Goal: Task Accomplishment & Management: Manage account settings

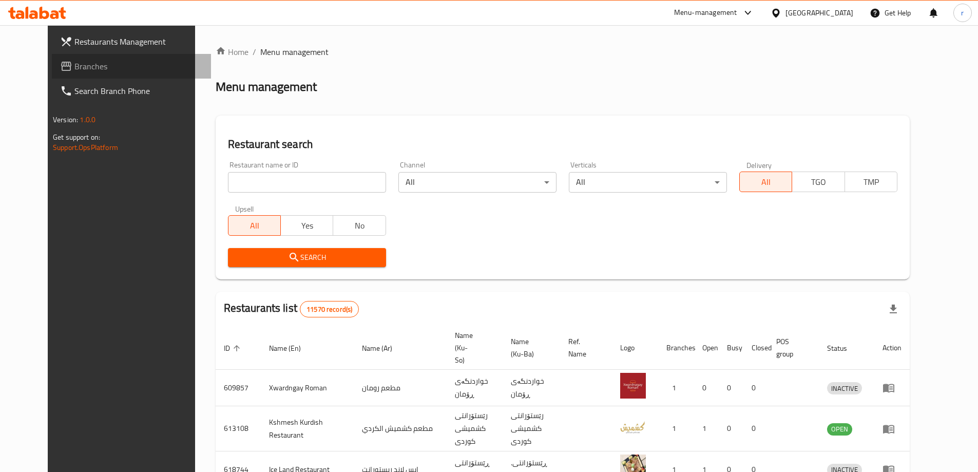
click at [74, 66] on span "Branches" at bounding box center [138, 66] width 128 height 12
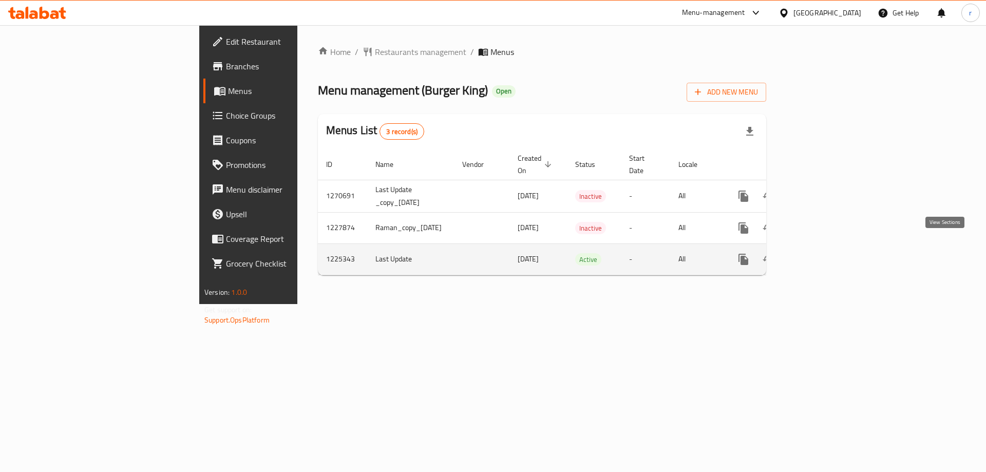
click at [824, 253] on icon "enhanced table" at bounding box center [817, 259] width 12 height 12
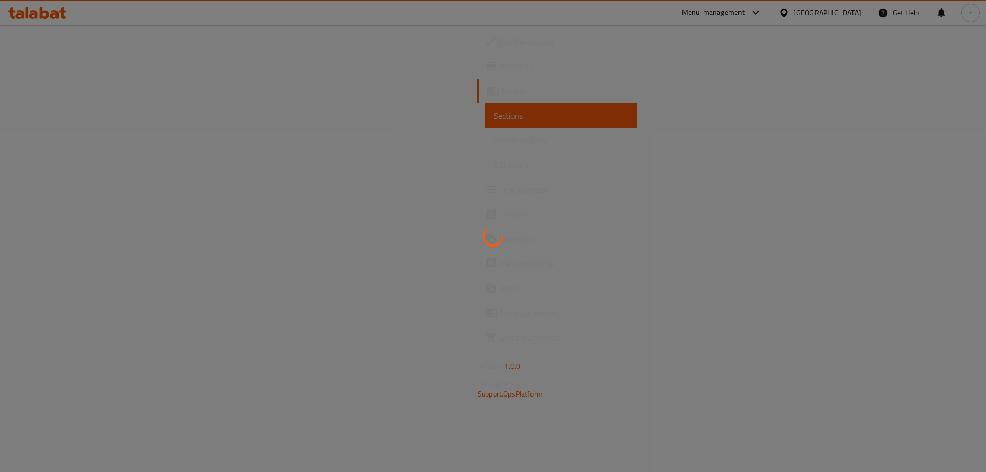
click at [58, 143] on div at bounding box center [493, 236] width 986 height 472
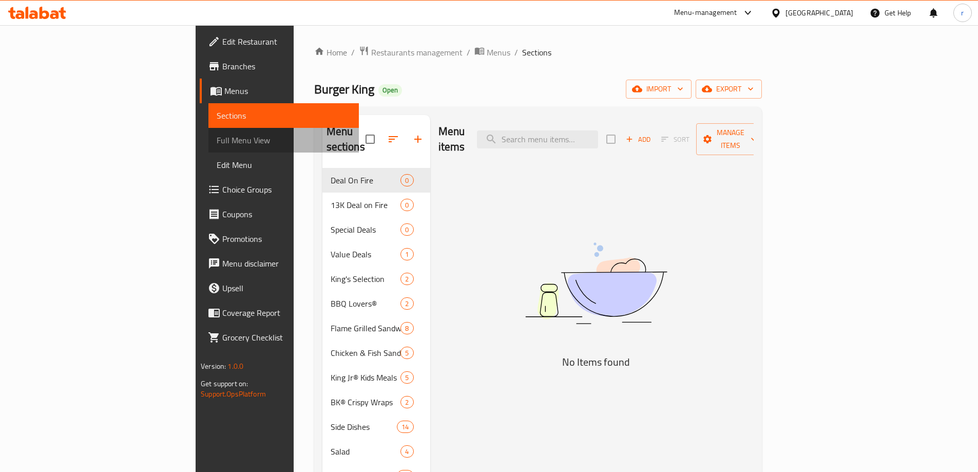
click at [217, 146] on span "Full Menu View" at bounding box center [284, 140] width 134 height 12
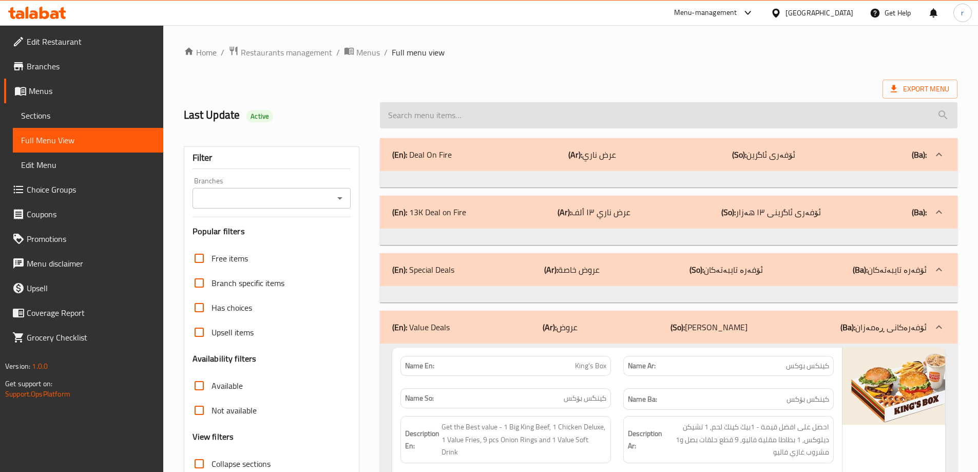
click at [514, 120] on input "search" at bounding box center [669, 115] width 578 height 26
paste input "Kids Cheeseburger Meal"
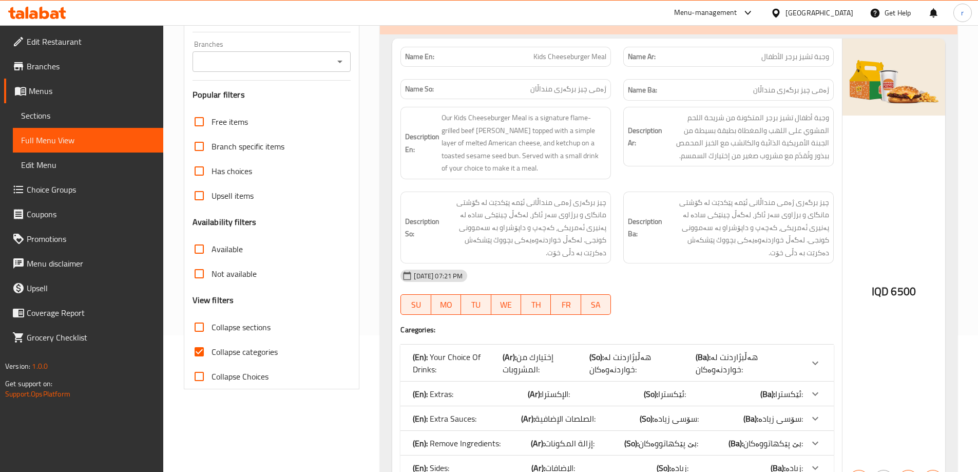
scroll to position [171, 0]
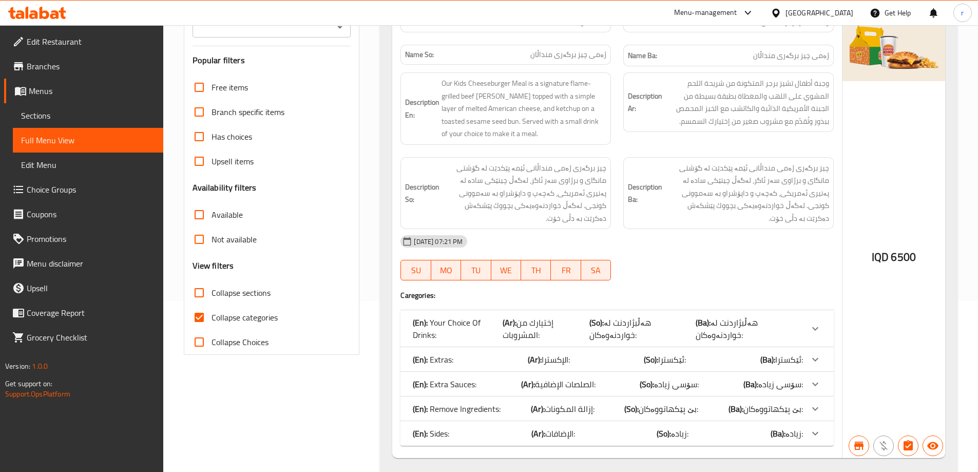
type input "Kids Cheeseburger Meal"
click at [271, 321] on span "Collapse categories" at bounding box center [245, 317] width 66 height 12
click at [212, 321] on input "Collapse categories" at bounding box center [199, 317] width 25 height 25
checkbox input "false"
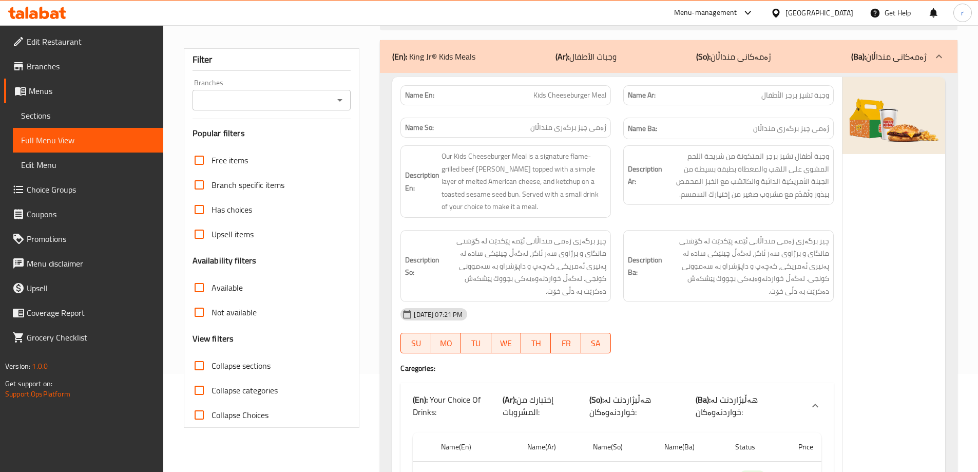
scroll to position [0, 0]
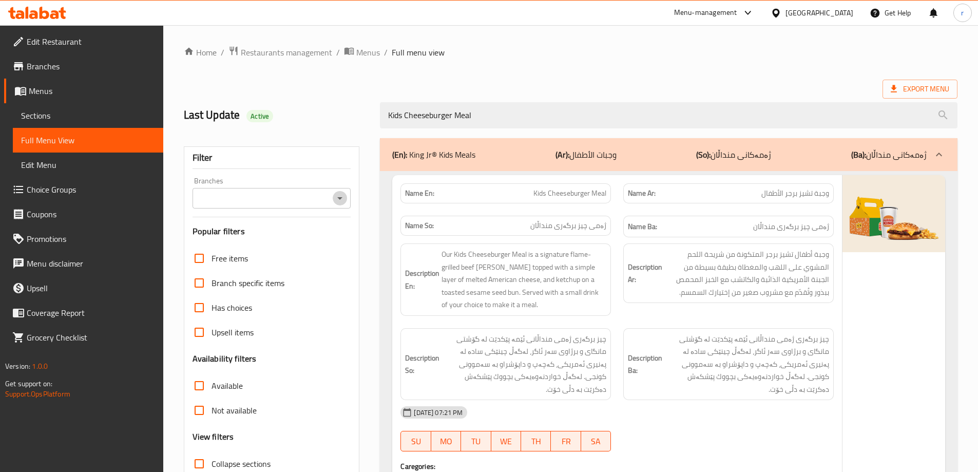
click at [340, 200] on icon "Open" at bounding box center [340, 198] width 12 height 12
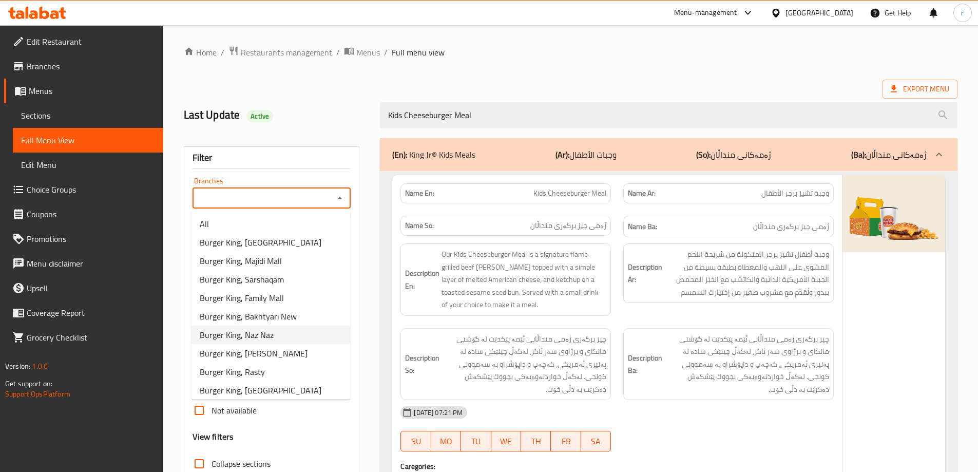
click at [272, 339] on span "Burger King, Naz Naz" at bounding box center [237, 335] width 74 height 12
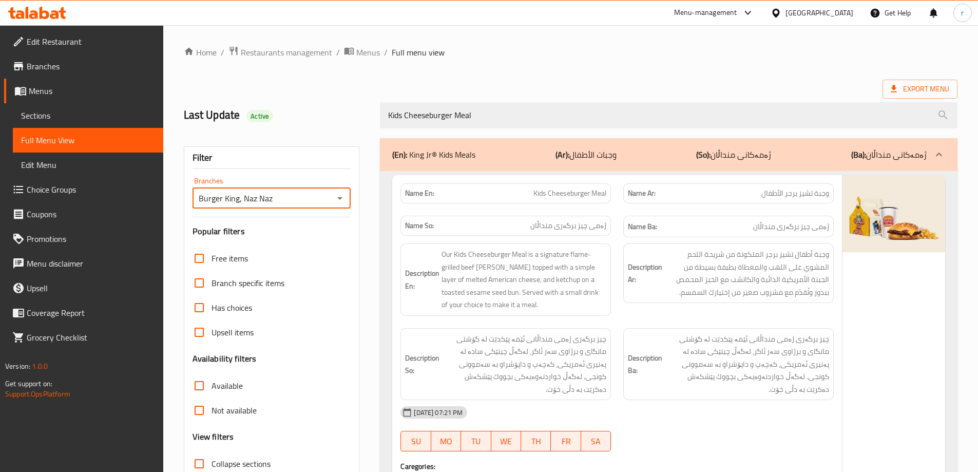
click at [339, 196] on icon "Open" at bounding box center [340, 198] width 12 height 12
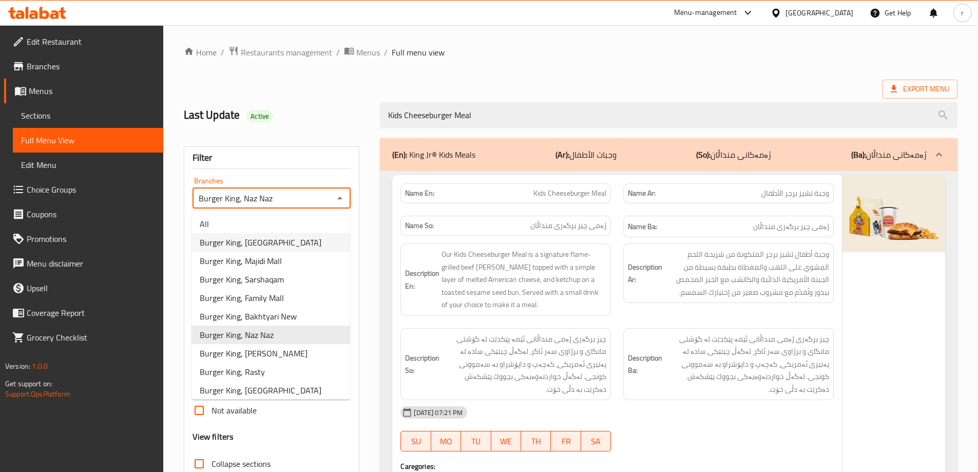
click at [287, 241] on li "Burger King, Mass City" at bounding box center [271, 242] width 159 height 18
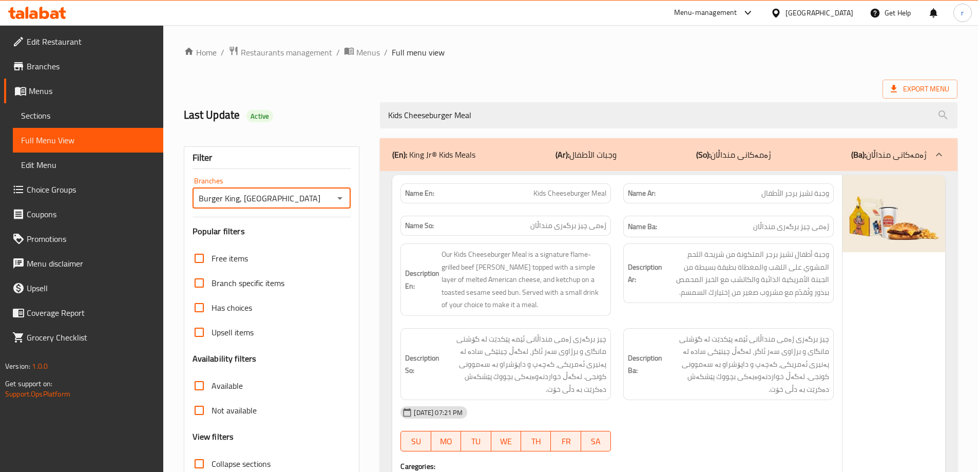
click at [338, 199] on icon "Open" at bounding box center [340, 198] width 12 height 12
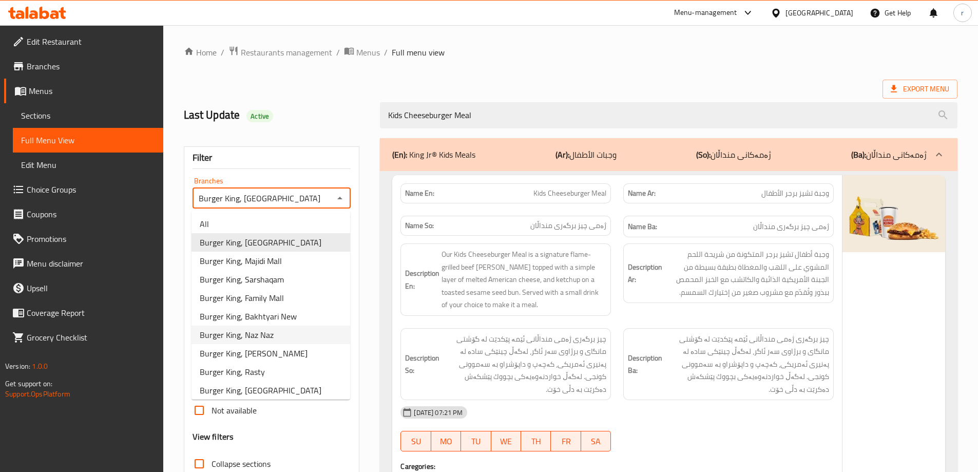
click at [267, 336] on span "Burger King, Naz Naz" at bounding box center [237, 335] width 74 height 12
type input "Burger King, Naz Naz"
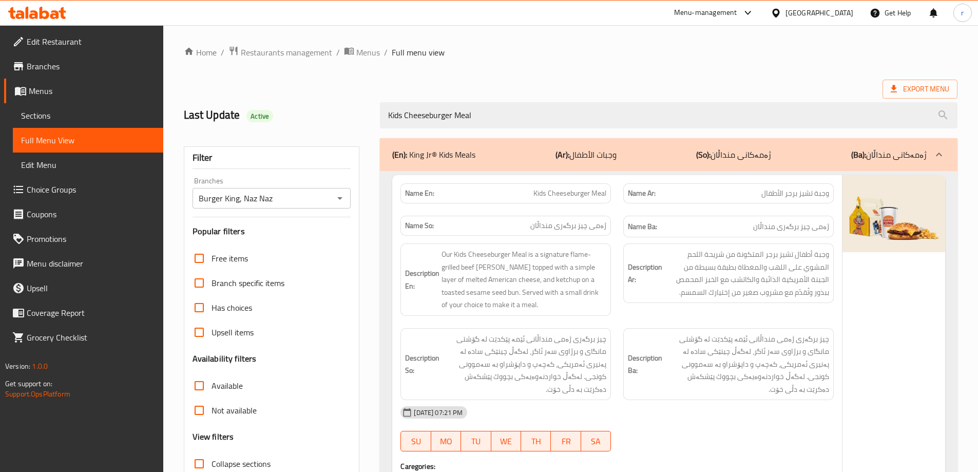
drag, startPoint x: 492, startPoint y: 114, endPoint x: 341, endPoint y: 127, distance: 152.0
click at [341, 127] on div "Last Update Active Kids Cheeseburger Meal" at bounding box center [571, 115] width 786 height 46
paste input "Ham"
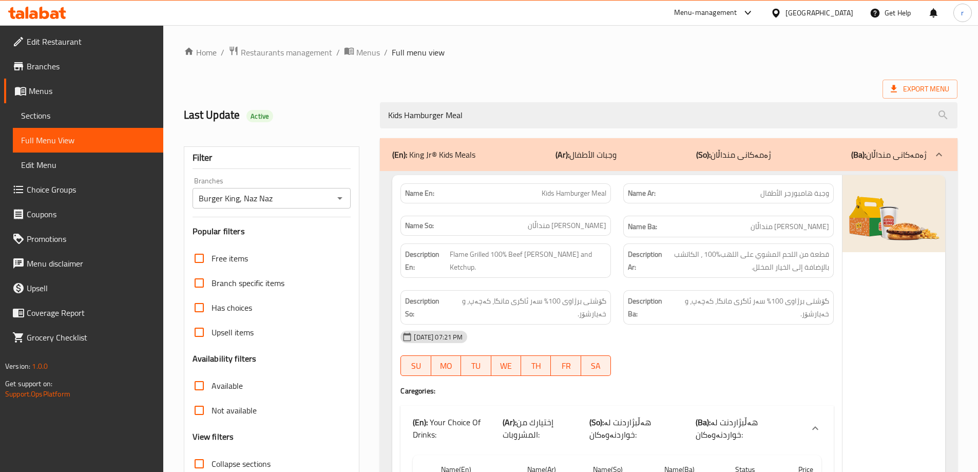
type input "Kids Hamburger Meal"
click at [340, 199] on icon "Open" at bounding box center [339, 198] width 5 height 3
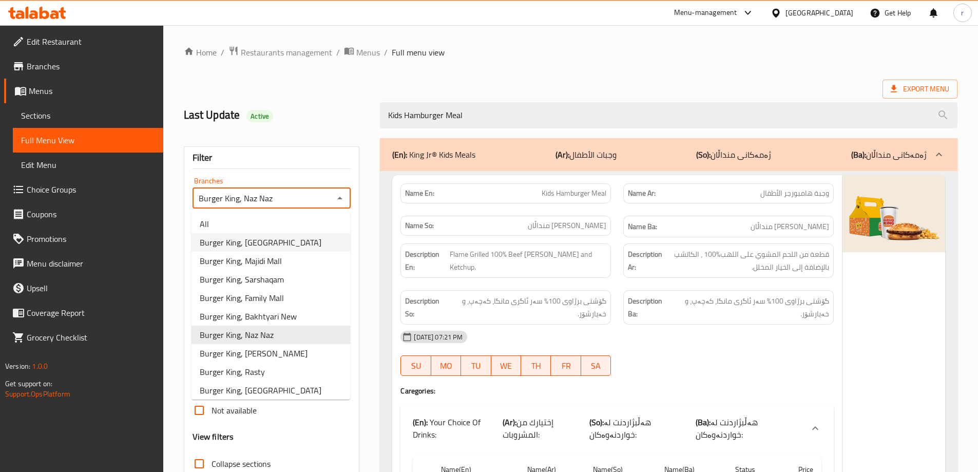
click at [278, 246] on li "Burger King, Mass City" at bounding box center [271, 242] width 159 height 18
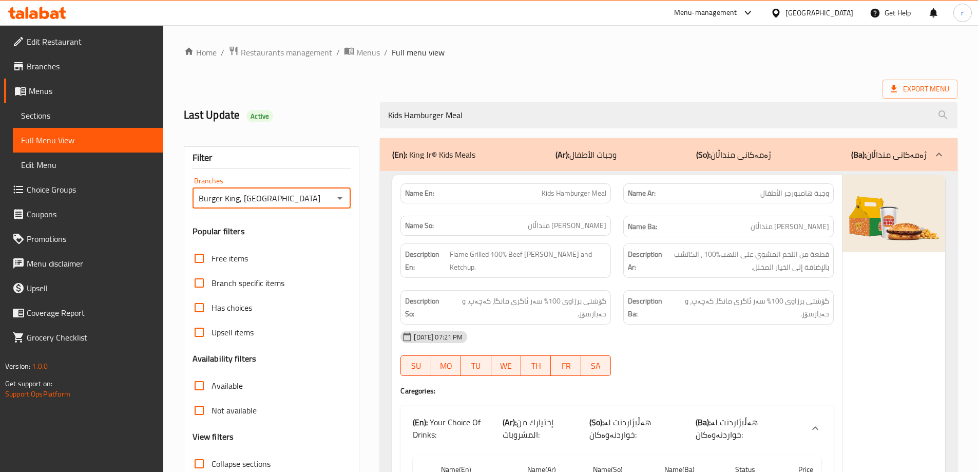
click at [340, 200] on icon "Open" at bounding box center [340, 198] width 12 height 12
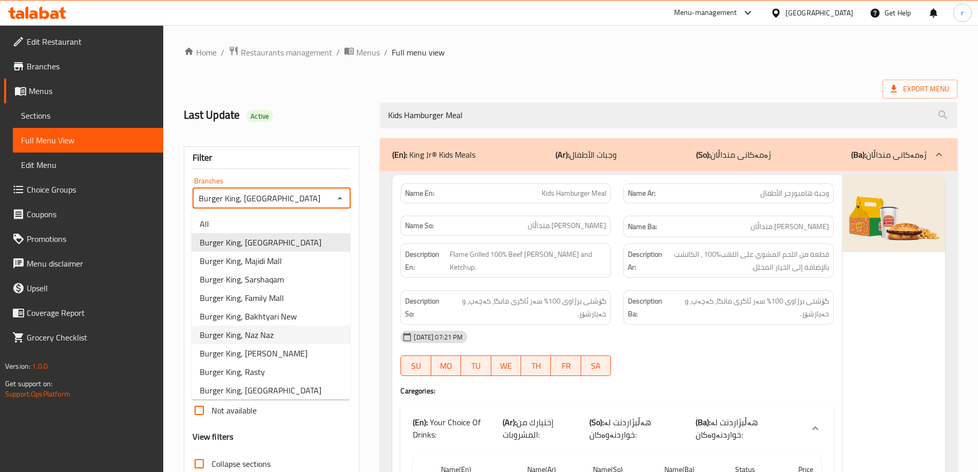
click at [273, 340] on li "Burger King, Naz Naz" at bounding box center [271, 335] width 159 height 18
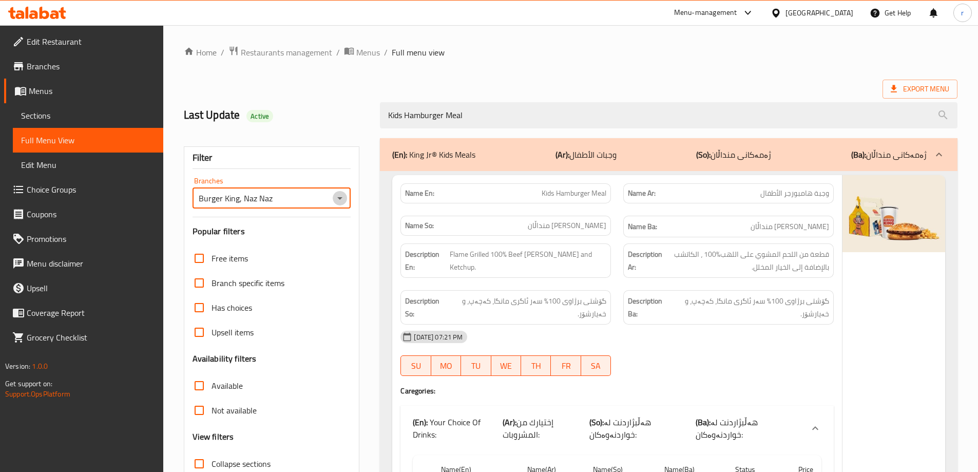
click at [343, 199] on icon "Open" at bounding box center [340, 198] width 12 height 12
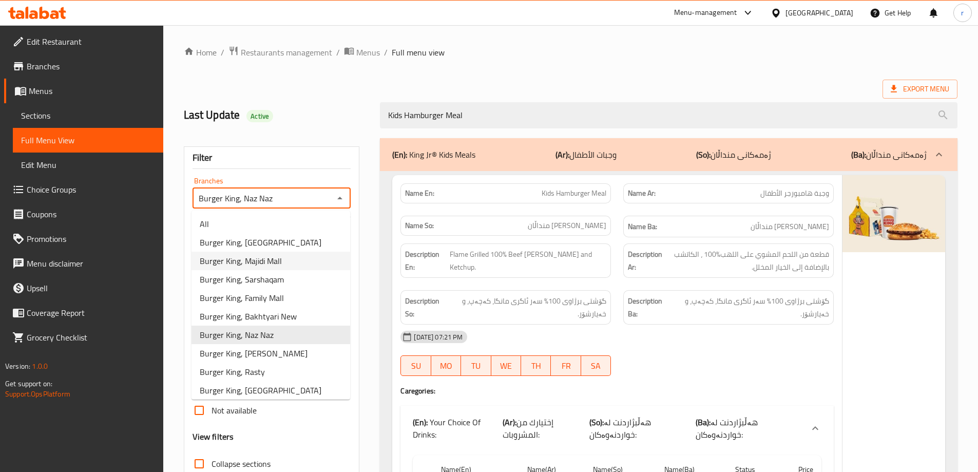
click at [273, 261] on span "Burger King, Majidi Mall" at bounding box center [241, 261] width 82 height 12
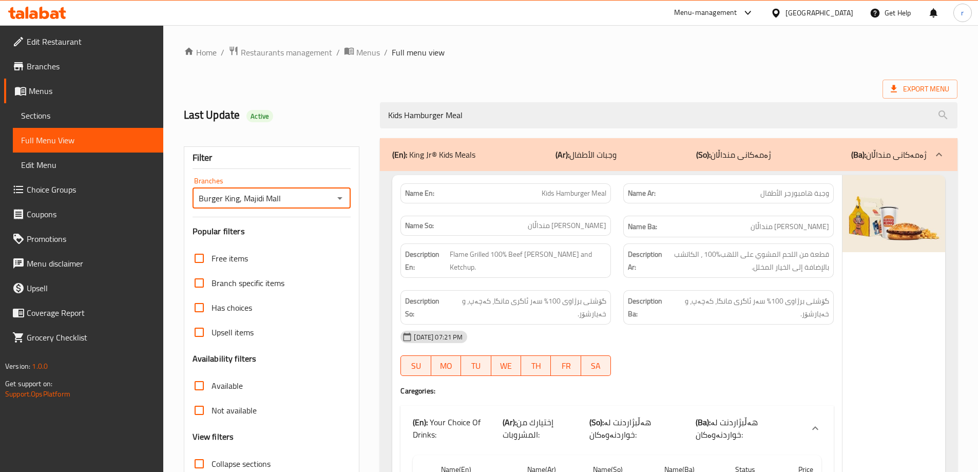
click at [338, 198] on icon "Open" at bounding box center [339, 198] width 5 height 3
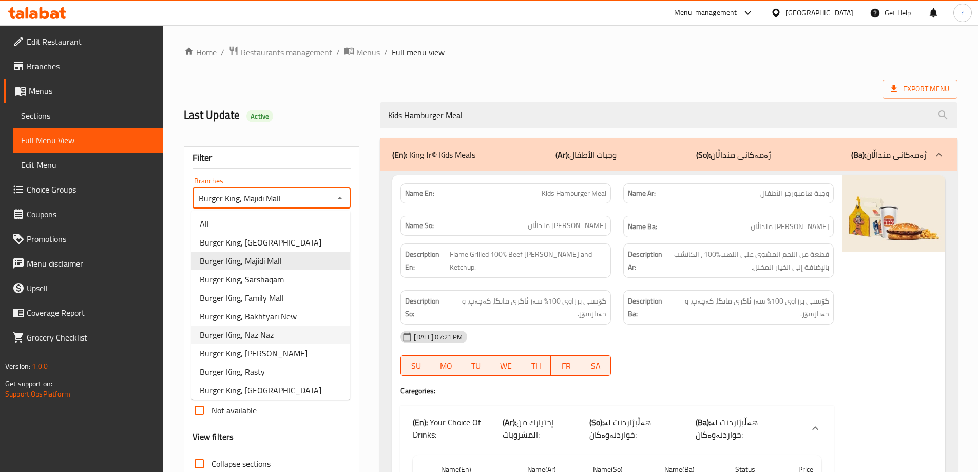
click at [278, 335] on li "Burger King, Naz Naz" at bounding box center [271, 335] width 159 height 18
type input "Burger King, Naz Naz"
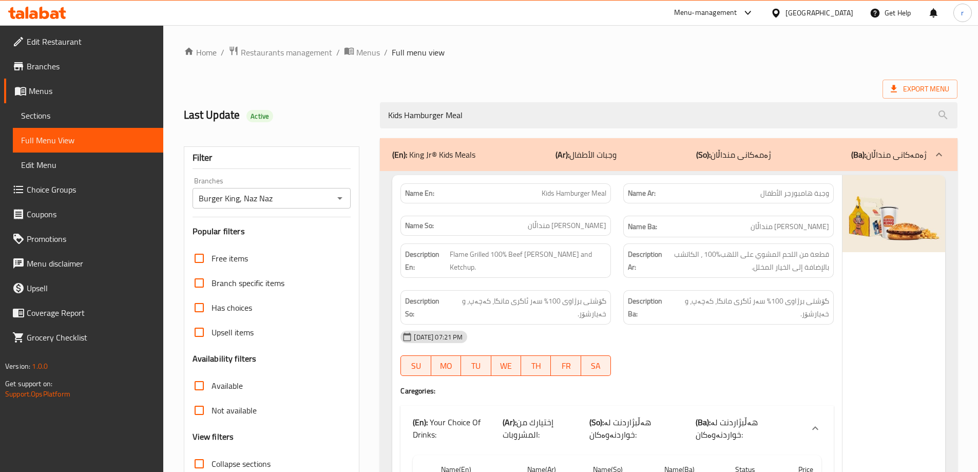
click at [43, 11] on icon at bounding box center [45, 13] width 10 height 12
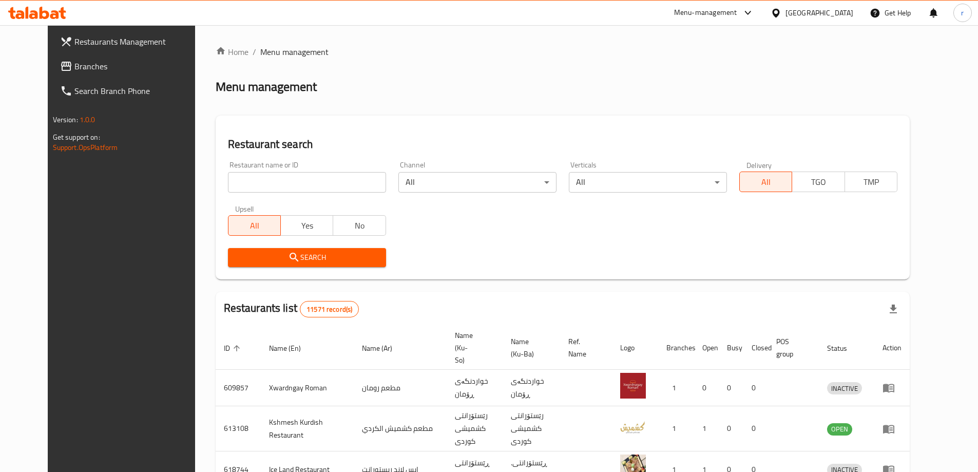
click at [232, 183] on div "Home / Menu management Menu management Restaurant search Restaurant name or ID …" at bounding box center [563, 402] width 694 height 712
click at [232, 183] on input "search" at bounding box center [307, 182] width 158 height 21
paste input "705909"
type input "705909"
click at [247, 251] on span "Search" at bounding box center [307, 257] width 142 height 13
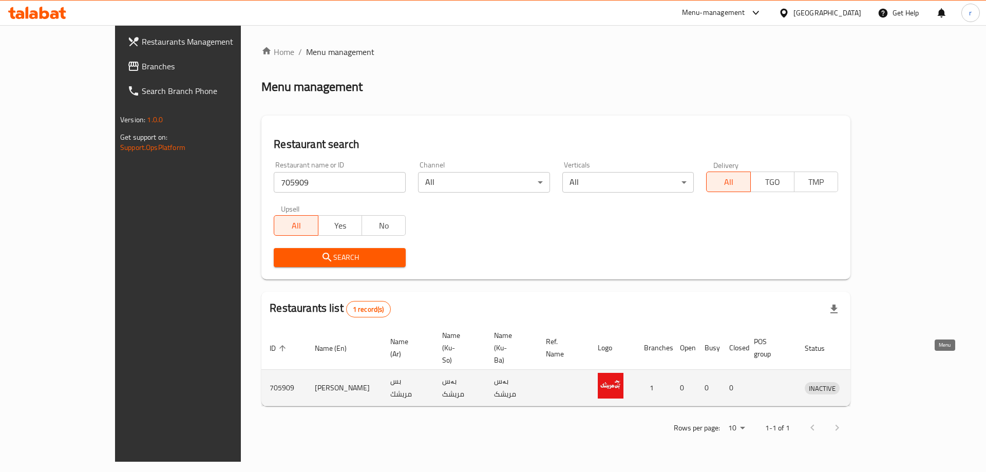
click at [873, 382] on icon "enhanced table" at bounding box center [866, 388] width 12 height 12
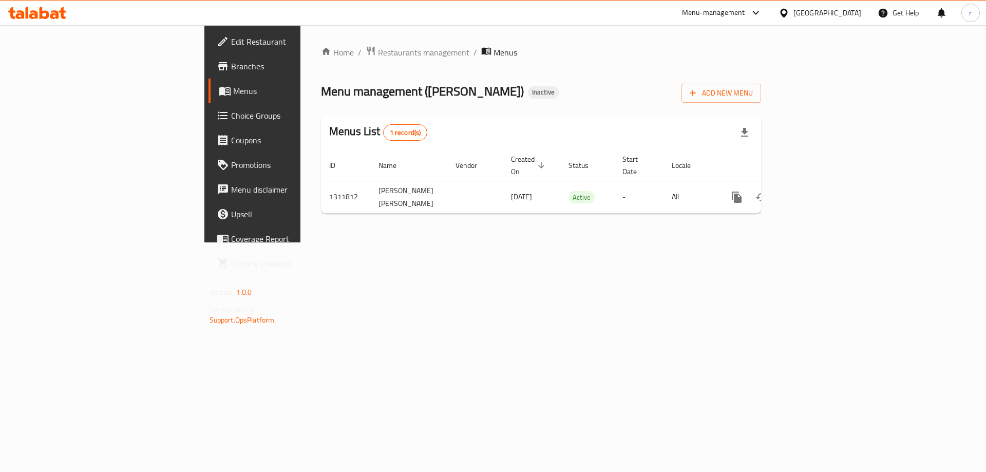
click at [231, 44] on span "Edit Restaurant" at bounding box center [296, 41] width 130 height 12
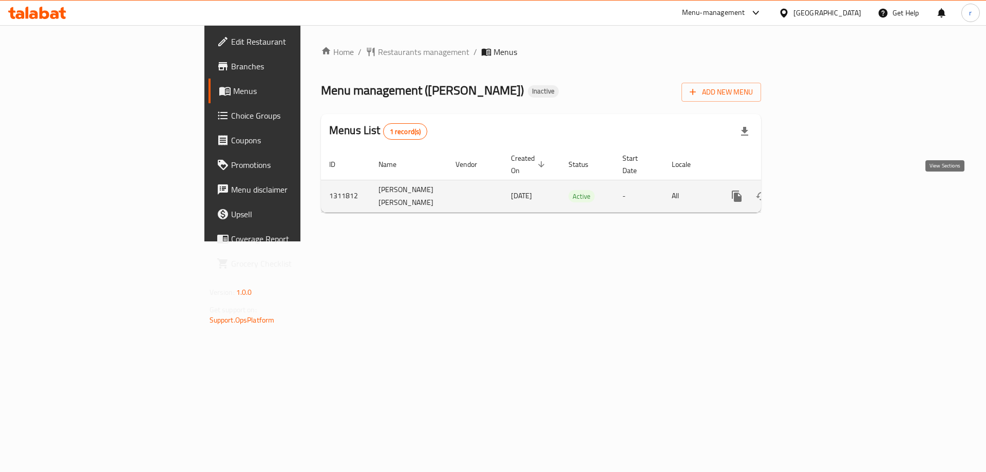
click at [816, 194] on icon "enhanced table" at bounding box center [810, 196] width 9 height 9
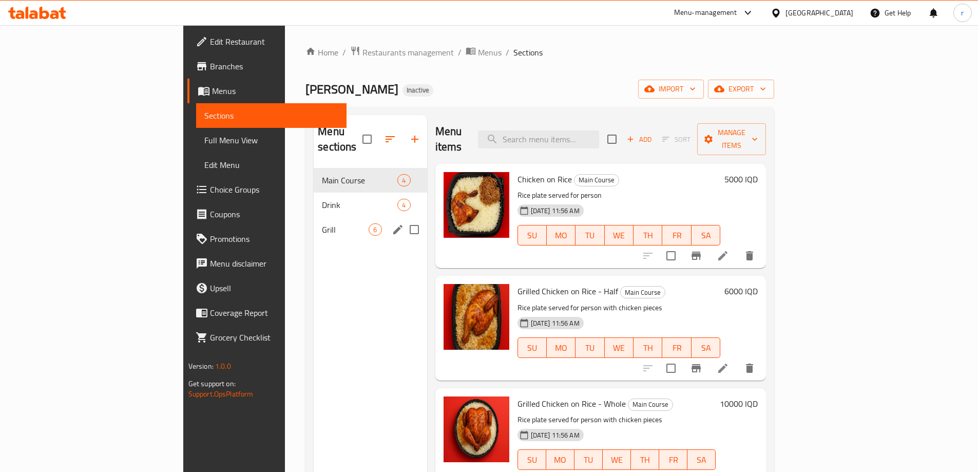
click at [404, 219] on input "Menu sections" at bounding box center [415, 230] width 22 height 22
checkbox input "true"
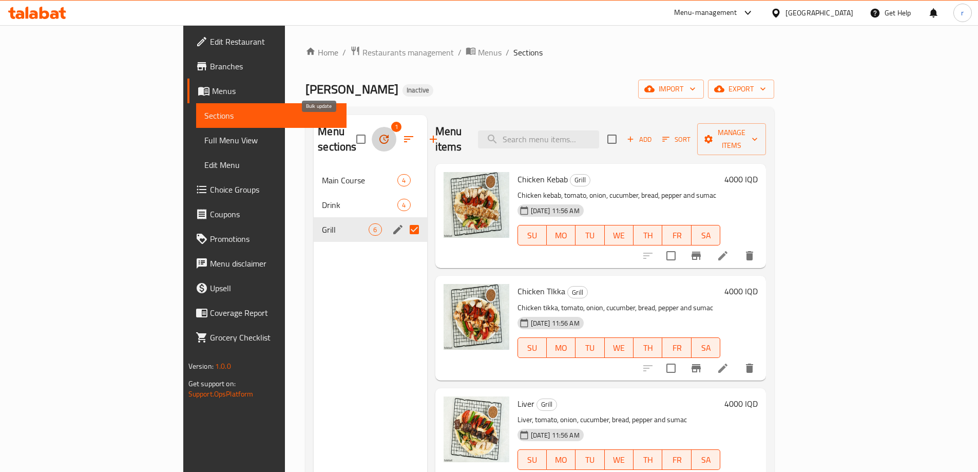
click at [380, 135] on icon "button" at bounding box center [384, 139] width 9 height 9
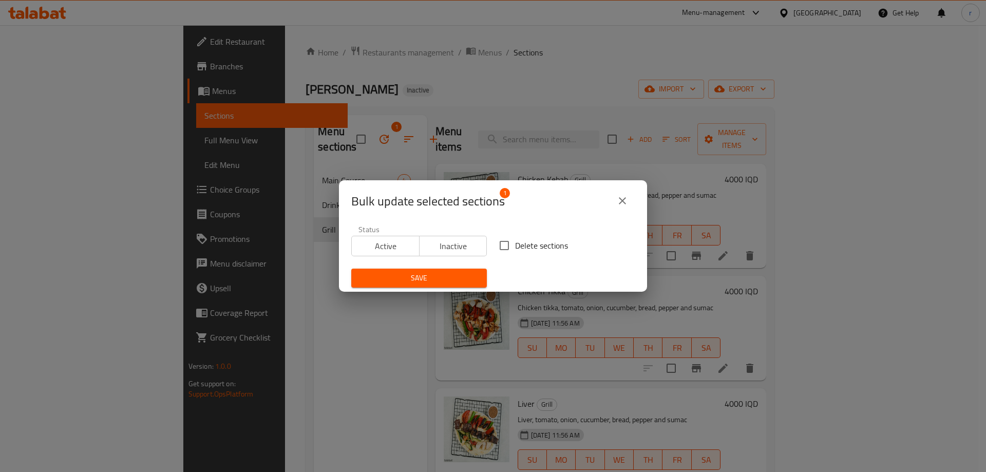
click at [496, 239] on input "Delete sections" at bounding box center [505, 246] width 22 height 22
checkbox input "true"
click at [438, 284] on span "Save" at bounding box center [418, 278] width 119 height 13
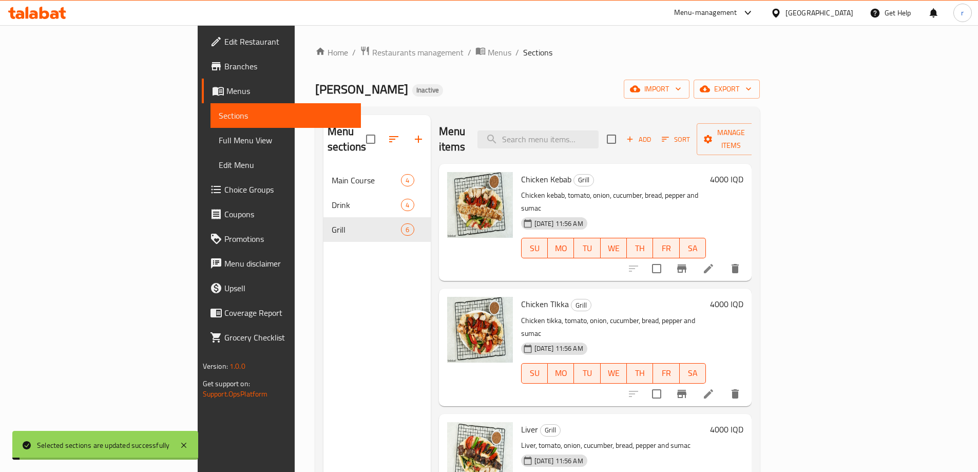
click at [202, 49] on link "Edit Restaurant" at bounding box center [281, 41] width 159 height 25
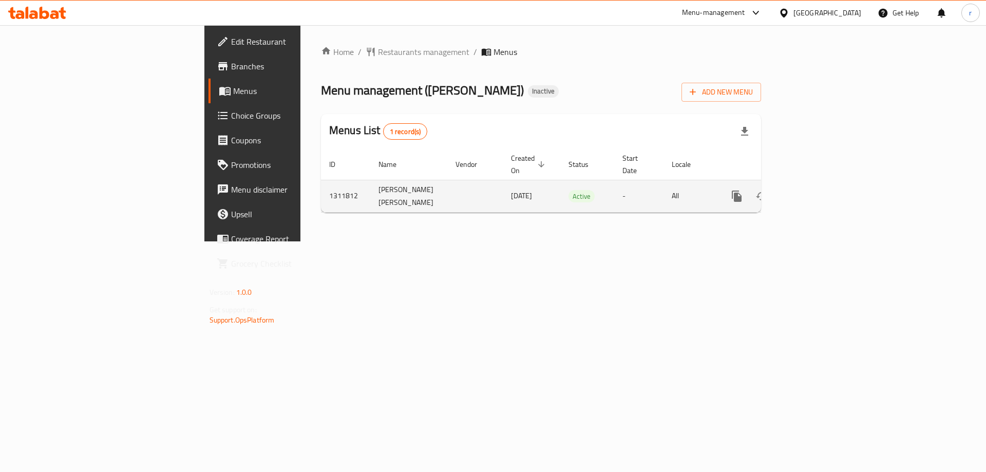
click at [817, 194] on icon "enhanced table" at bounding box center [811, 196] width 12 height 12
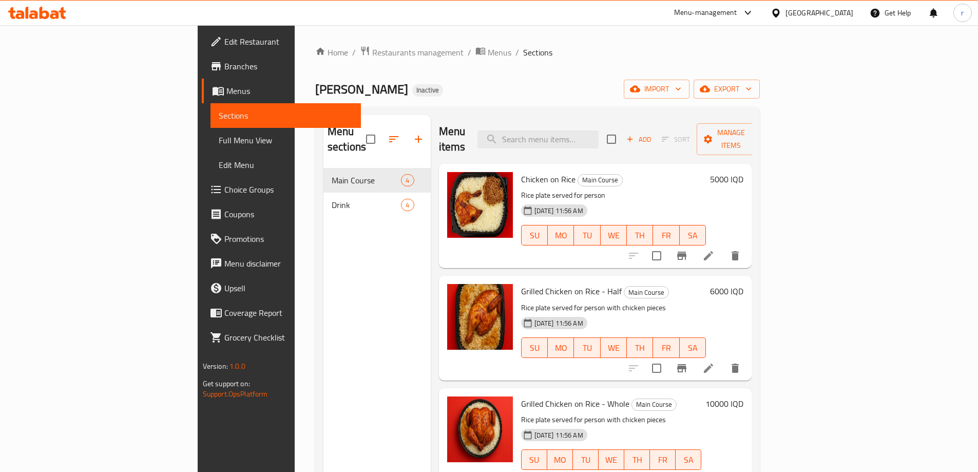
click at [219, 139] on span "Full Menu View" at bounding box center [286, 140] width 134 height 12
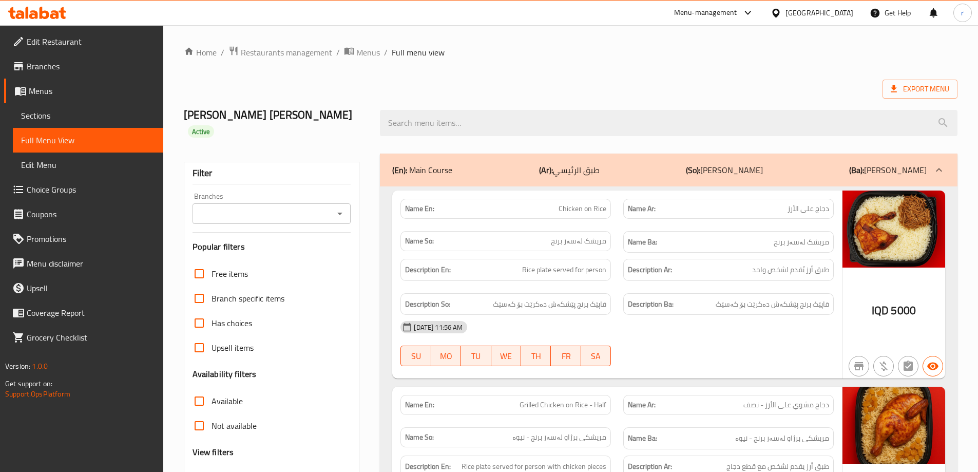
click at [79, 110] on span "Sections" at bounding box center [88, 115] width 134 height 12
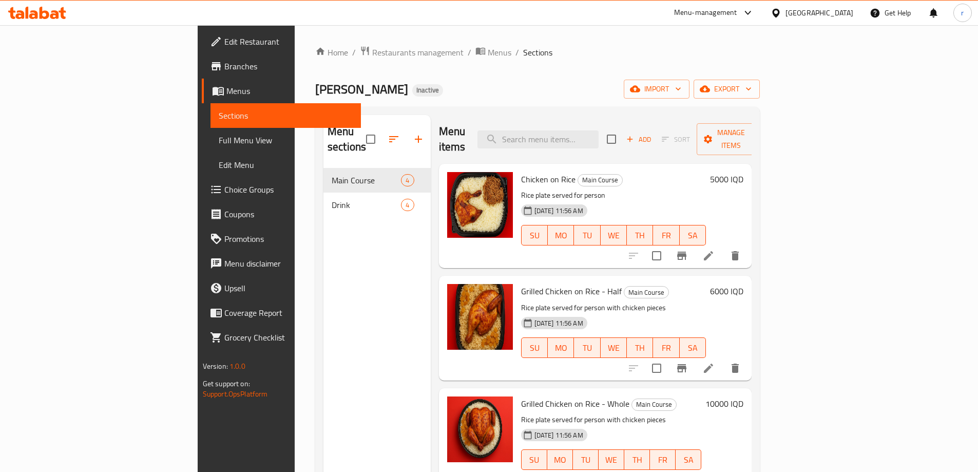
click at [219, 139] on span "Full Menu View" at bounding box center [286, 140] width 134 height 12
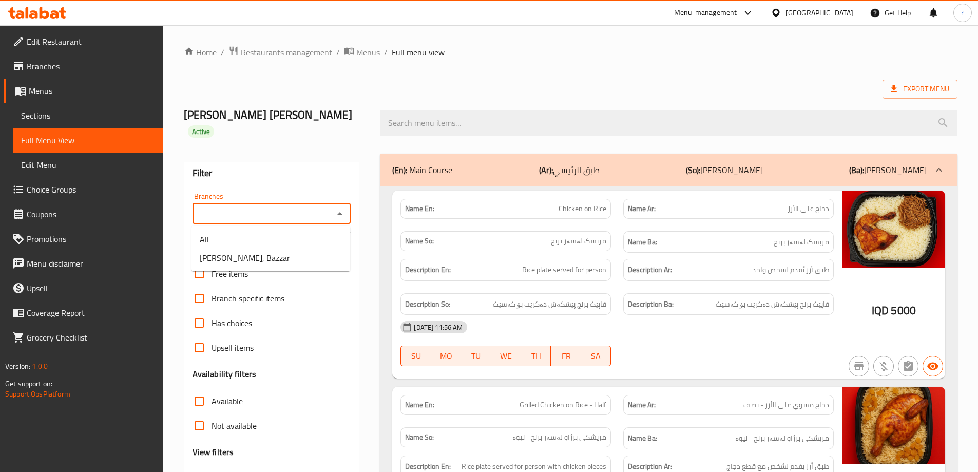
drag, startPoint x: 249, startPoint y: 217, endPoint x: 262, endPoint y: 246, distance: 32.2
click at [249, 217] on input "Branches" at bounding box center [264, 213] width 136 height 14
click at [268, 262] on li "Bas Mrishk, Bazzar" at bounding box center [271, 258] width 159 height 18
type input "Bas Mrishk, Bazzar"
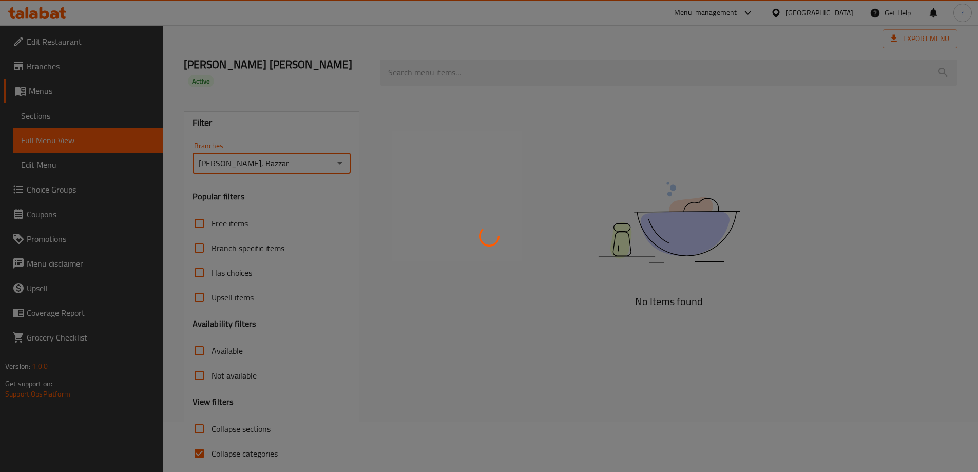
scroll to position [90, 0]
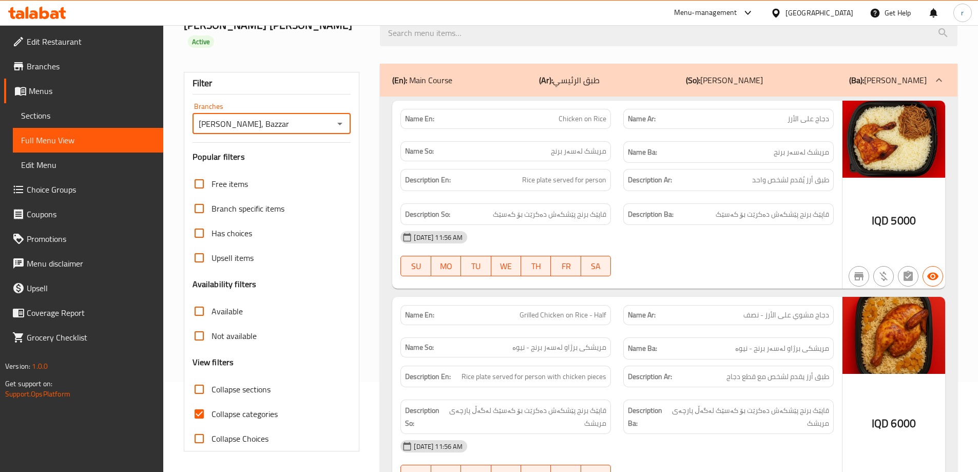
click at [233, 414] on span "Collapse categories" at bounding box center [245, 414] width 66 height 12
click at [212, 414] on input "Collapse categories" at bounding box center [199, 414] width 25 height 25
checkbox input "false"
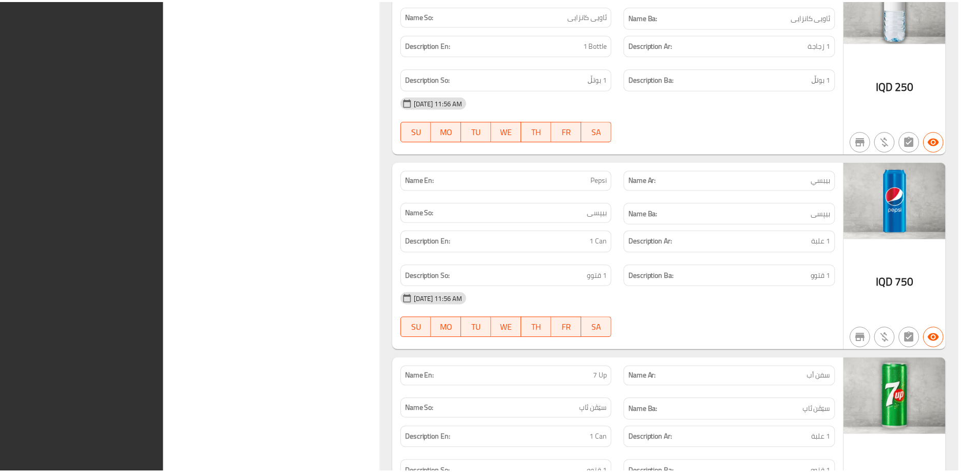
scroll to position [1418, 0]
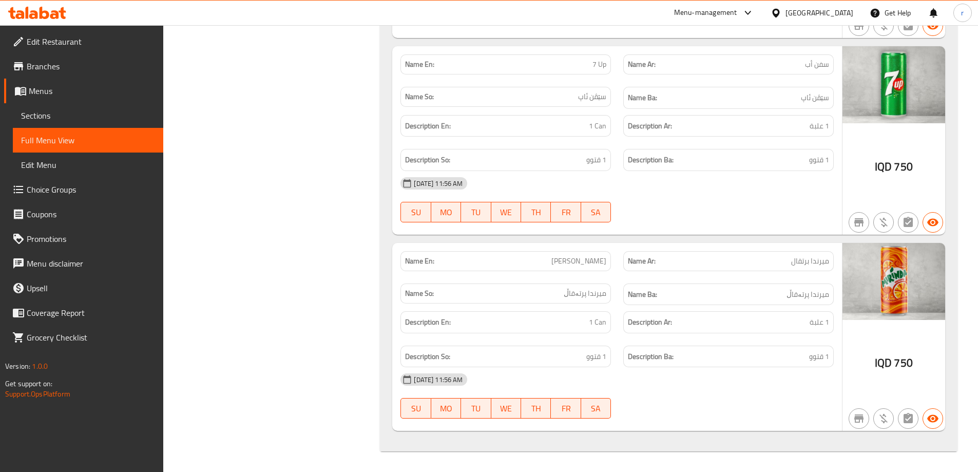
click at [48, 47] on span "Edit Restaurant" at bounding box center [91, 41] width 128 height 12
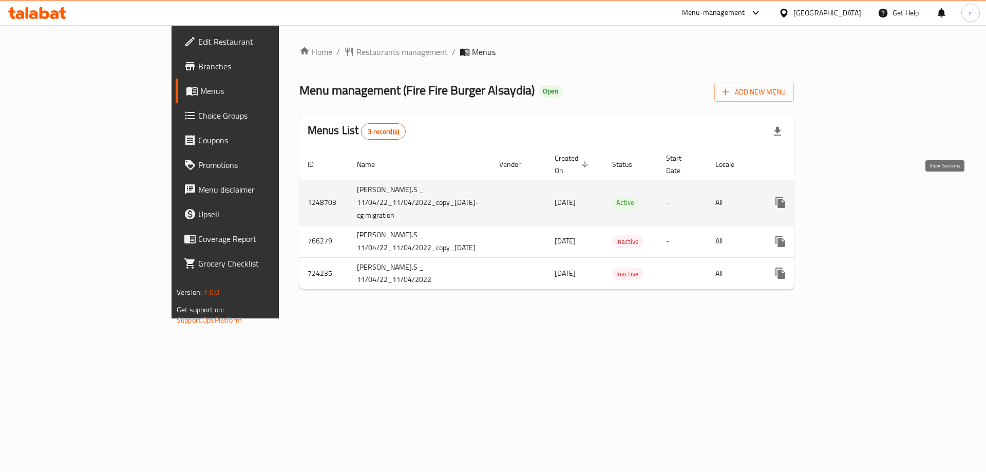
click at [867, 198] on link "enhanced table" at bounding box center [854, 202] width 25 height 25
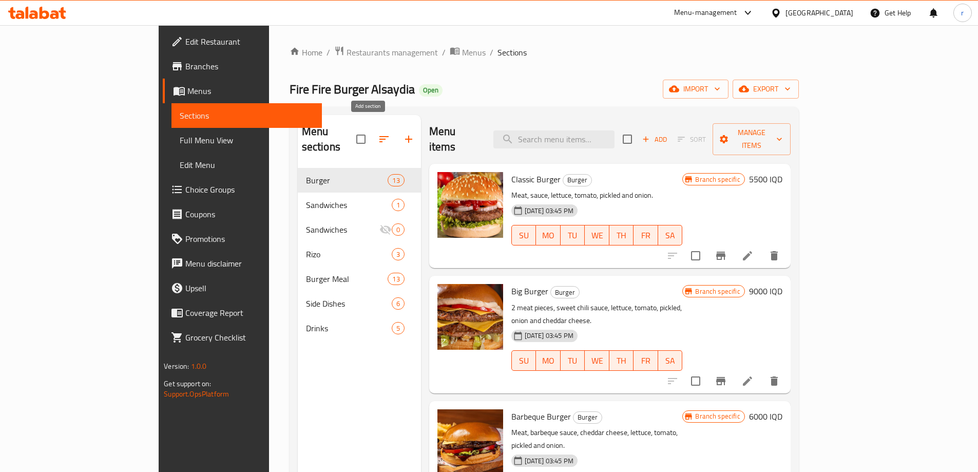
click at [403, 134] on icon "button" at bounding box center [409, 139] width 12 height 12
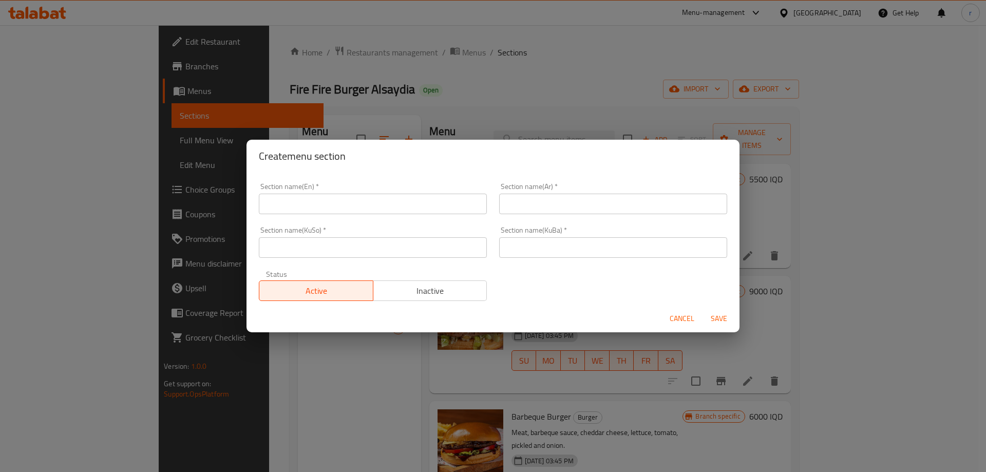
click at [361, 203] on input "text" at bounding box center [373, 204] width 228 height 21
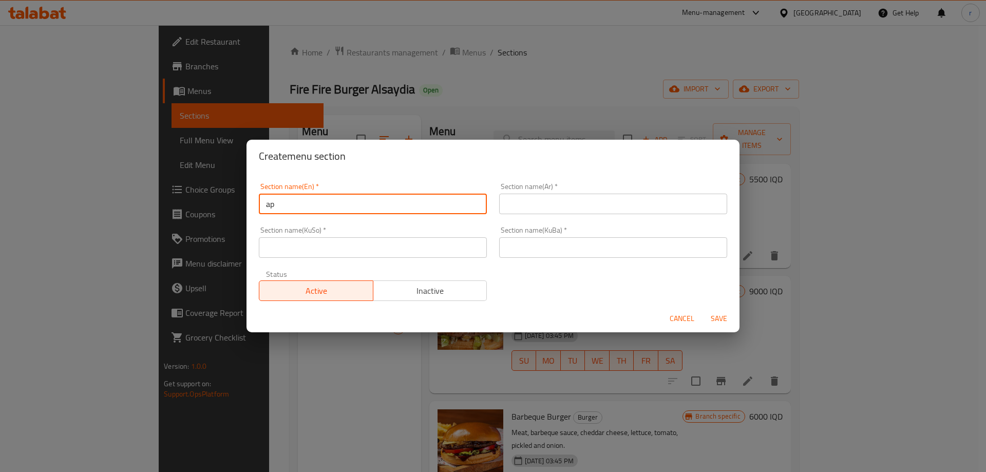
type input "Appetizers"
click at [510, 205] on input "text" at bounding box center [613, 204] width 228 height 21
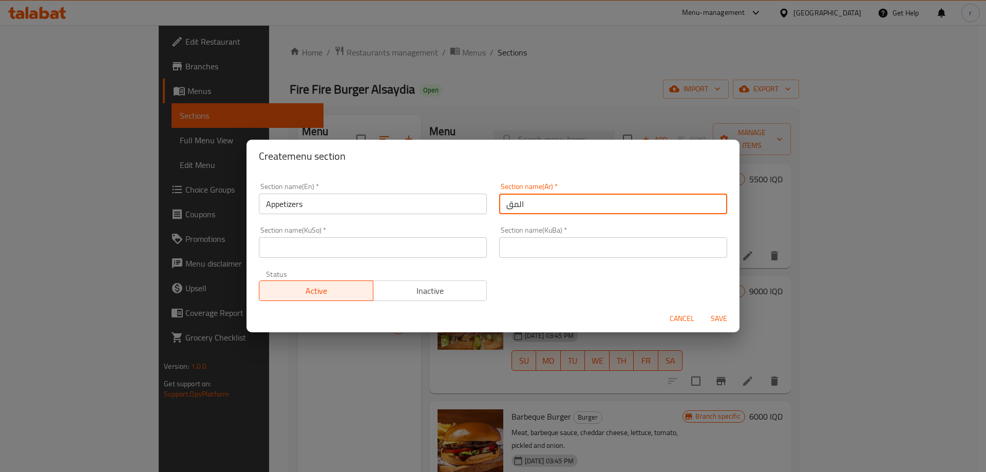
type input "المقبلات"
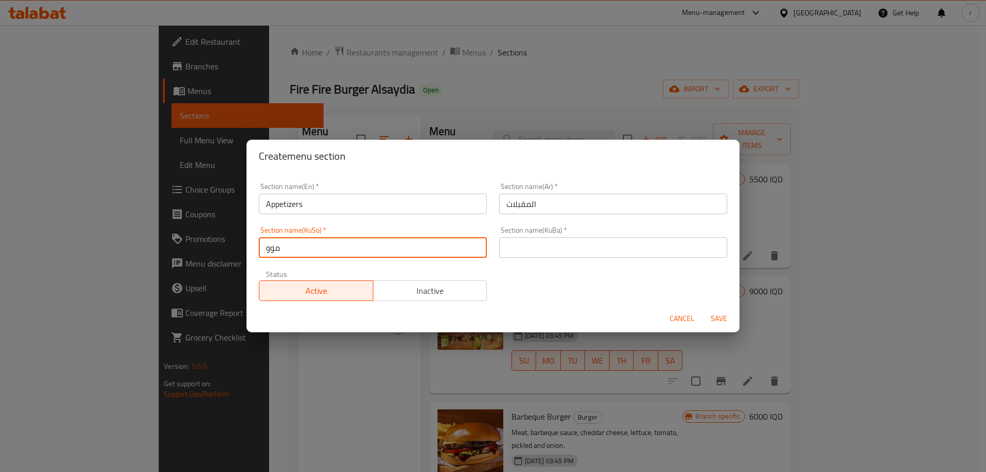
type input "مووقەبیلات"
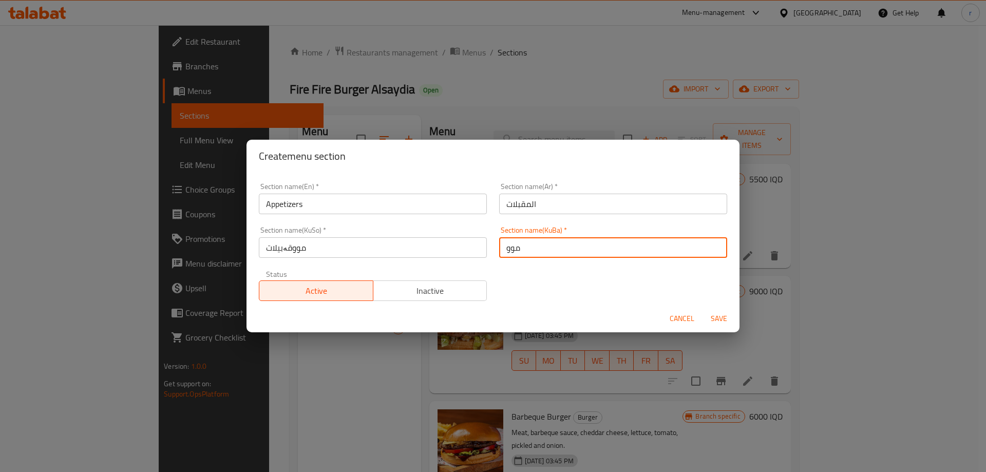
type input "مووقەبیلات"
click at [703, 309] on button "Save" at bounding box center [719, 318] width 33 height 19
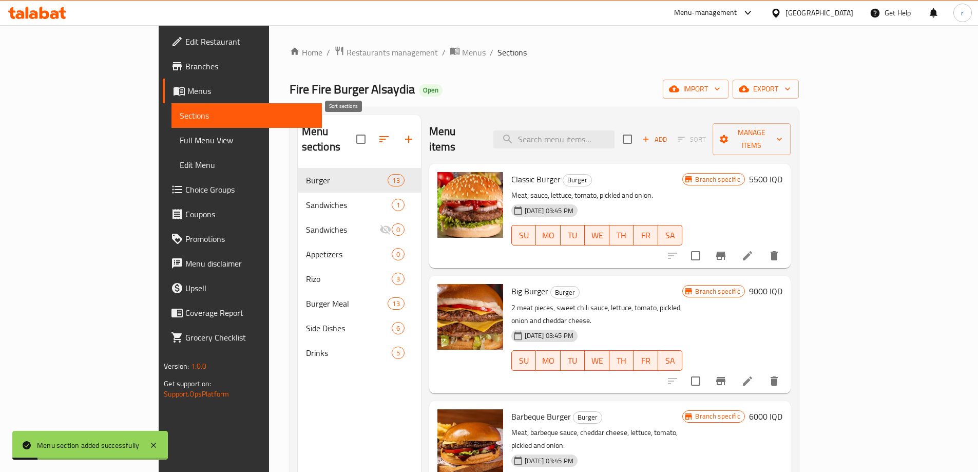
click at [378, 138] on icon "button" at bounding box center [384, 139] width 12 height 12
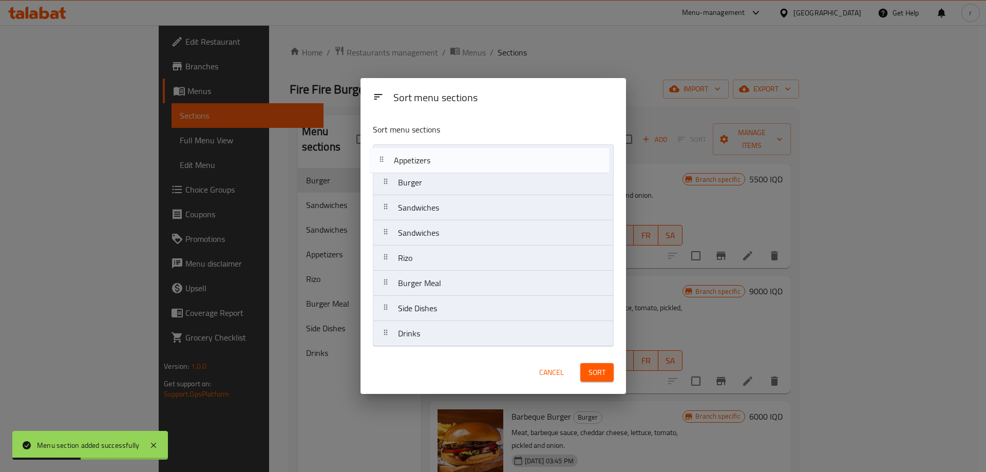
drag, startPoint x: 439, startPoint y: 232, endPoint x: 434, endPoint y: 154, distance: 78.7
click at [434, 154] on nav "Burger Sandwiches Sandwiches Appetizers [PERSON_NAME] Meal Side Dishes Drinks" at bounding box center [493, 245] width 241 height 202
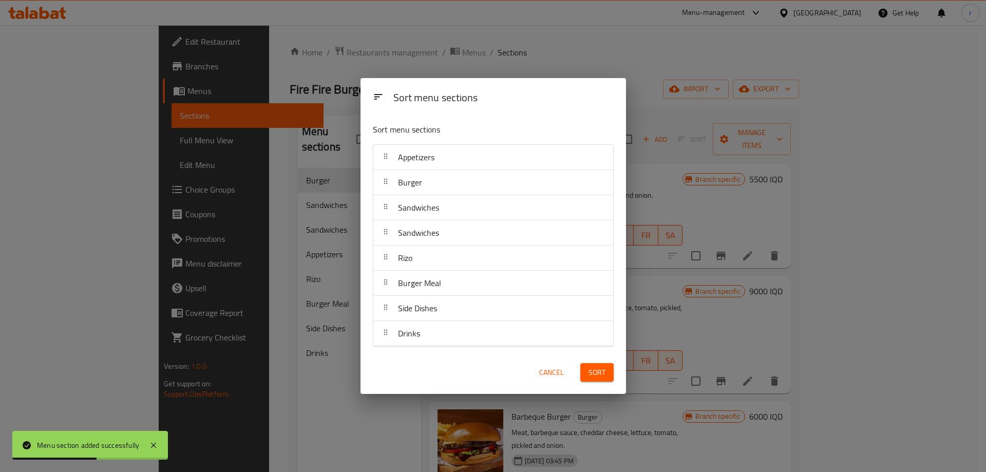
click at [607, 371] on button "Sort" at bounding box center [596, 372] width 33 height 19
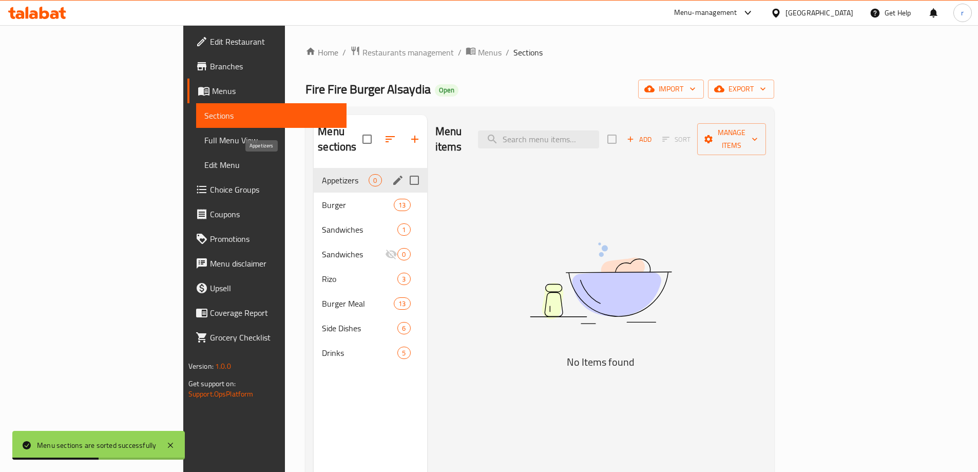
click at [322, 174] on span "Appetizers" at bounding box center [345, 180] width 47 height 12
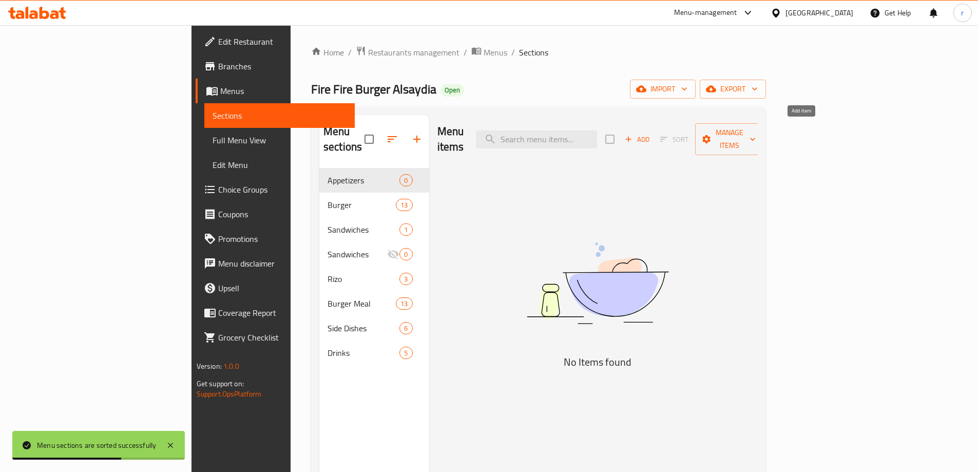
click at [651, 134] on span "Add" at bounding box center [637, 140] width 28 height 12
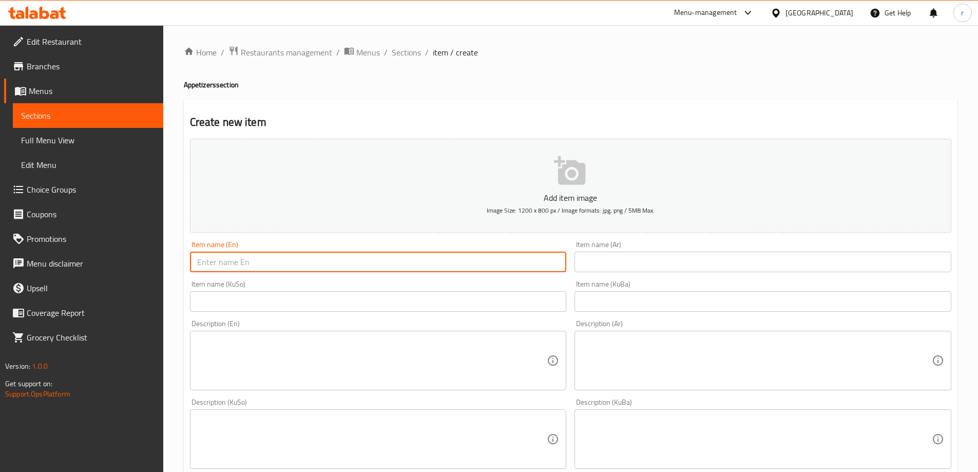
click at [258, 260] on input "text" at bounding box center [378, 262] width 377 height 21
drag, startPoint x: 286, startPoint y: 260, endPoint x: 258, endPoint y: 264, distance: 27.6
click at [258, 264] on input "Appetizer Plate - Medium" at bounding box center [378, 262] width 377 height 21
type input "Appetizer Plate - Medium"
click at [471, 267] on input "Appetizer Plate - Medium" at bounding box center [378, 262] width 377 height 21
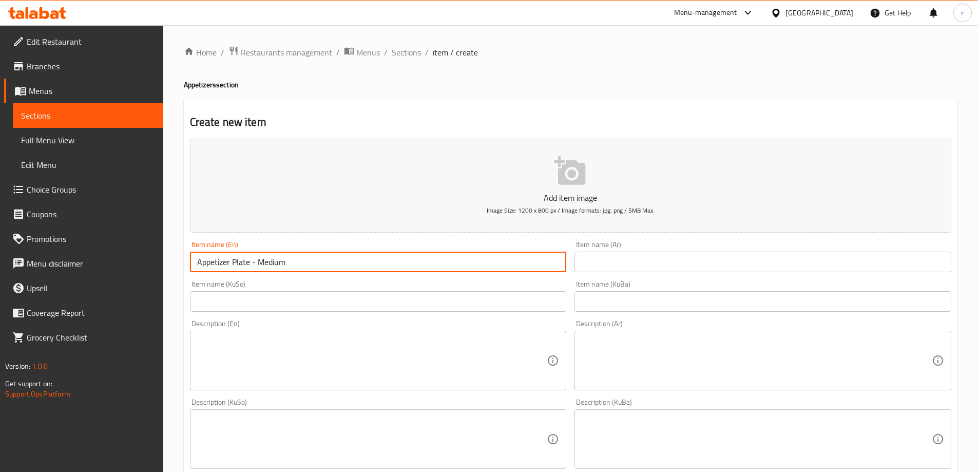
drag, startPoint x: 414, startPoint y: 259, endPoint x: 177, endPoint y: 259, distance: 236.7
click at [177, 259] on div "Home / Restaurants management / Menus / Sections / item / create Appetizers sec…" at bounding box center [570, 434] width 815 height 819
click at [614, 257] on input "text" at bounding box center [763, 262] width 377 height 21
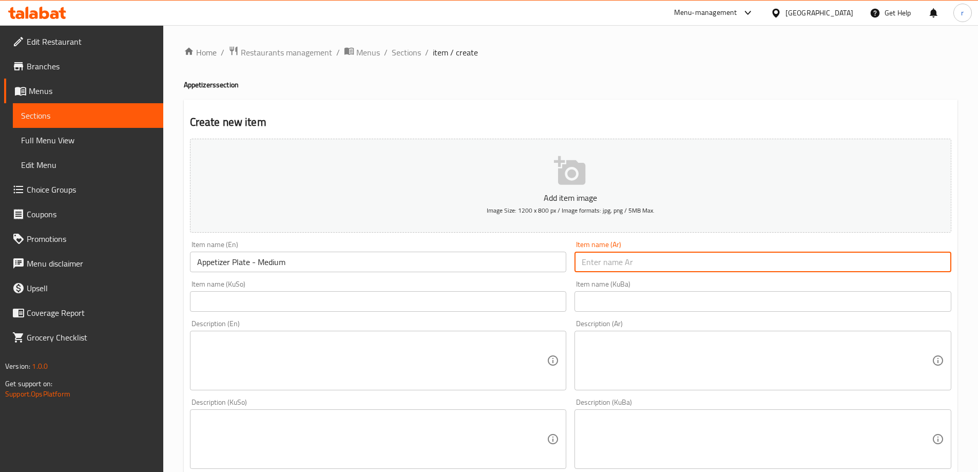
paste input "طبق مقبلات - وسط"
type input "طبق مقبلات - وسط"
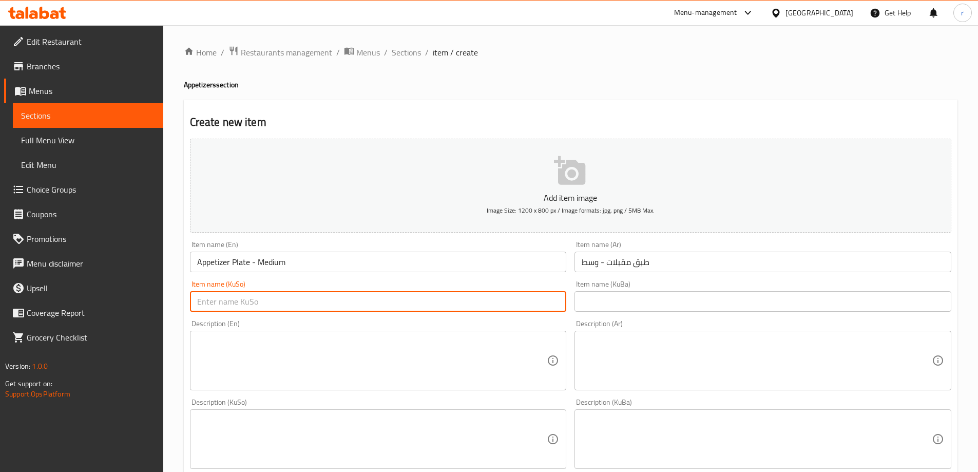
click at [405, 296] on input "text" at bounding box center [378, 301] width 377 height 21
type input "قاپێ مووقەبیلات - ناوەند"
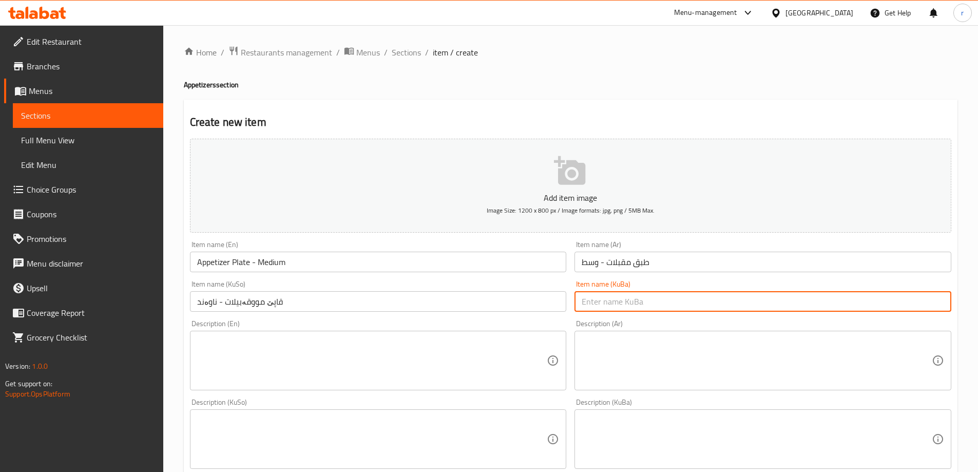
paste input "قاپێ مووقەبیلات - ناوەند"
type input "قاپێ مووقەبیلات - ناوەند"
click at [259, 361] on textarea at bounding box center [372, 360] width 350 height 49
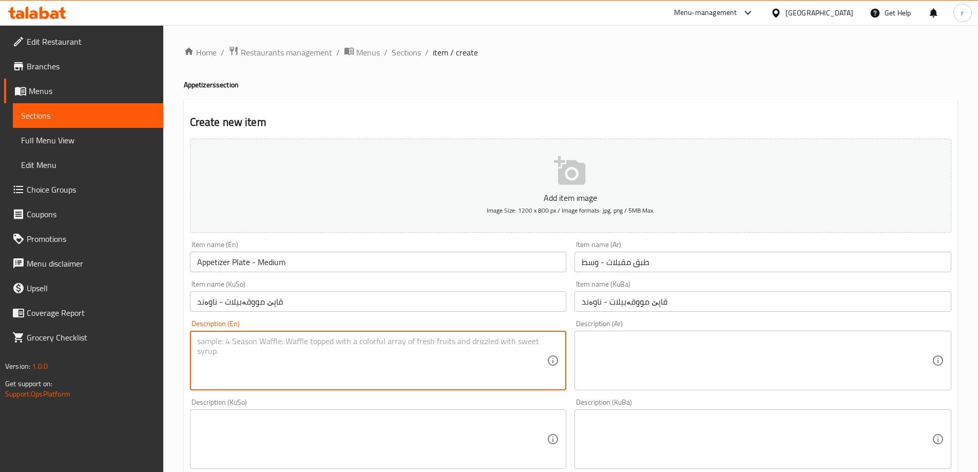
paste textarea "3 appetizers dish type of your choice"
type textarea "3 appetizers dish type of your choice"
click at [622, 335] on div "Description (Ar)" at bounding box center [763, 361] width 377 height 60
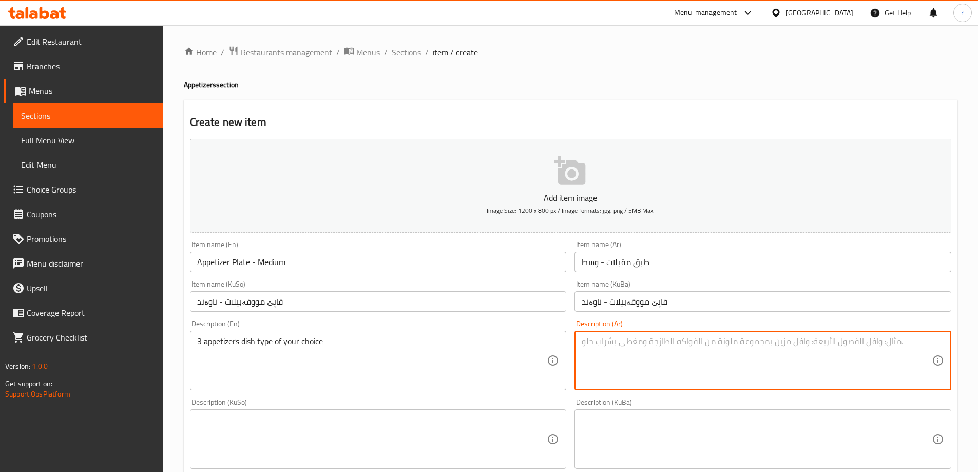
paste textarea "طبق مقبلات 3 أنواع من إختيارك"
type textarea "طبق مقبلات 3 أنواع من إختيارك"
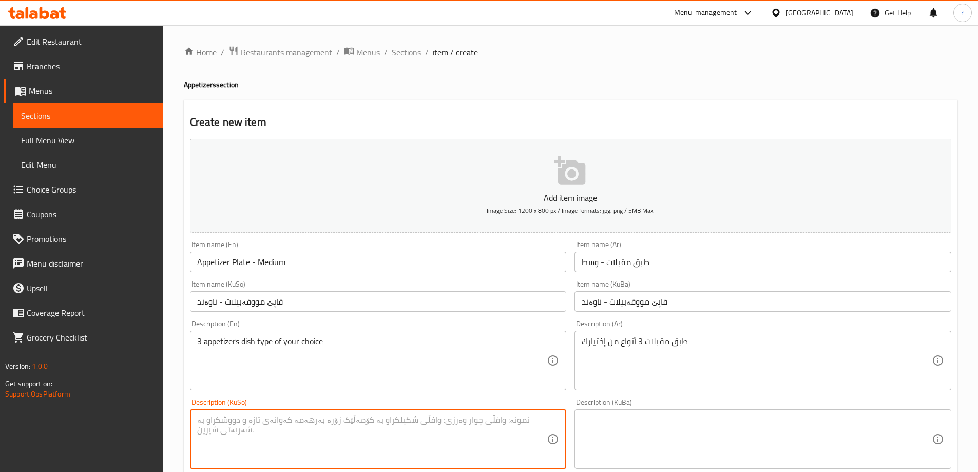
click at [377, 434] on textarea at bounding box center [372, 439] width 350 height 49
type textarea "3"
type textarea "ق"
type textarea "هەڵبژاردنت لە 3 جۆری قاپێ مووقەبیلات"
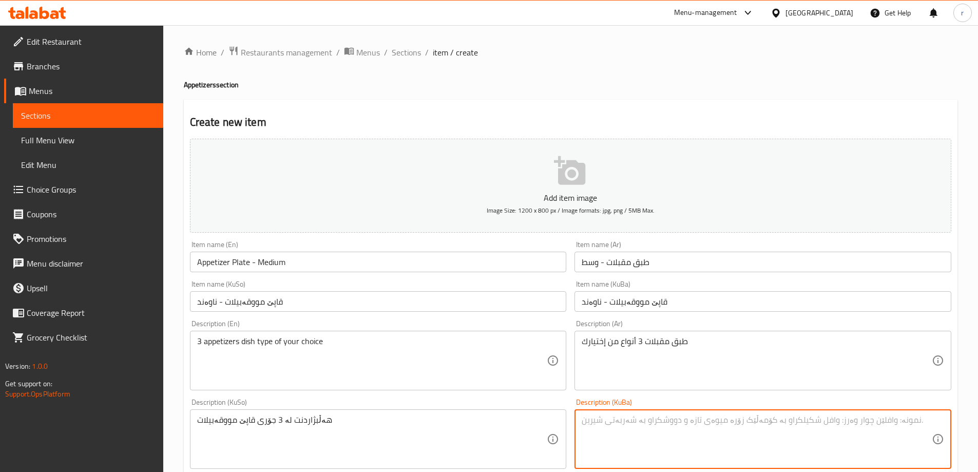
paste textarea "هەڵبژاردنت لە 3 جۆری قاپێ مووقەبیلات"
type textarea "هەڵبژاردنت لە 3 جۆری قاپێ مووقەبیلات"
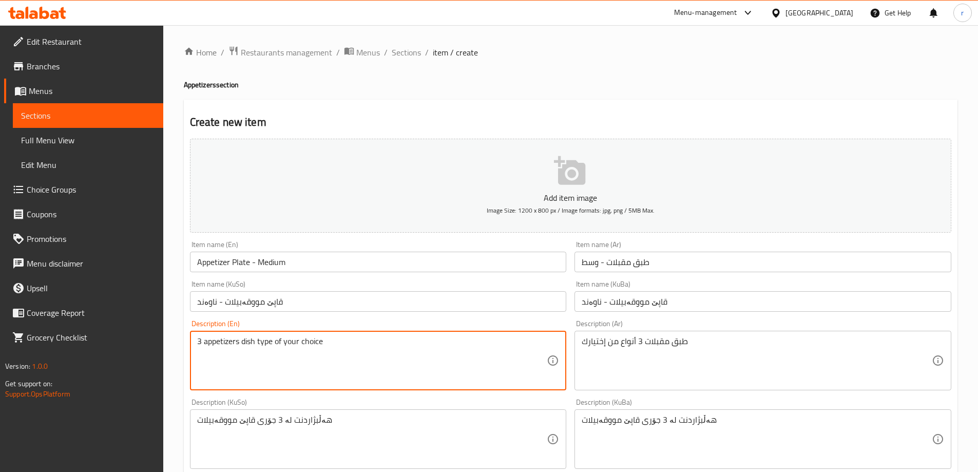
drag, startPoint x: 355, startPoint y: 336, endPoint x: 167, endPoint y: 335, distance: 188.5
paste textarea "Your choice of 3 types of appetizers dish"
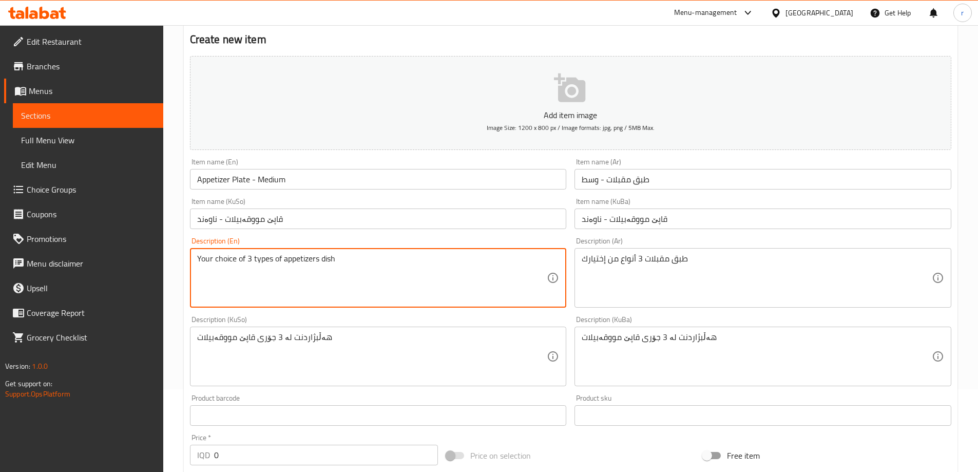
scroll to position [171, 0]
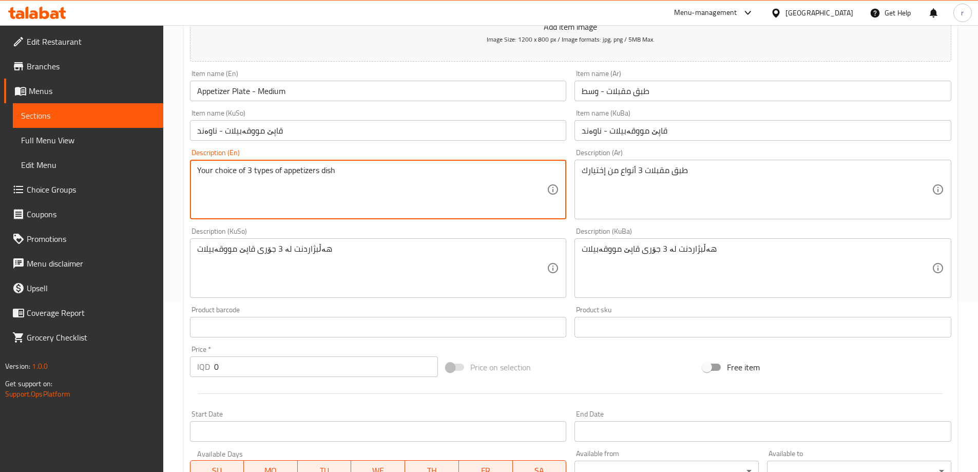
type textarea "Your choice of 3 types of appetizers dish"
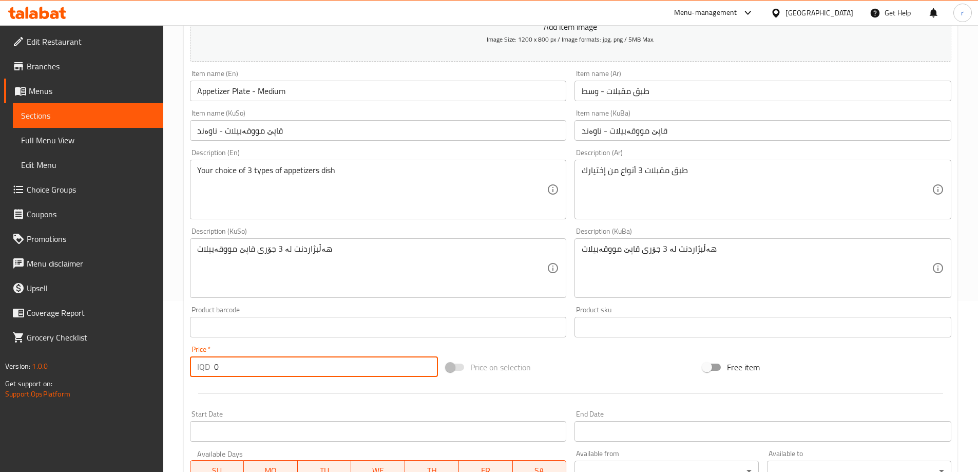
drag, startPoint x: 207, startPoint y: 375, endPoint x: 188, endPoint y: 369, distance: 20.3
click at [188, 370] on div "Price   * IQD 0 Price *" at bounding box center [314, 362] width 257 height 40
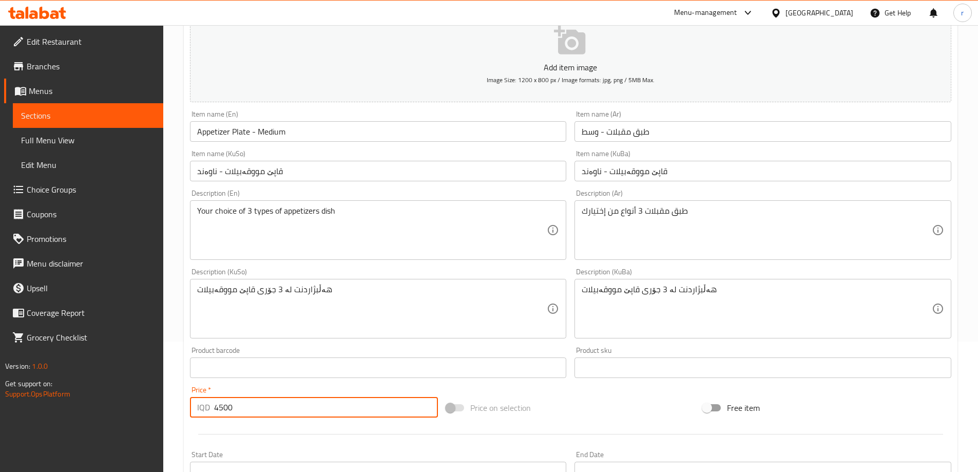
scroll to position [115, 0]
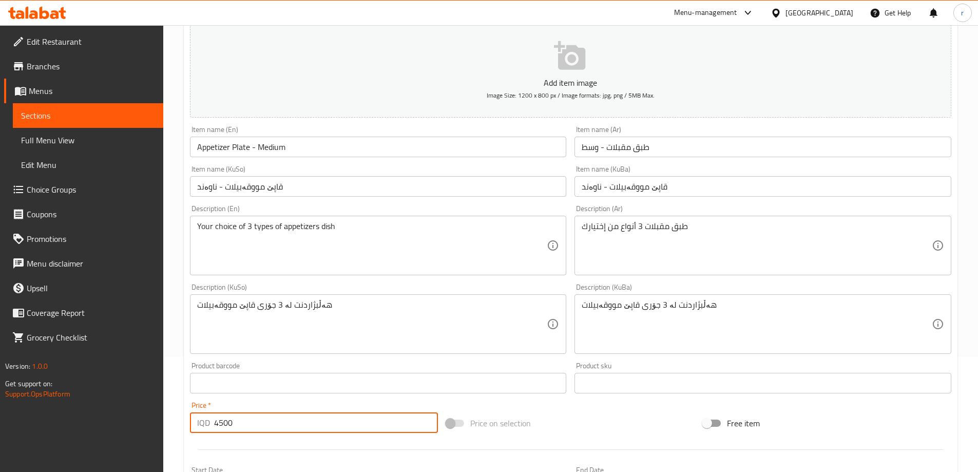
type input "4500"
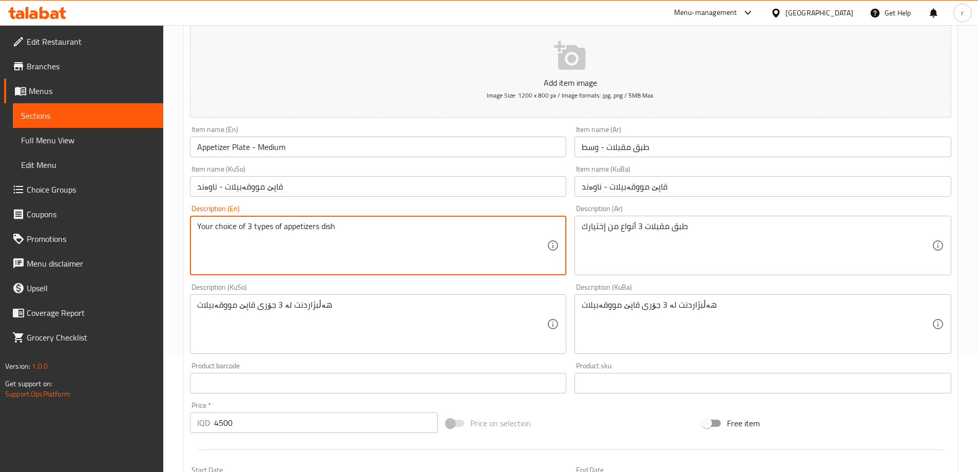
drag, startPoint x: 348, startPoint y: 234, endPoint x: 170, endPoint y: 224, distance: 178.0
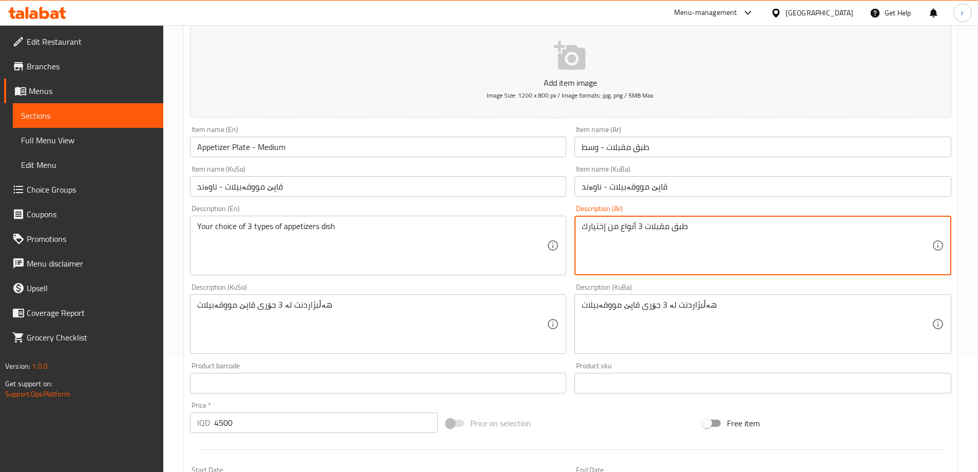
drag, startPoint x: 699, startPoint y: 230, endPoint x: 545, endPoint y: 231, distance: 154.1
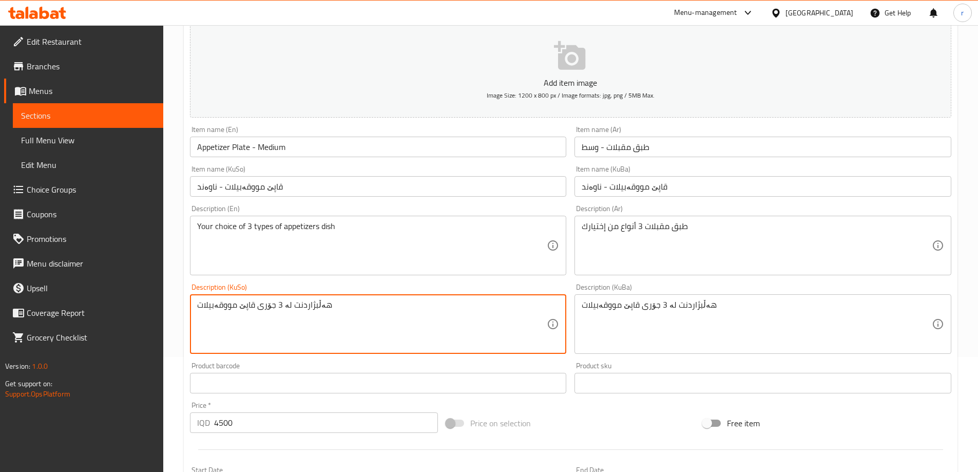
drag, startPoint x: 389, startPoint y: 315, endPoint x: 169, endPoint y: 306, distance: 220.0
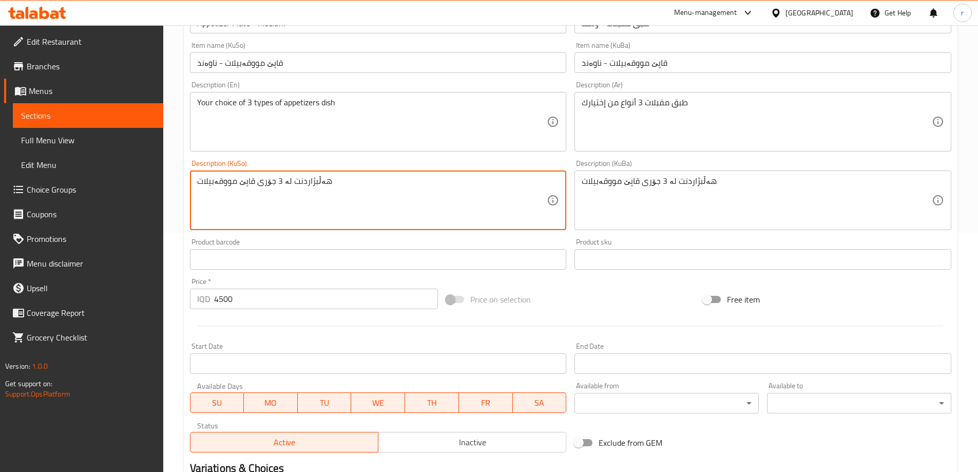
scroll to position [372, 0]
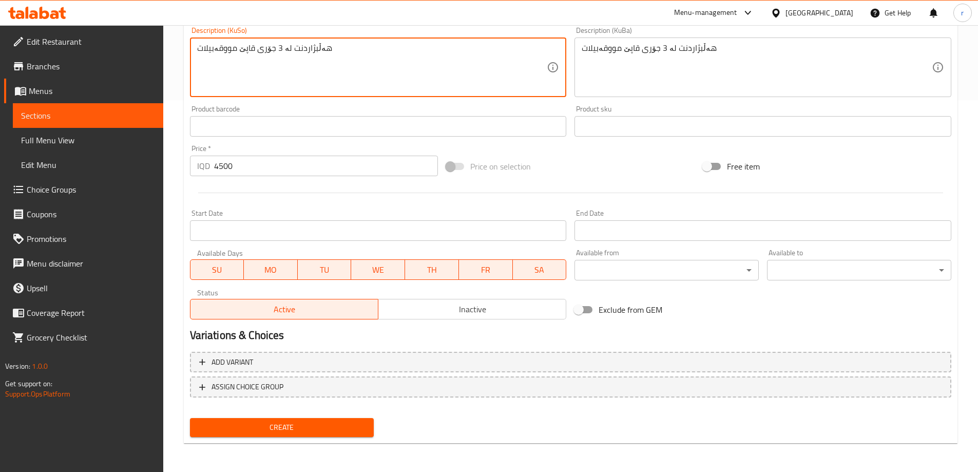
click at [272, 435] on button "Create" at bounding box center [282, 427] width 184 height 19
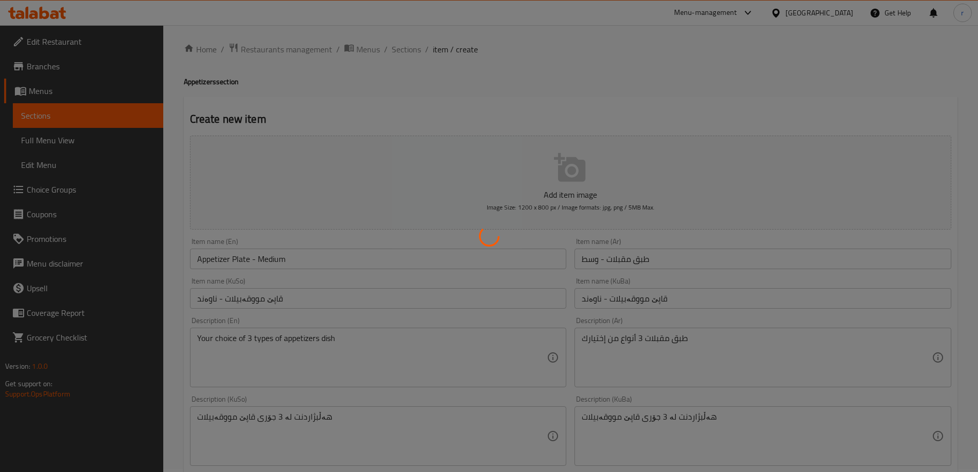
scroll to position [0, 0]
type input "0"
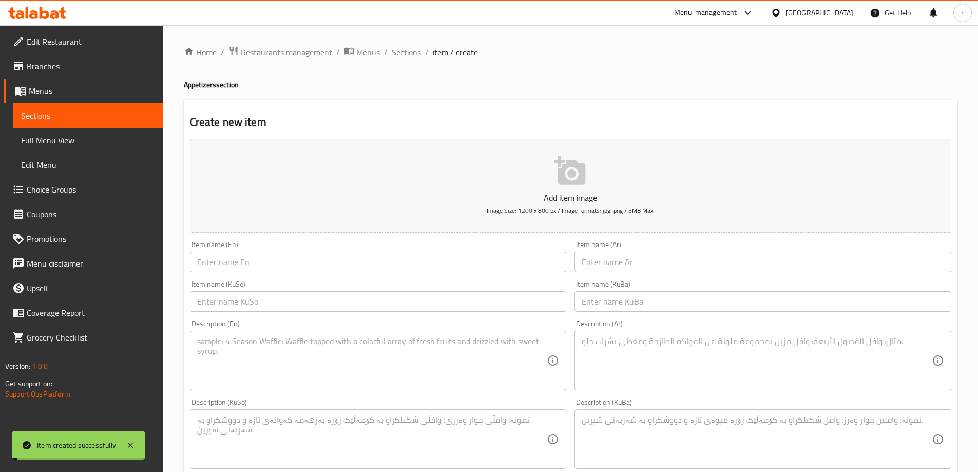
click at [252, 261] on input "text" at bounding box center [378, 262] width 377 height 21
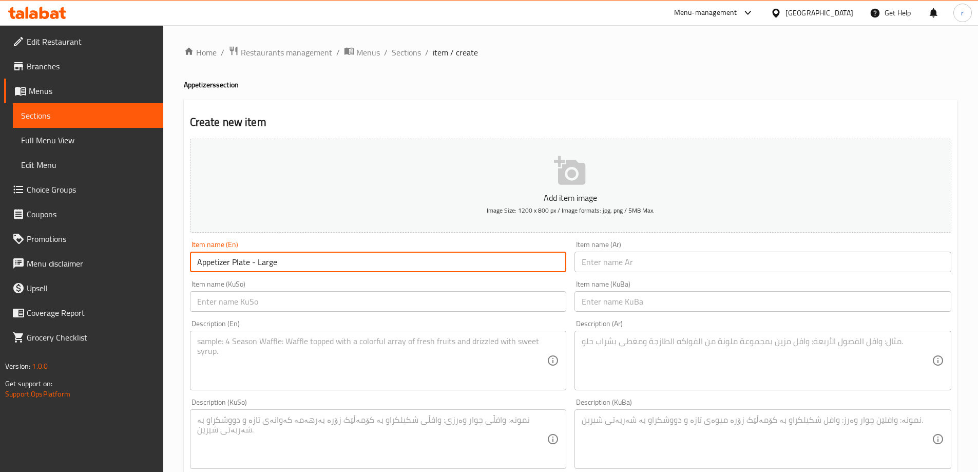
type input "Appetizer Plate - Large"
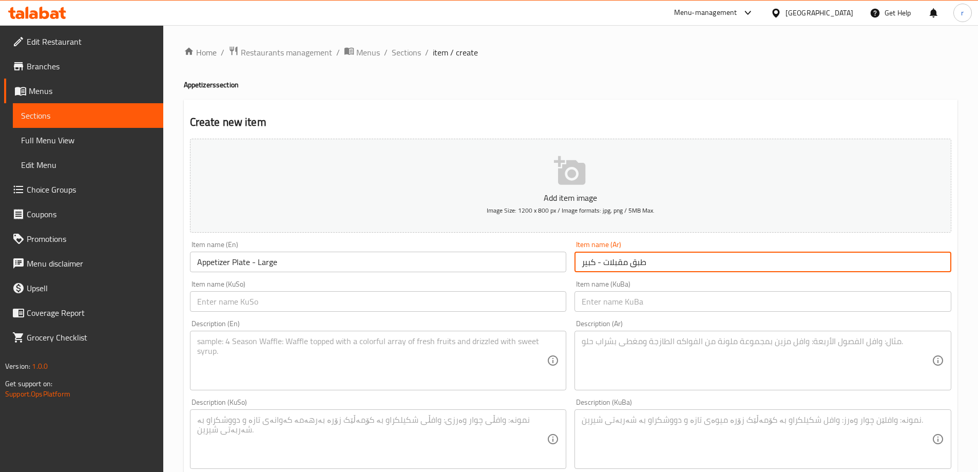
type input "طبق مقبلات - كبير"
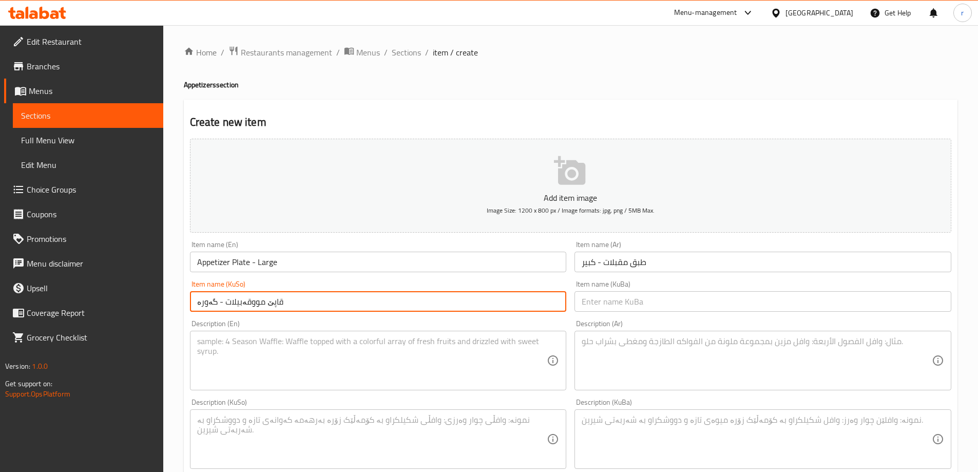
drag, startPoint x: 298, startPoint y: 302, endPoint x: 145, endPoint y: 307, distance: 152.6
click at [145, 307] on div "Edit Restaurant Branches Menus Sections Full Menu View Edit Menu Choice Groups …" at bounding box center [489, 434] width 978 height 819
type input "قاپێ مووقەبیلات - گەورە"
click at [592, 309] on input "text" at bounding box center [763, 301] width 377 height 21
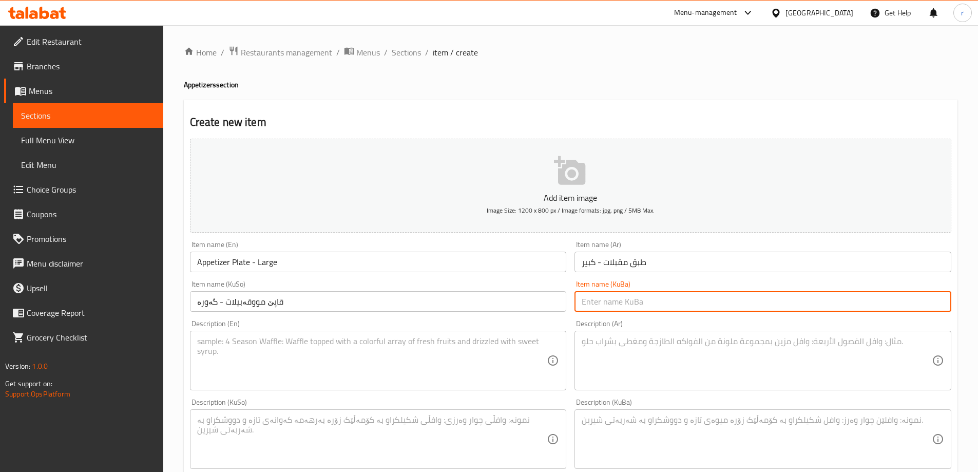
paste input "قاپێ مووقەبیلات - گەورە"
type input "قاپێ مووقەبیلات - گەورە"
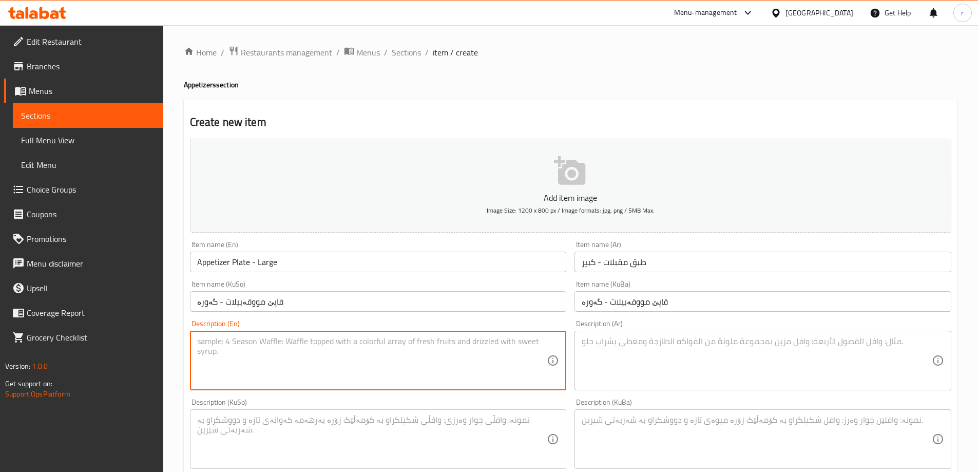
click at [384, 351] on textarea at bounding box center [372, 360] width 350 height 49
paste textarea "Your choice of 3 types of appetizers dish"
click at [250, 340] on textarea "Your choice of 3 types of appetizers dish" at bounding box center [372, 360] width 350 height 49
type textarea "Your choice of 4 types of appetizers dish"
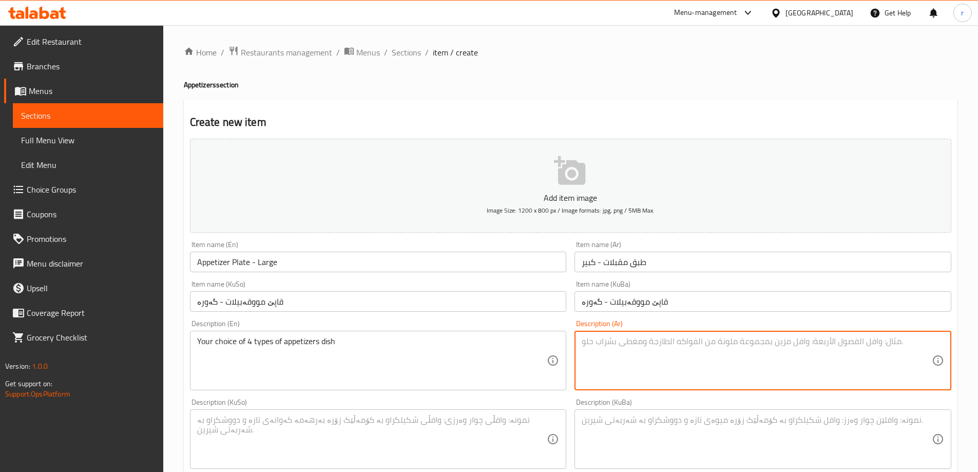
click at [605, 356] on textarea at bounding box center [757, 360] width 350 height 49
paste textarea "طبق مقبلات 3 أنواع من إختيارك"
click at [642, 344] on textarea "طبق مقبلات 3 أنواع من إختيارك" at bounding box center [757, 360] width 350 height 49
type textarea "طبق مقبلات 4 أنواع من إختيارك"
click at [403, 436] on textarea at bounding box center [372, 439] width 350 height 49
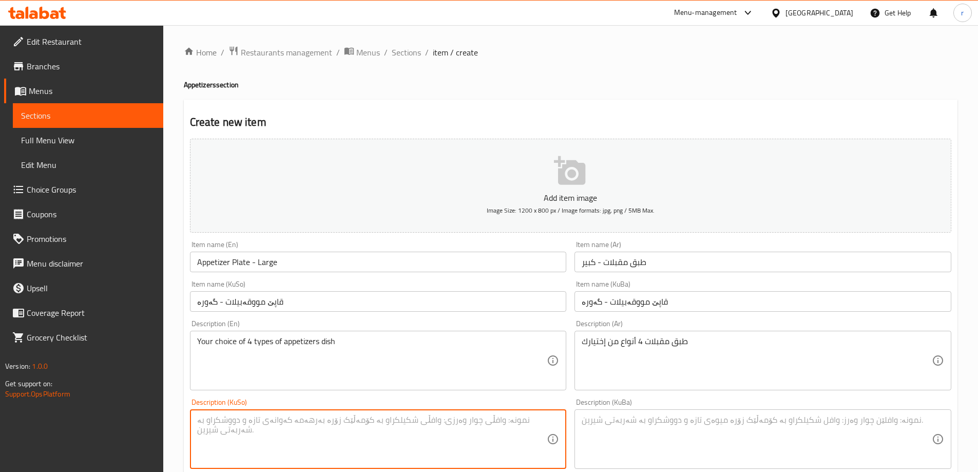
paste textarea "هەڵبژاردنت لە 3 جۆری قاپێ مووقەبیلات"
click at [278, 419] on textarea "هەڵبژاردنت لە 3 جۆری قاپێ مووقەبیلات" at bounding box center [372, 439] width 350 height 49
drag, startPoint x: 377, startPoint y: 439, endPoint x: 135, endPoint y: 424, distance: 243.4
click at [135, 424] on div "Edit Restaurant Branches Menus Sections Full Menu View Edit Menu Choice Groups …" at bounding box center [489, 434] width 978 height 819
type textarea "هەڵبژاردنت لە 4 جۆری قاپێ مووقەبیلات"
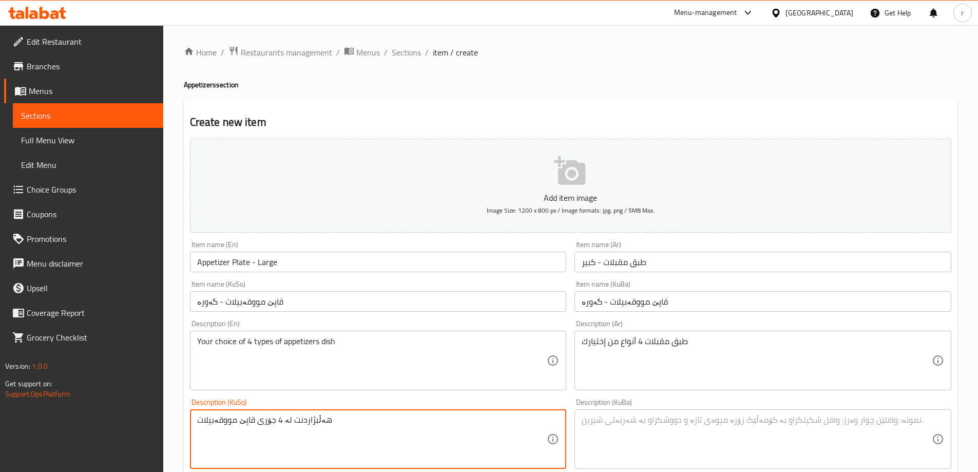
click at [624, 435] on textarea at bounding box center [757, 439] width 350 height 49
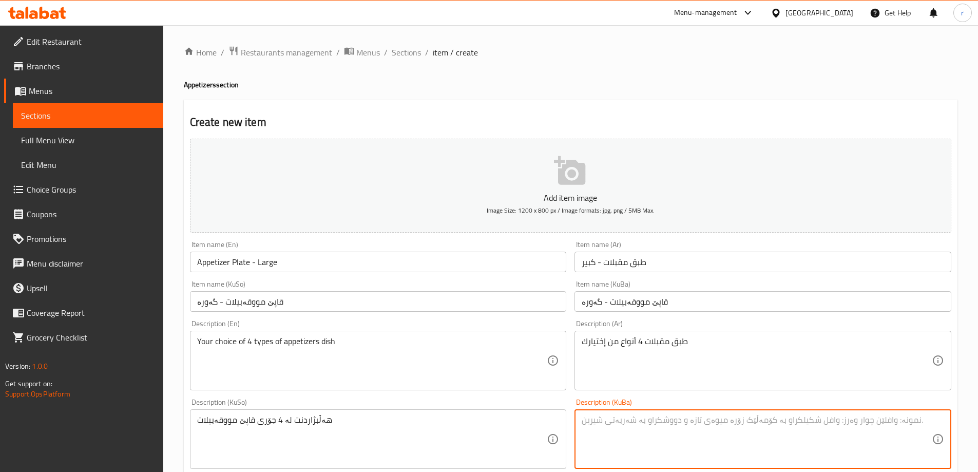
paste textarea "هەڵبژاردنت لە 4 جۆری قاپێ مووقەبیلات"
type textarea "هەڵبژاردنت لە 4 جۆری قاپێ مووقەبیلات"
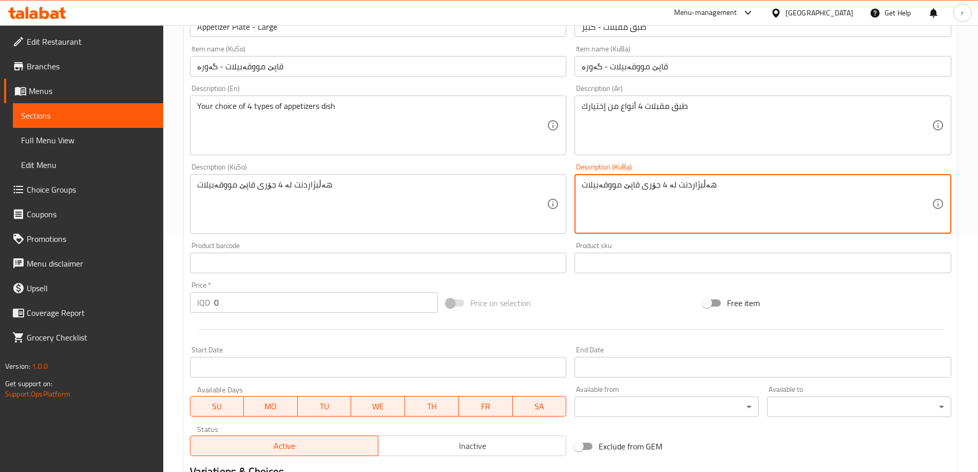
scroll to position [257, 0]
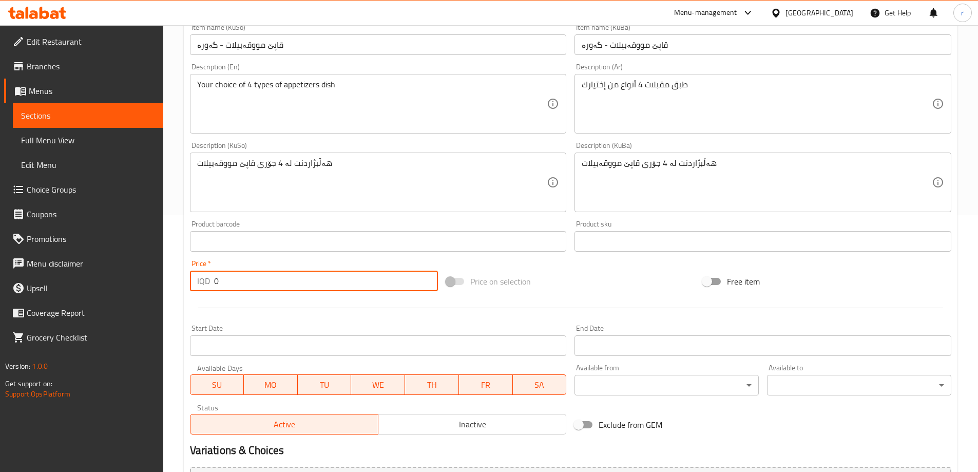
drag, startPoint x: 226, startPoint y: 281, endPoint x: 195, endPoint y: 287, distance: 31.7
click at [195, 287] on div "IQD 0 Price *" at bounding box center [314, 281] width 249 height 21
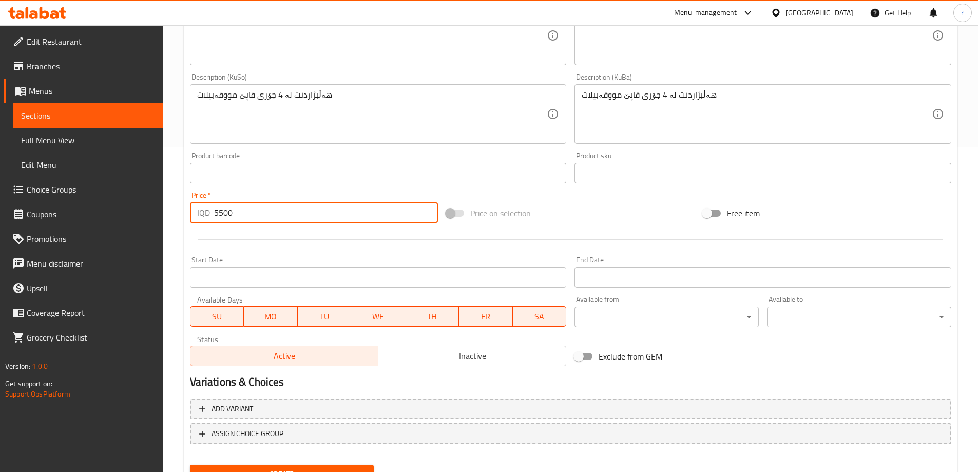
scroll to position [372, 0]
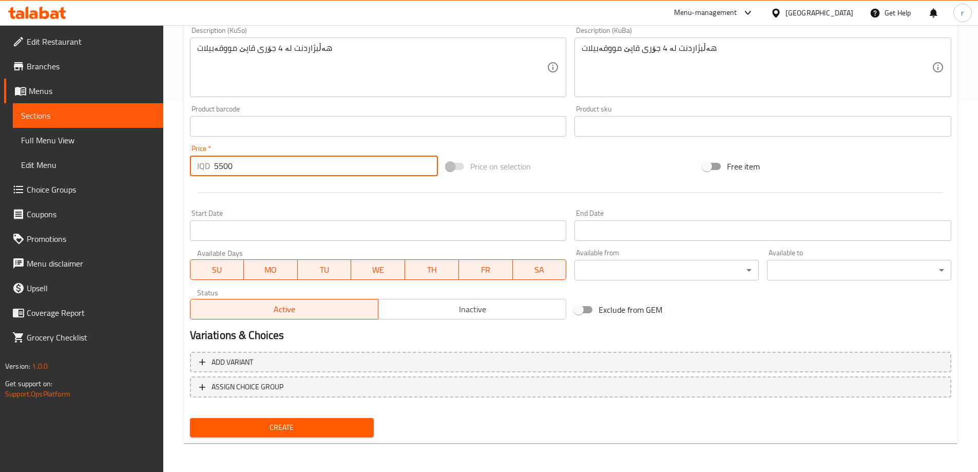
type input "5500"
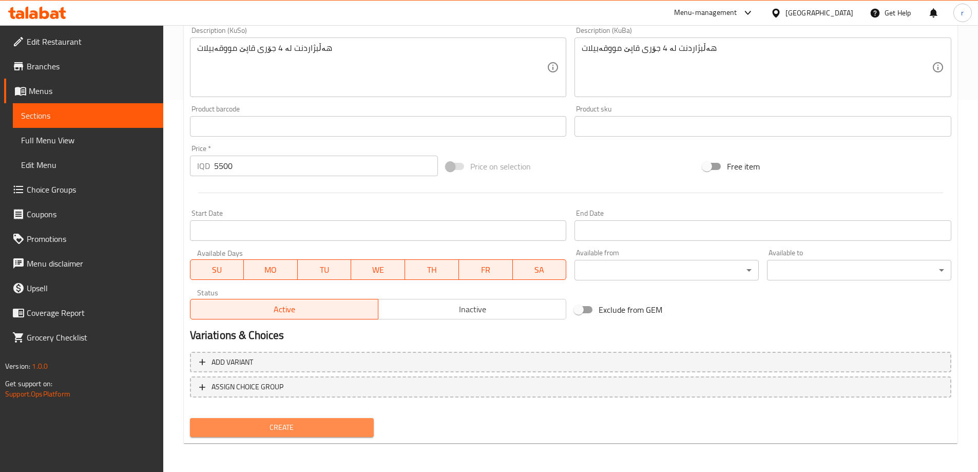
click at [332, 430] on span "Create" at bounding box center [282, 427] width 168 height 13
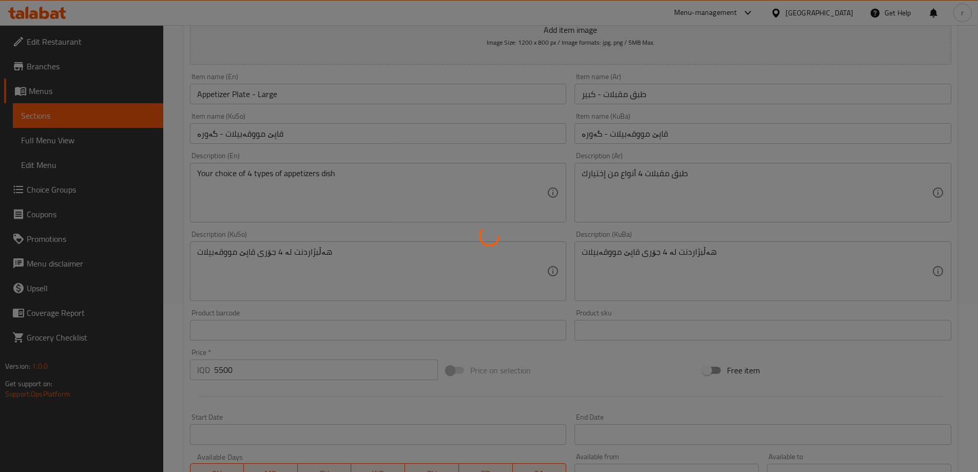
scroll to position [0, 0]
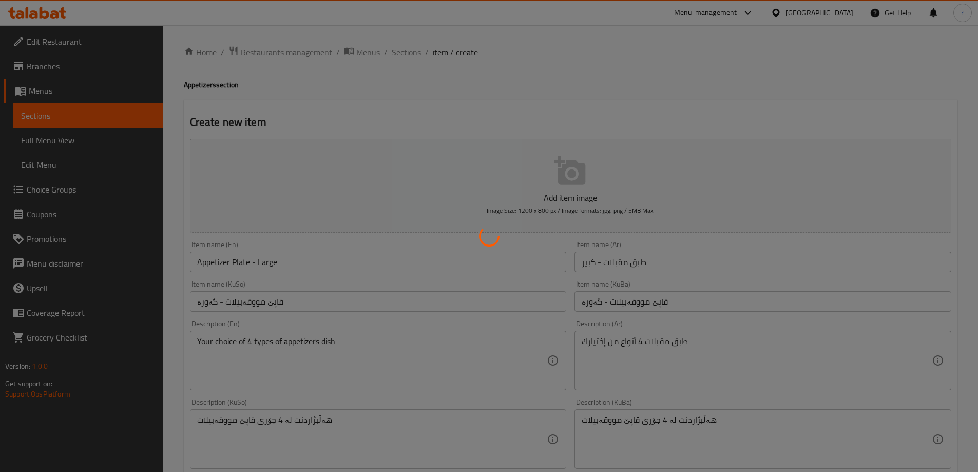
type input "0"
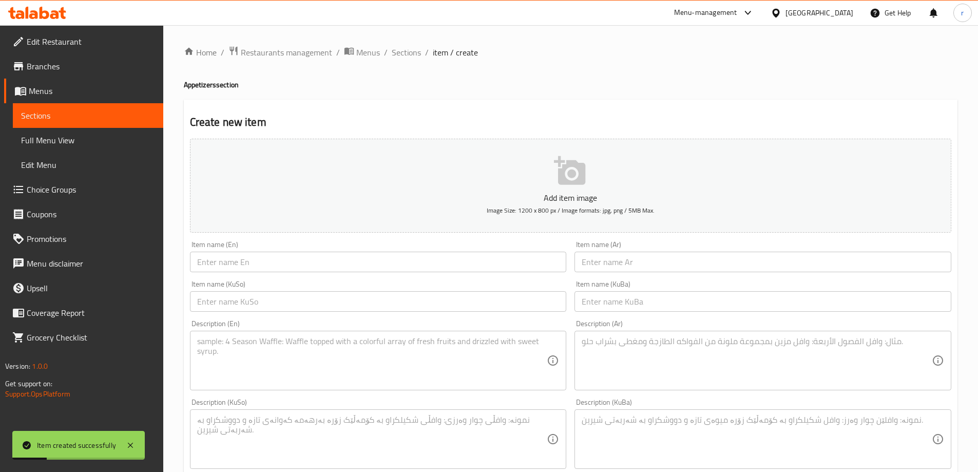
click at [61, 194] on span "Choice Groups" at bounding box center [91, 189] width 128 height 12
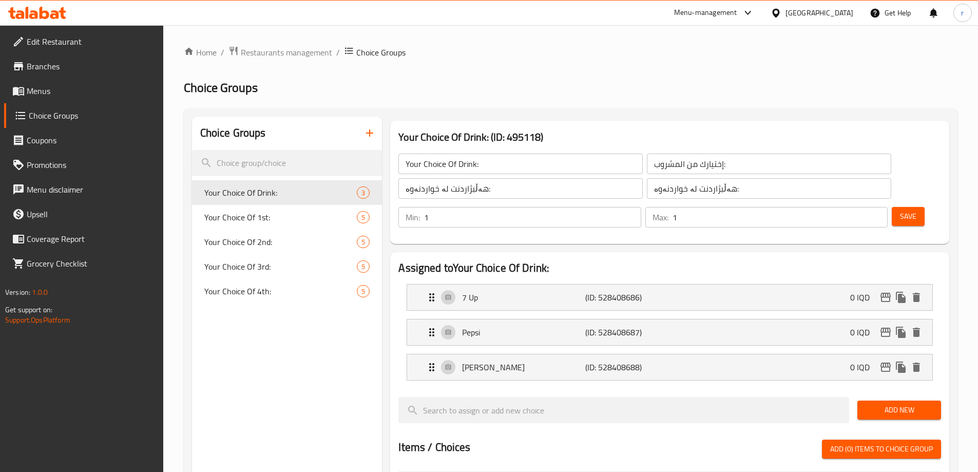
click at [375, 134] on icon "button" at bounding box center [370, 133] width 12 height 12
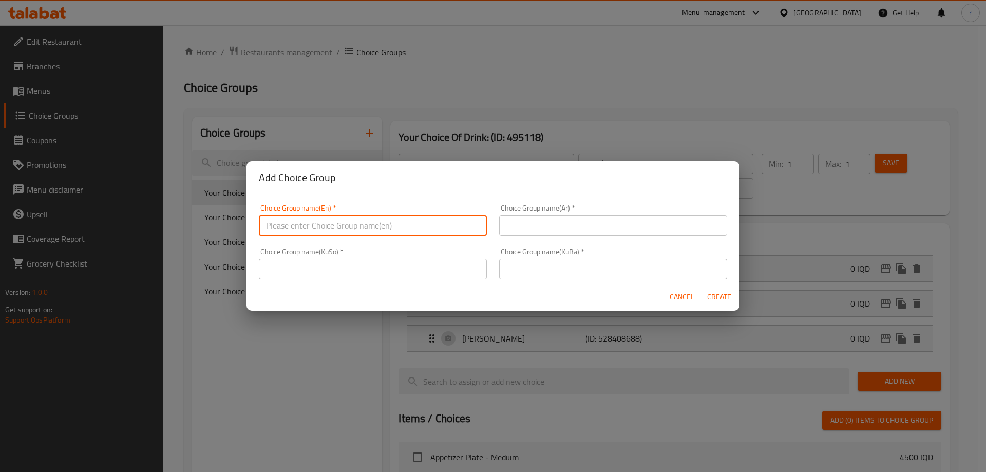
drag, startPoint x: 337, startPoint y: 217, endPoint x: 336, endPoint y: 223, distance: 6.7
click at [337, 217] on input "text" at bounding box center [373, 225] width 228 height 21
type input "y"
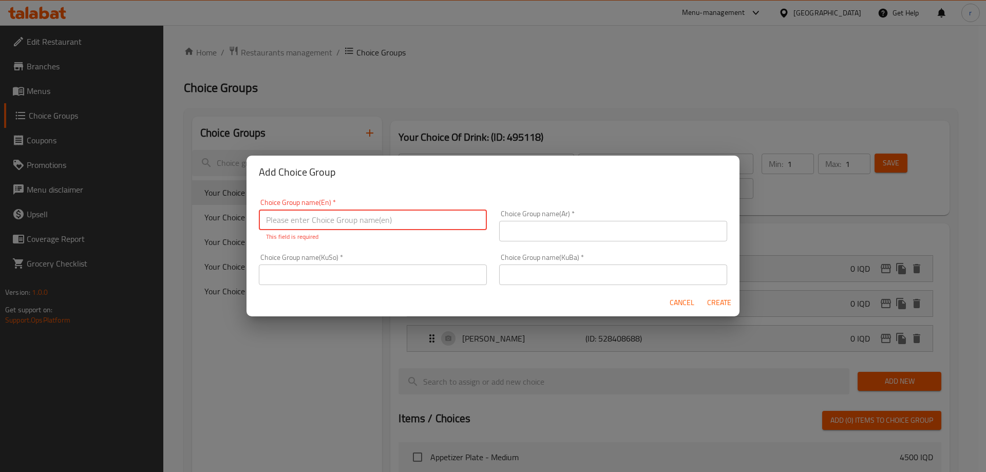
paste input "Your Choice Of:"
type input "Your Choice Of:"
click at [537, 220] on div "Choice Group name(Ar)   * Choice Group name(Ar) *" at bounding box center [613, 225] width 228 height 31
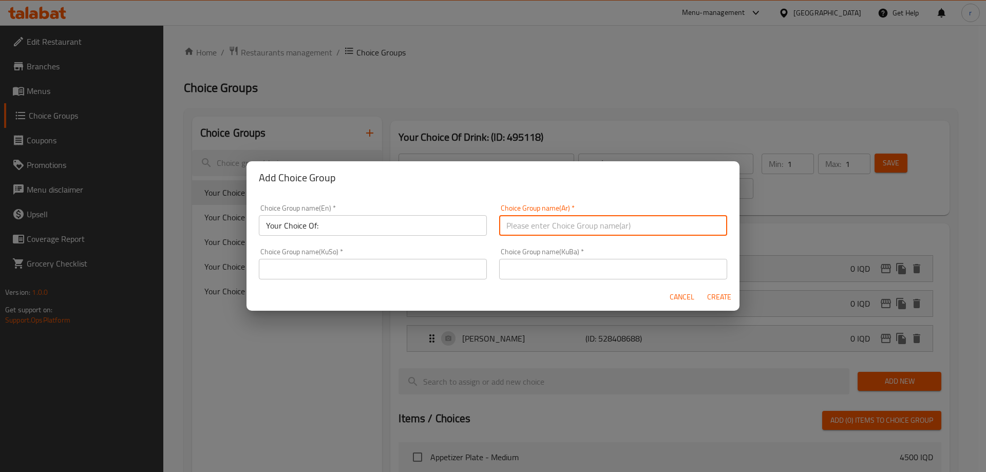
paste input "إختيارك من:"
type input "إختيارك من:"
click at [414, 278] on input "text" at bounding box center [373, 269] width 228 height 21
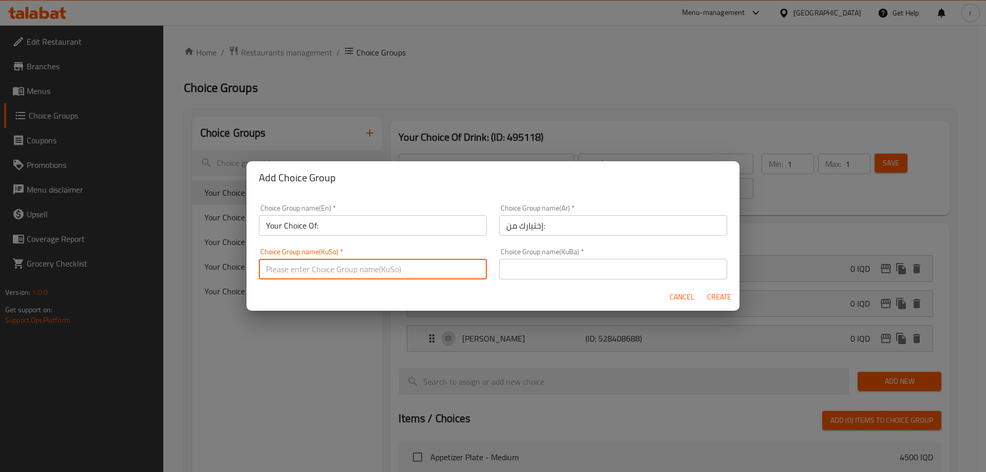
paste input "هەڵبژاردنت لە:"
type input "هەڵبژاردنت لە:"
click at [544, 259] on input "text" at bounding box center [613, 269] width 228 height 21
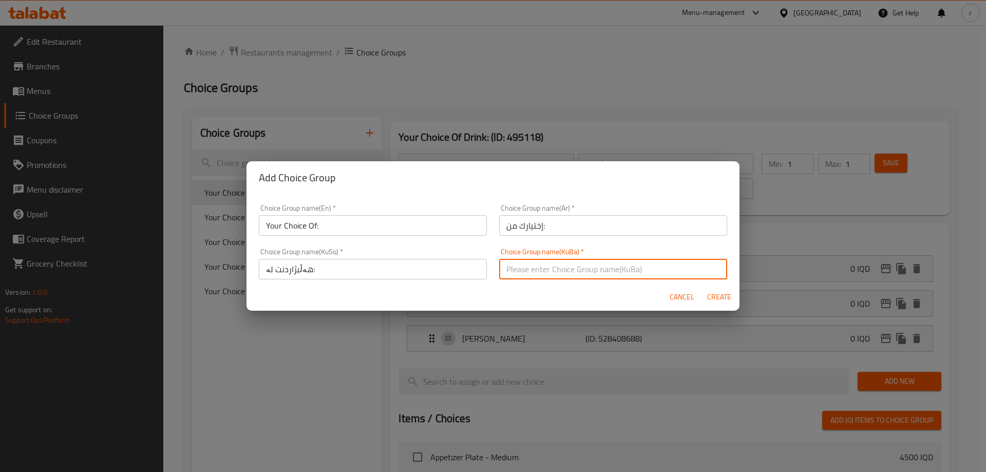
paste input "هەڵبژاردنت لە:"
type input "هەڵبژاردنت لە:"
drag, startPoint x: 709, startPoint y: 293, endPoint x: 659, endPoint y: 296, distance: 50.4
click at [709, 293] on span "Create" at bounding box center [719, 297] width 25 height 13
type input "Your Choice Of:"
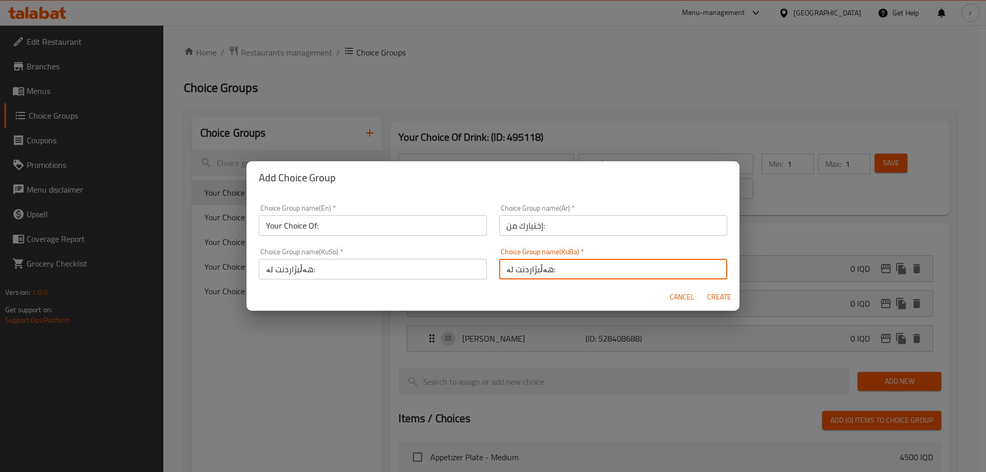
type input "إختيارك من:"
type input "هەڵبژاردنت لە:"
type input "0"
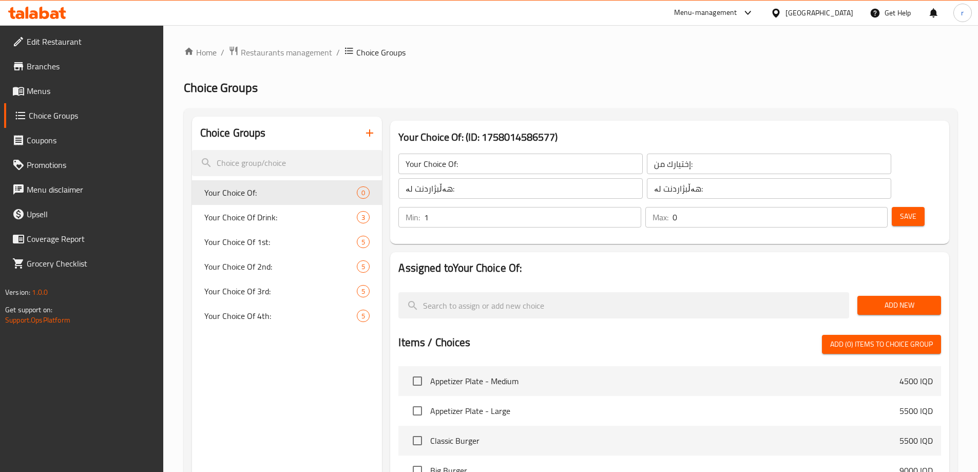
type input "1"
click at [641, 207] on input "1" at bounding box center [532, 217] width 217 height 21
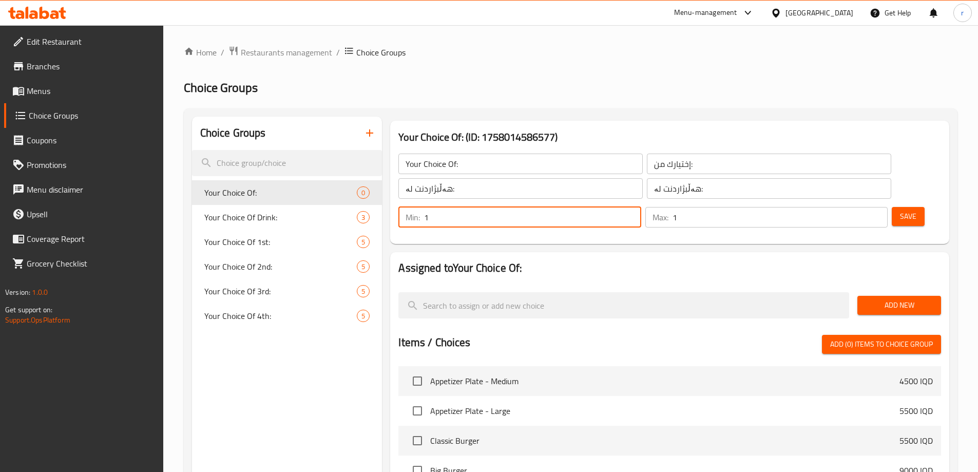
click at [859, 207] on input "1" at bounding box center [780, 217] width 215 height 21
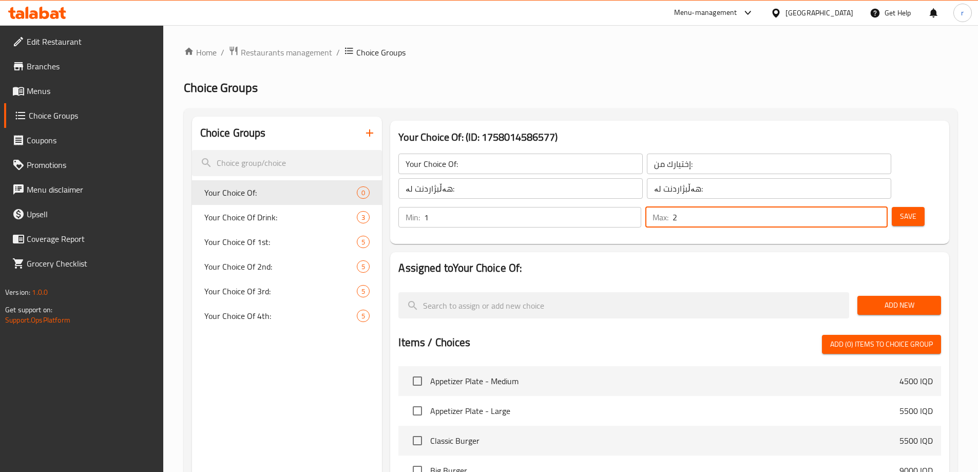
click at [859, 207] on input "2" at bounding box center [780, 217] width 215 height 21
type input "3"
click at [859, 207] on input "3" at bounding box center [780, 217] width 215 height 21
click at [900, 210] on span "Save" at bounding box center [908, 216] width 16 height 13
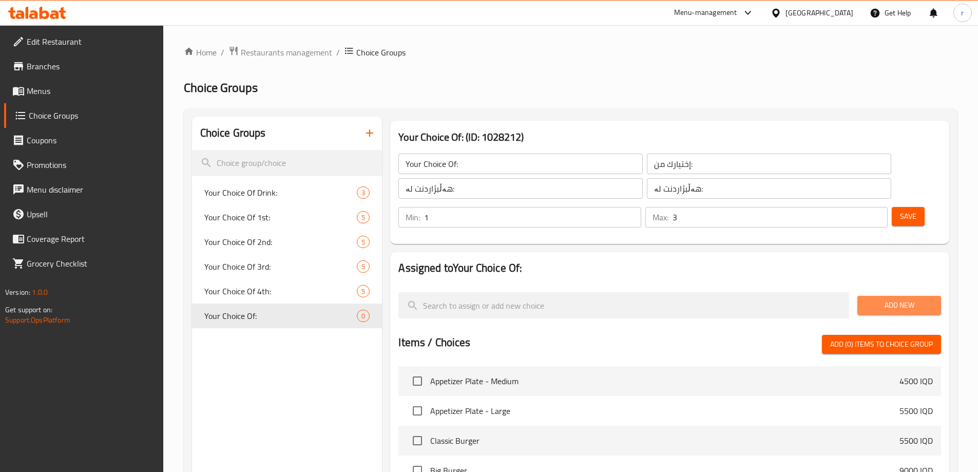
click at [881, 299] on span "Add New" at bounding box center [899, 305] width 67 height 13
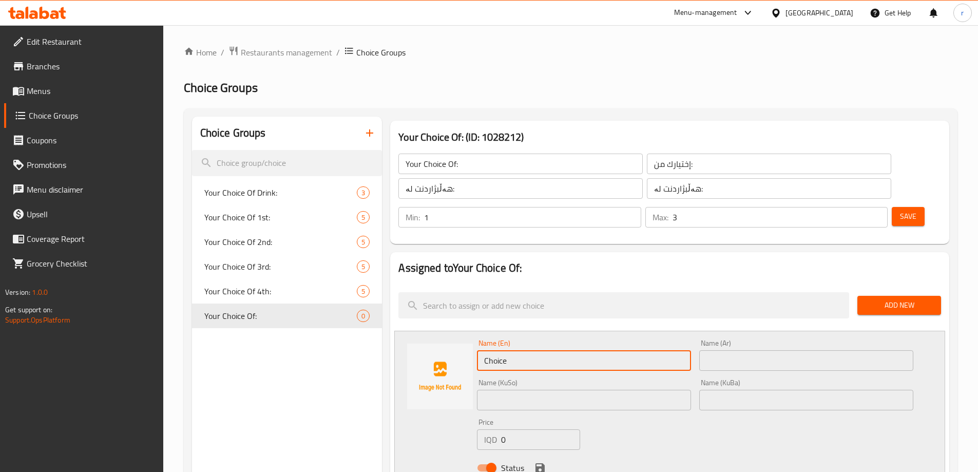
drag, startPoint x: 510, startPoint y: 337, endPoint x: 398, endPoint y: 334, distance: 112.0
click at [398, 334] on div "Name (En) Choice Name (En) Name (Ar) Name (Ar) Name (KuSo) Name (KuSo) Name (Ku…" at bounding box center [669, 409] width 551 height 156
click at [525, 350] on input "text" at bounding box center [584, 360] width 214 height 21
paste input "Hummus"
type input "Hummus"
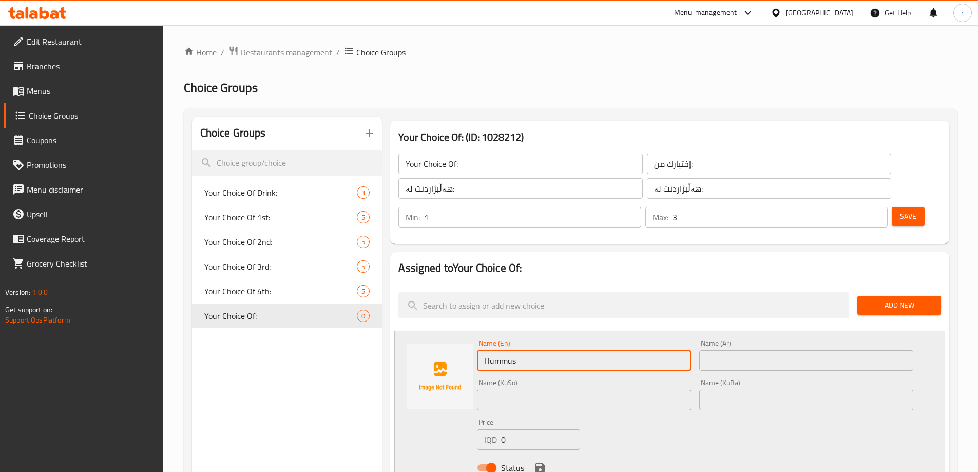
click at [725, 350] on input "text" at bounding box center [806, 360] width 214 height 21
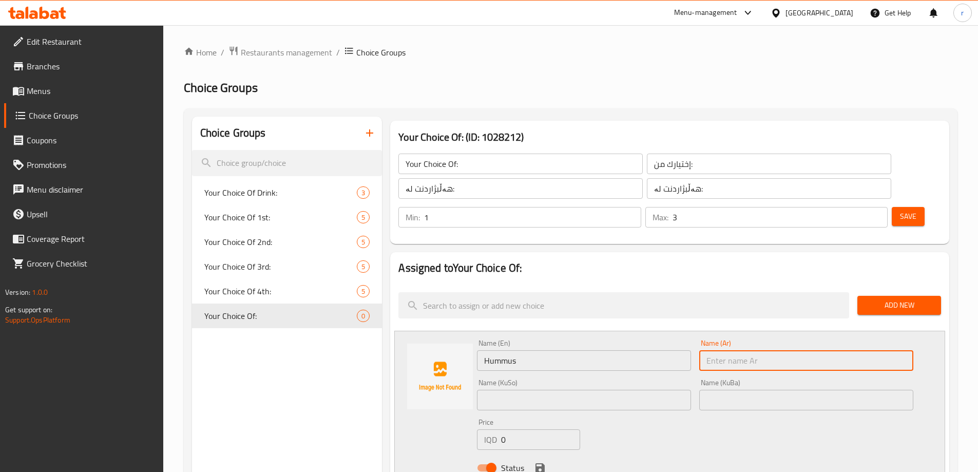
paste input "[GEOGRAPHIC_DATA]"
type input "[GEOGRAPHIC_DATA]"
click at [577, 390] on input "text" at bounding box center [584, 400] width 214 height 21
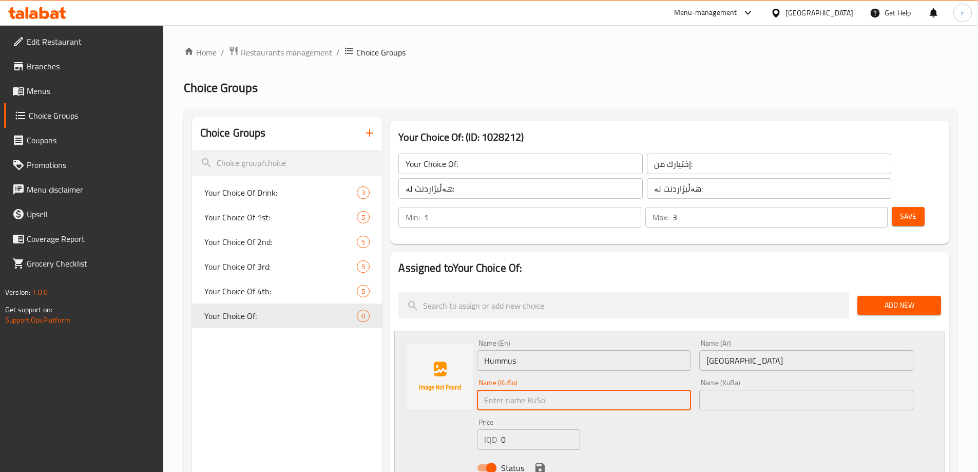
paste input "حومس"
type input "حومس"
click at [721, 390] on input "text" at bounding box center [806, 400] width 214 height 21
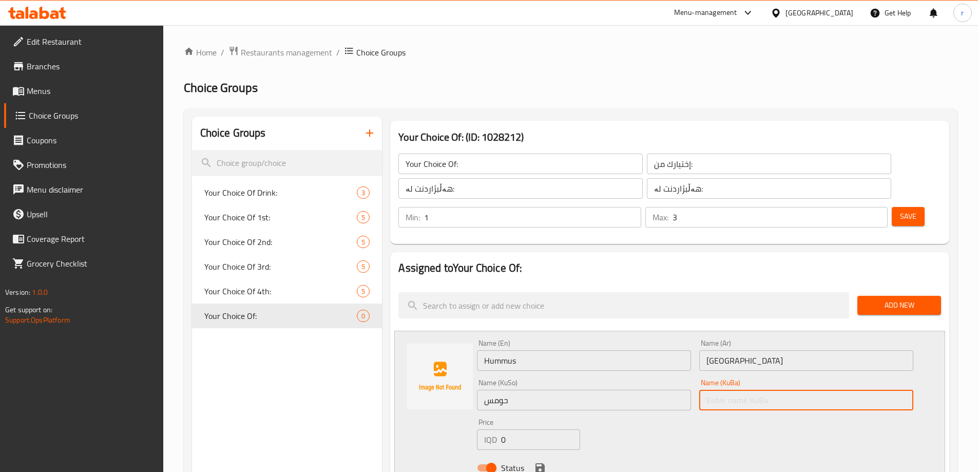
paste input "حومس"
type input "حومس"
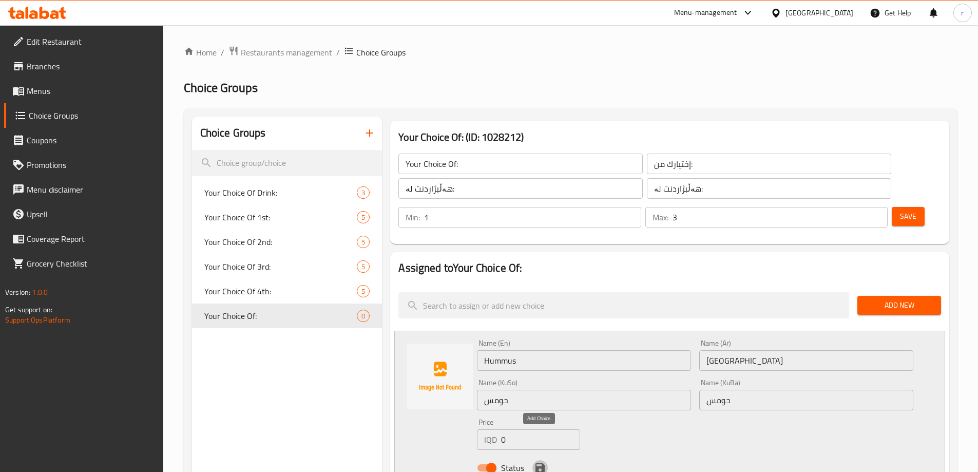
click at [538, 463] on icon "save" at bounding box center [540, 467] width 9 height 9
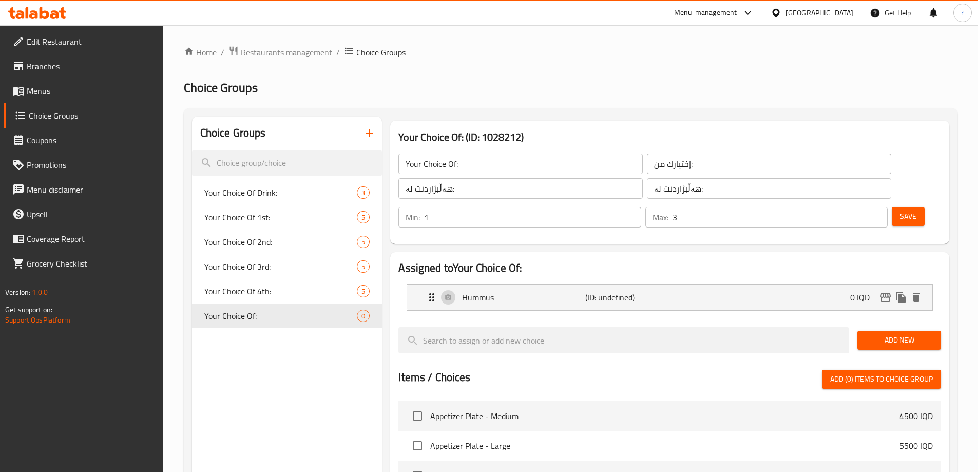
click at [913, 334] on span "Add New" at bounding box center [899, 340] width 67 height 13
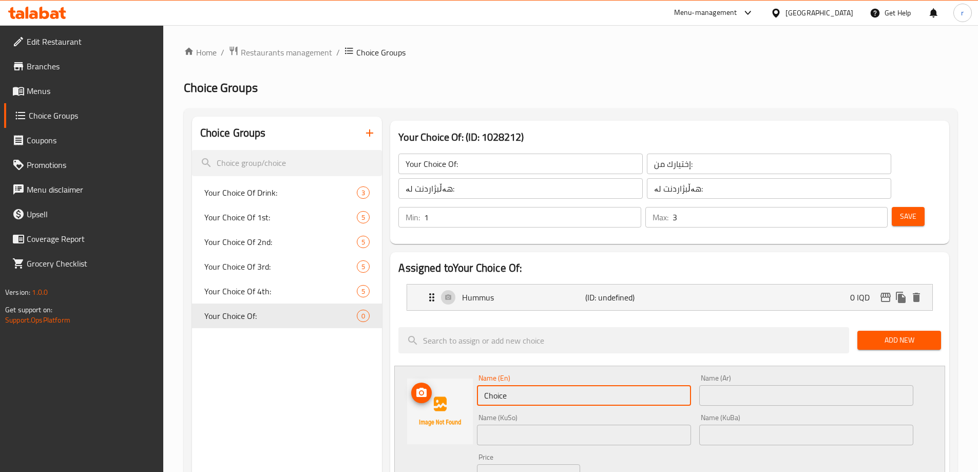
drag, startPoint x: 513, startPoint y: 370, endPoint x: 435, endPoint y: 371, distance: 78.1
click at [437, 371] on div "Name (En) Choice Name (En) Name (Ar) Name (Ar) Name (KuSo) Name (KuSo) Name (Ku…" at bounding box center [669, 444] width 551 height 156
paste input "Tabbouleh"
type input "Tabbouleh"
click at [740, 377] on div "Name (Ar) Name (Ar)" at bounding box center [806, 390] width 222 height 40
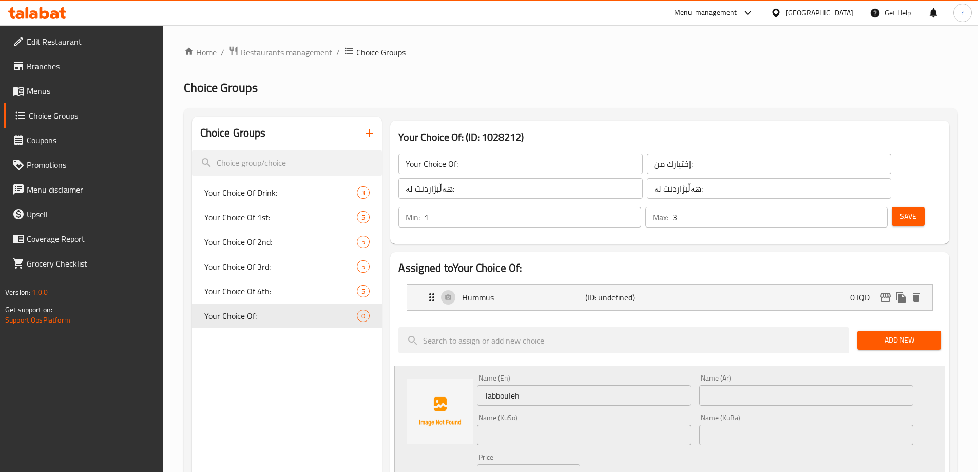
click at [731, 385] on input "text" at bounding box center [806, 395] width 214 height 21
paste input "تبولة"
type input "تبولة"
drag, startPoint x: 561, startPoint y: 414, endPoint x: 557, endPoint y: 410, distance: 5.5
click at [561, 425] on input "text" at bounding box center [584, 435] width 214 height 21
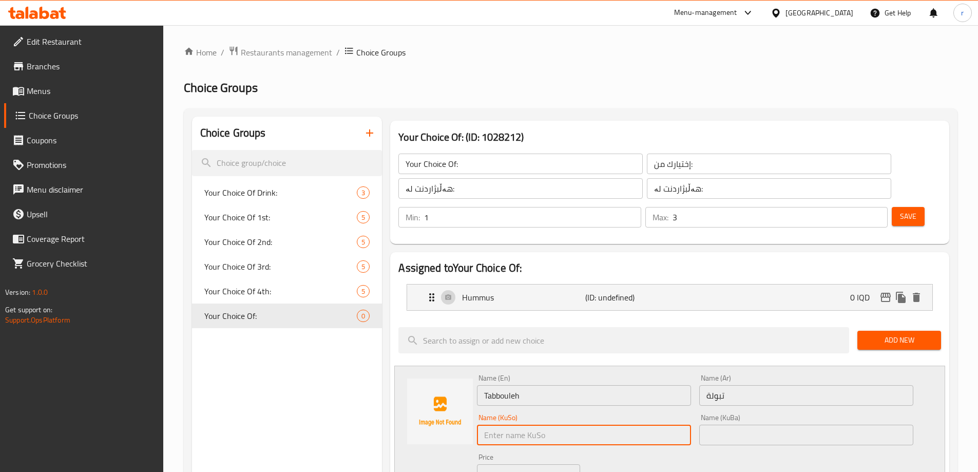
paste input "تەبوولە"
type input "تەبوولە"
drag, startPoint x: 763, startPoint y: 404, endPoint x: 743, endPoint y: 408, distance: 20.4
click at [763, 425] on input "text" at bounding box center [806, 435] width 214 height 21
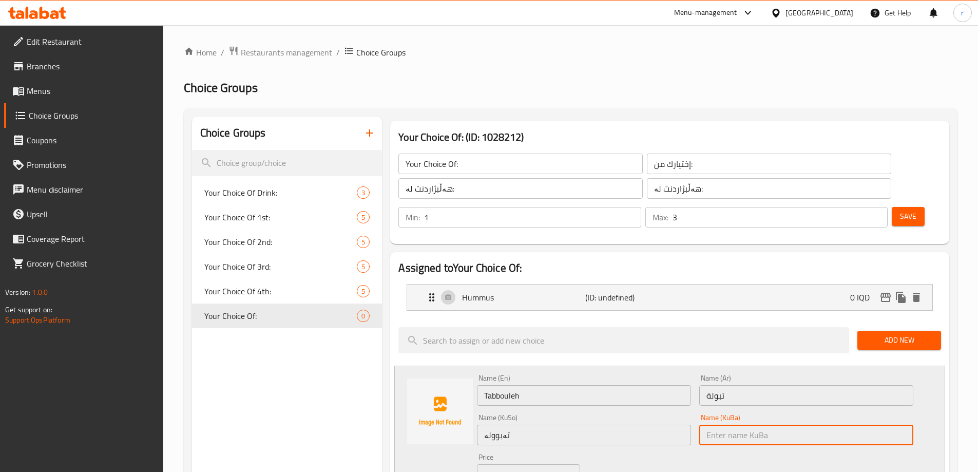
paste input "تەبوولە"
type input "تەبوولە"
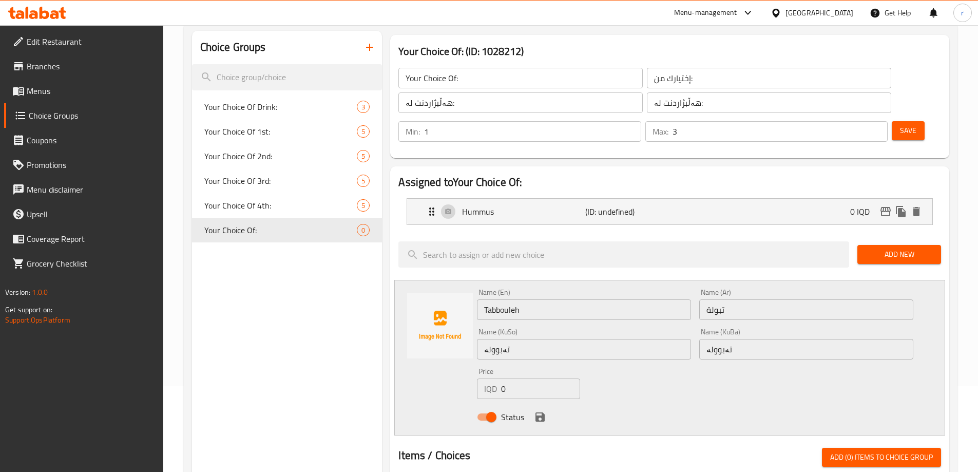
click at [538, 411] on icon "save" at bounding box center [540, 417] width 12 height 12
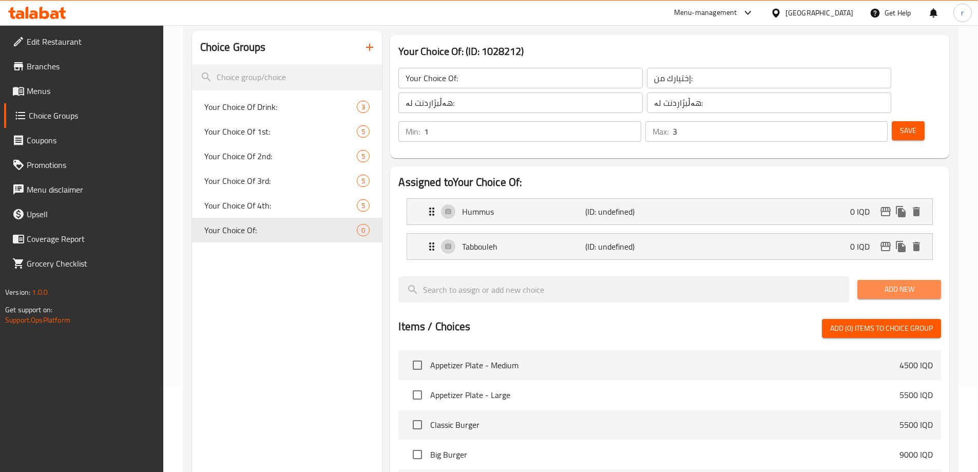
click at [866, 283] on span "Add New" at bounding box center [899, 289] width 67 height 13
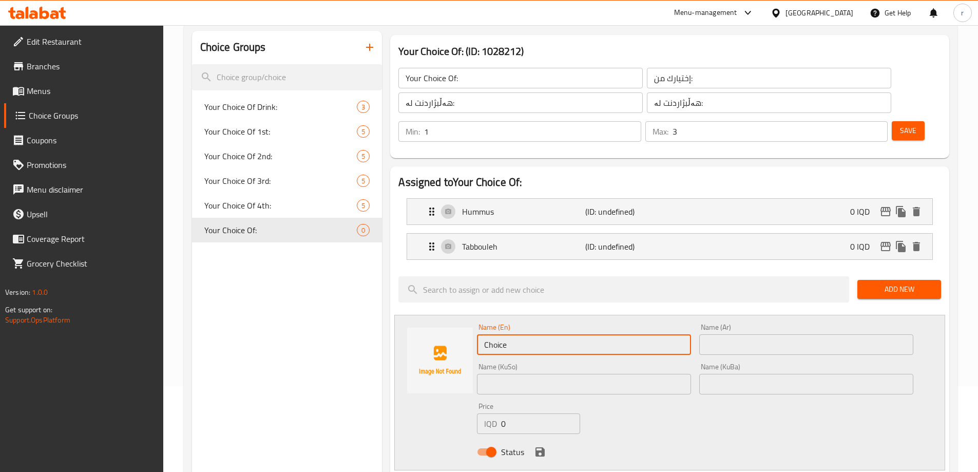
drag, startPoint x: 519, startPoint y: 314, endPoint x: 441, endPoint y: 311, distance: 78.1
click at [441, 315] on div "Name (En) Choice Name (En) Name (Ar) Name (Ar) Name (KuSo) Name (KuSo) Name (Ku…" at bounding box center [669, 393] width 551 height 156
click at [711, 334] on input "text" at bounding box center [806, 344] width 214 height 21
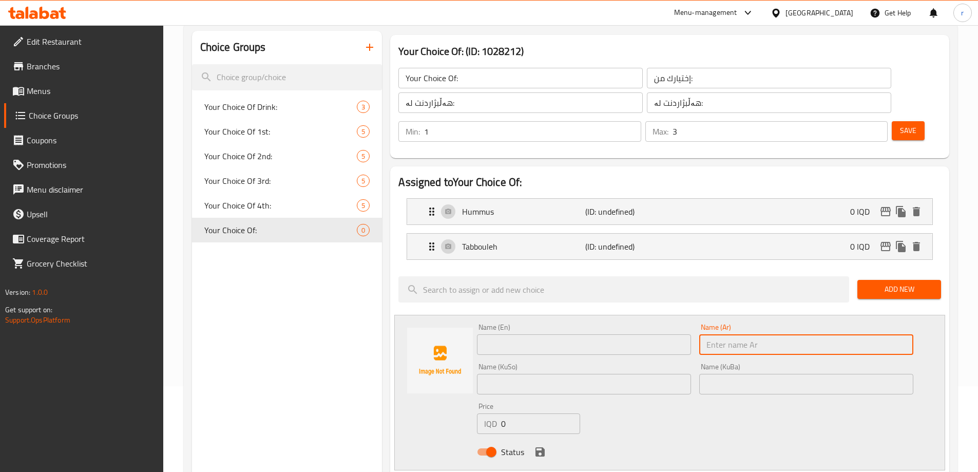
paste input "روسية"
type input "روسية"
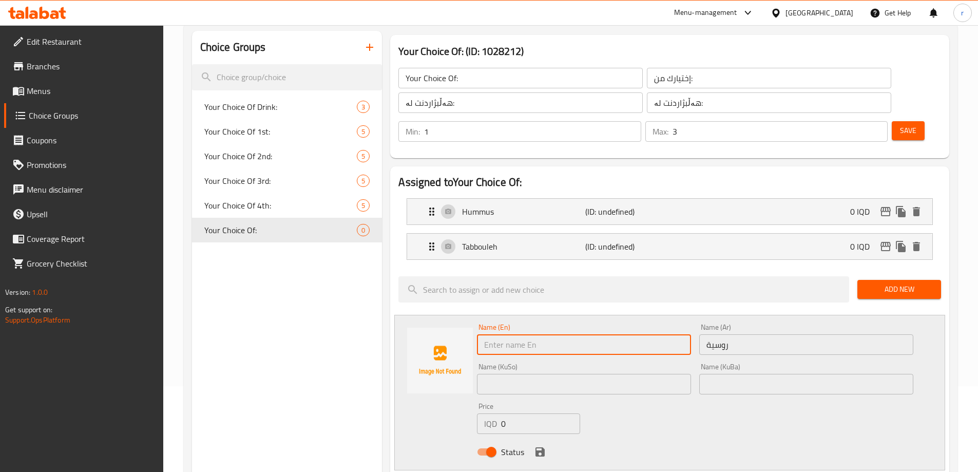
click at [645, 334] on input "text" at bounding box center [584, 344] width 214 height 21
type input "Russian"
drag, startPoint x: 620, startPoint y: 324, endPoint x: 476, endPoint y: 323, distance: 144.8
click at [478, 334] on input "Russian" at bounding box center [584, 344] width 214 height 21
click at [501, 374] on input "text" at bounding box center [584, 384] width 214 height 21
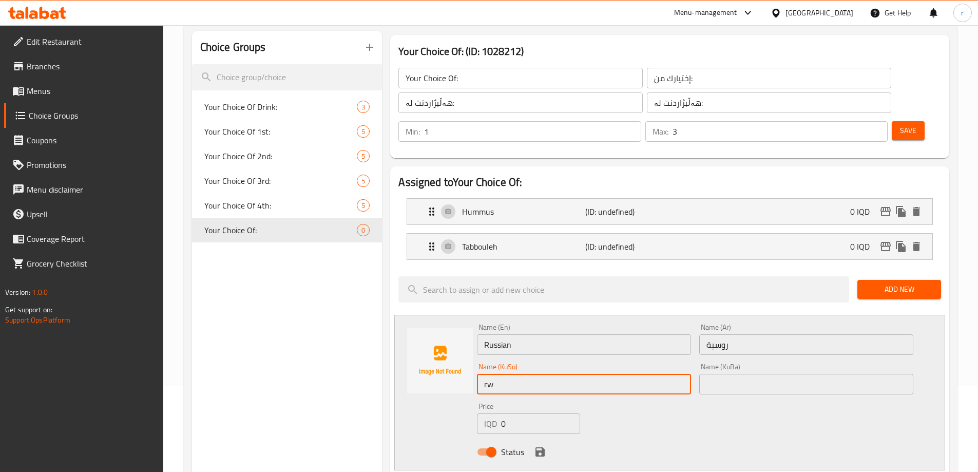
type input "r"
drag, startPoint x: 516, startPoint y: 357, endPoint x: 476, endPoint y: 363, distance: 40.5
click at [476, 363] on div "Name (KuSo) روسی Name (KuSo)" at bounding box center [584, 379] width 222 height 40
type input "روسی"
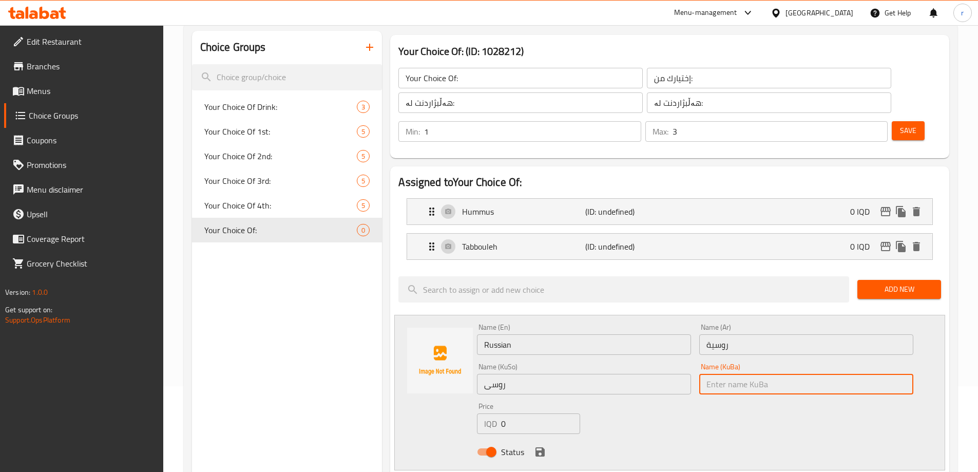
click at [708, 374] on input "text" at bounding box center [806, 384] width 214 height 21
paste input "روسی"
type input "روسی"
click at [548, 438] on div "Status" at bounding box center [695, 452] width 445 height 28
click at [545, 446] on icon "save" at bounding box center [540, 452] width 12 height 12
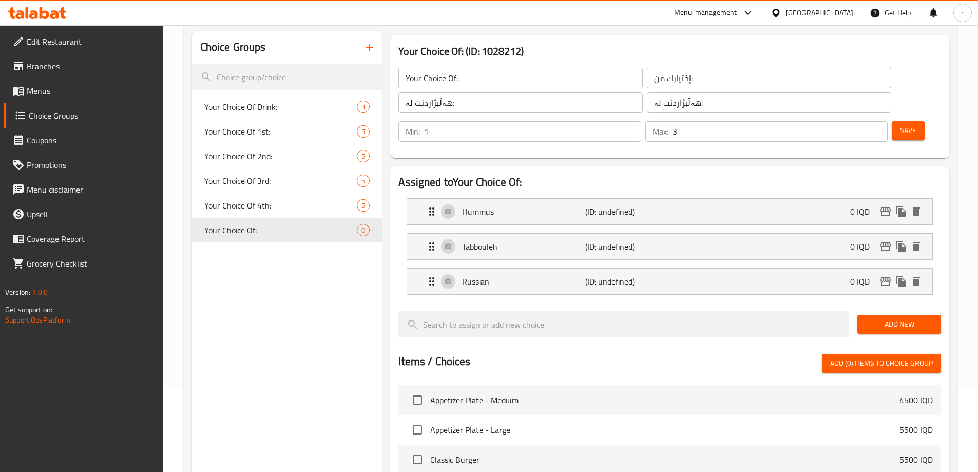
click at [866, 315] on button "Add New" at bounding box center [900, 324] width 84 height 19
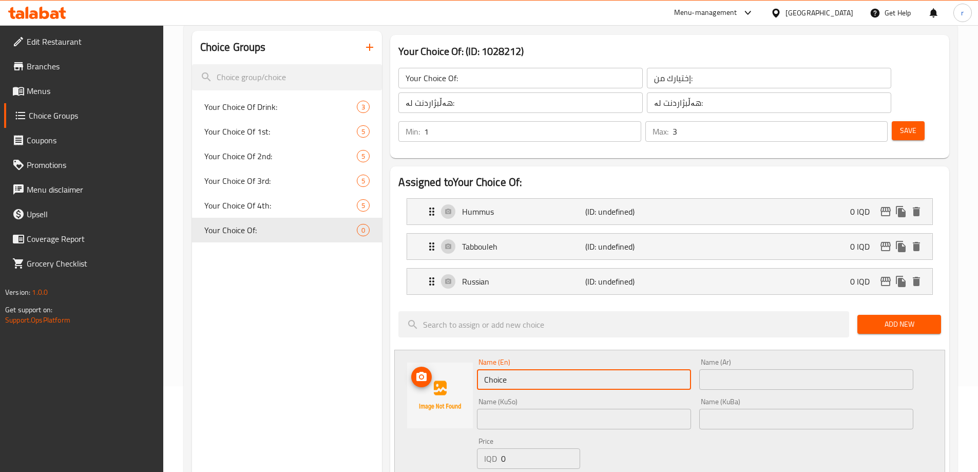
drag, startPoint x: 577, startPoint y: 349, endPoint x: 443, endPoint y: 352, distance: 134.1
click at [443, 352] on div "Name (En) Choice Name (En) Name (Ar) Name (Ar) Name (KuSo) Name (KuSo) Name (Ku…" at bounding box center [669, 428] width 551 height 156
click at [495, 369] on input "text" at bounding box center [584, 379] width 214 height 21
paste input "Muttabal"
type input "Muttabal"
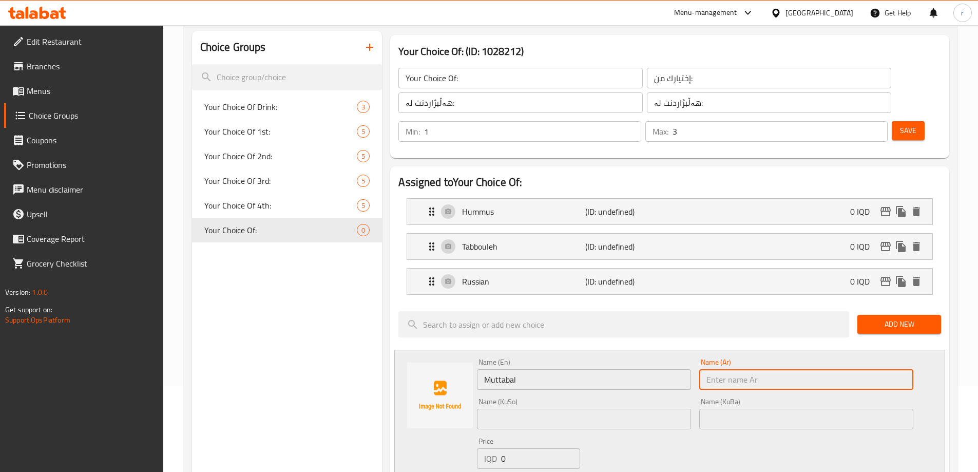
click at [750, 369] on input "text" at bounding box center [806, 379] width 214 height 21
paste input "متبل"
type input "متبل"
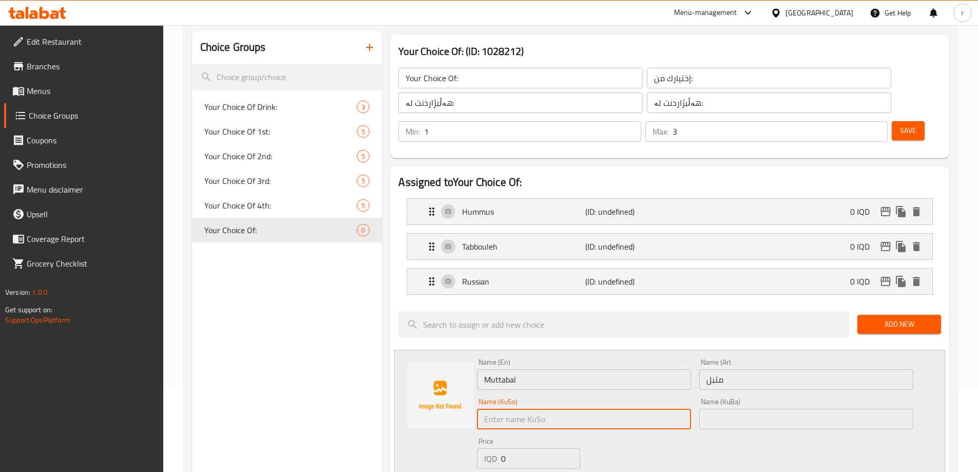
click at [491, 409] on input "text" at bounding box center [584, 419] width 214 height 21
paste input "مووتەپەل"
type input "مووتەپەل"
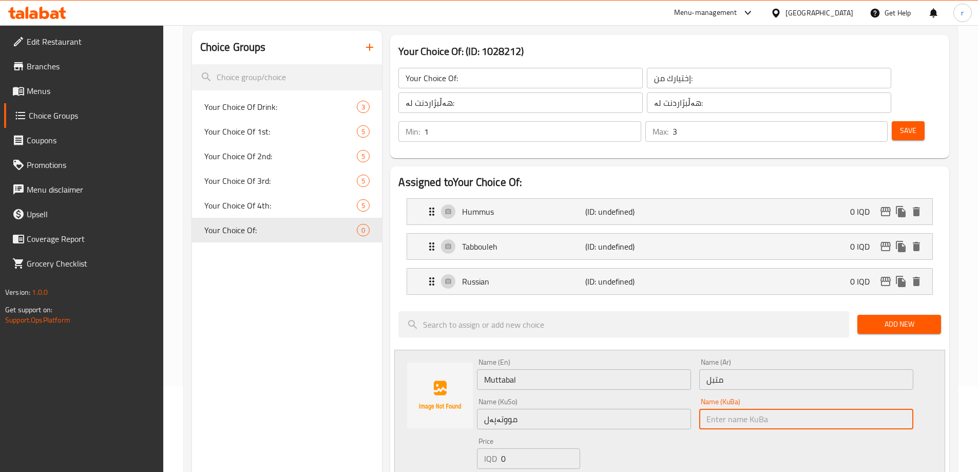
click at [741, 409] on input "text" at bounding box center [806, 419] width 214 height 21
paste input "مووتەپەل"
type input "مووتەپەل"
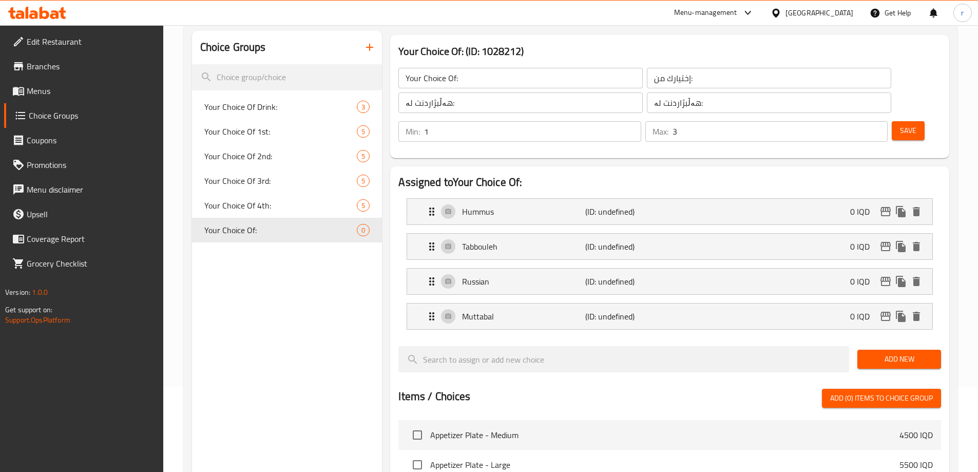
click at [860, 350] on button "Add New" at bounding box center [900, 359] width 84 height 19
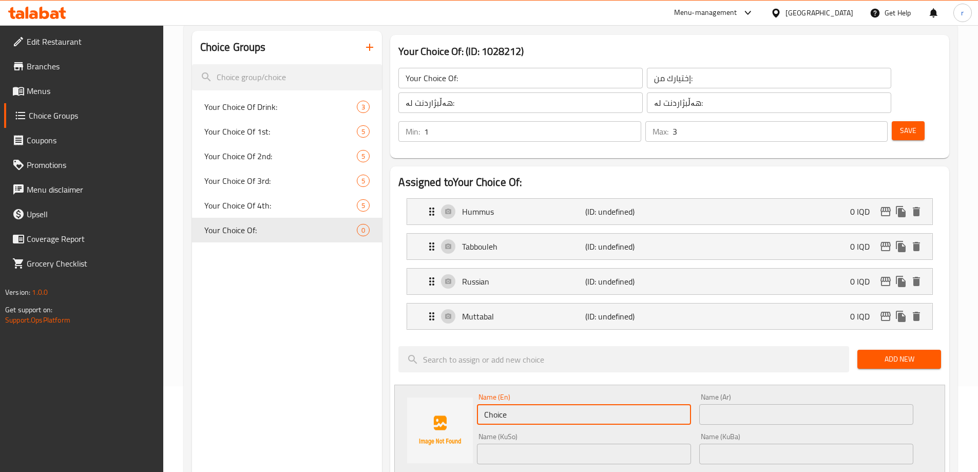
drag, startPoint x: 506, startPoint y: 391, endPoint x: 403, endPoint y: 389, distance: 102.7
click at [403, 389] on div "Name (En) Choice Name (En) Name (Ar) Name (Ar) Name (KuSo) Name (KuSo) Name (Ku…" at bounding box center [669, 463] width 551 height 156
click at [520, 404] on input "text" at bounding box center [584, 414] width 214 height 21
paste input "Fatteh"
type input "Fatteh"
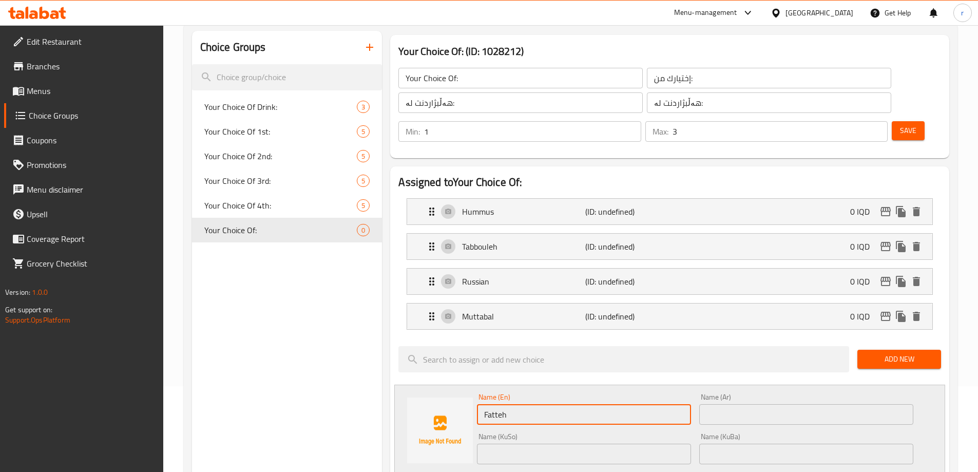
click at [772, 404] on input "text" at bounding box center [806, 414] width 214 height 21
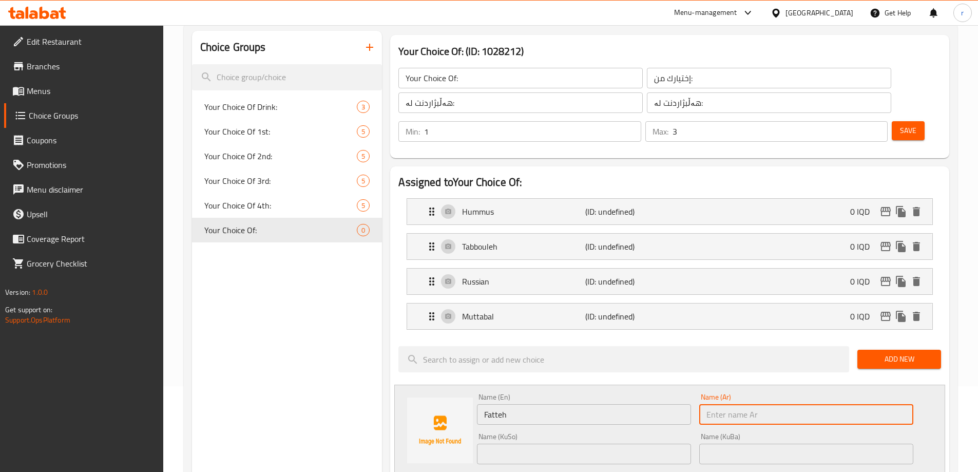
paste input "فتة"
type input "فتة"
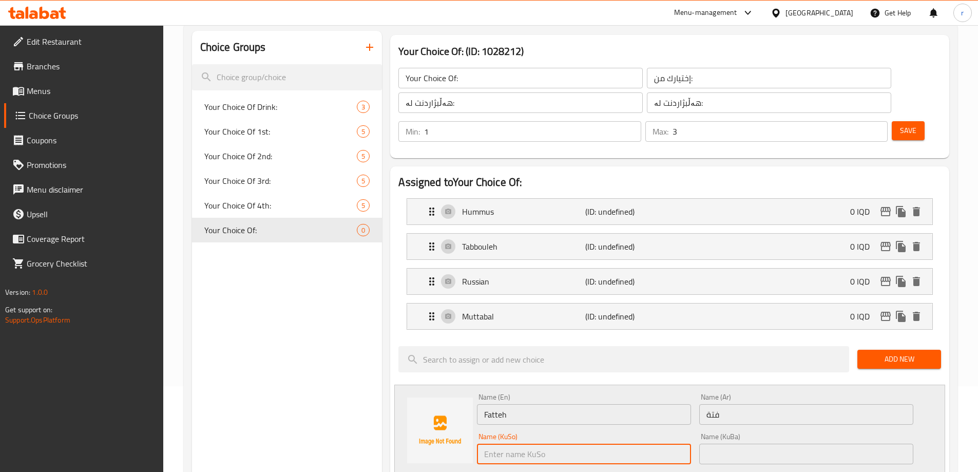
click at [516, 444] on input "text" at bounding box center [584, 454] width 214 height 21
paste input "فەتە"
type input "فەتە"
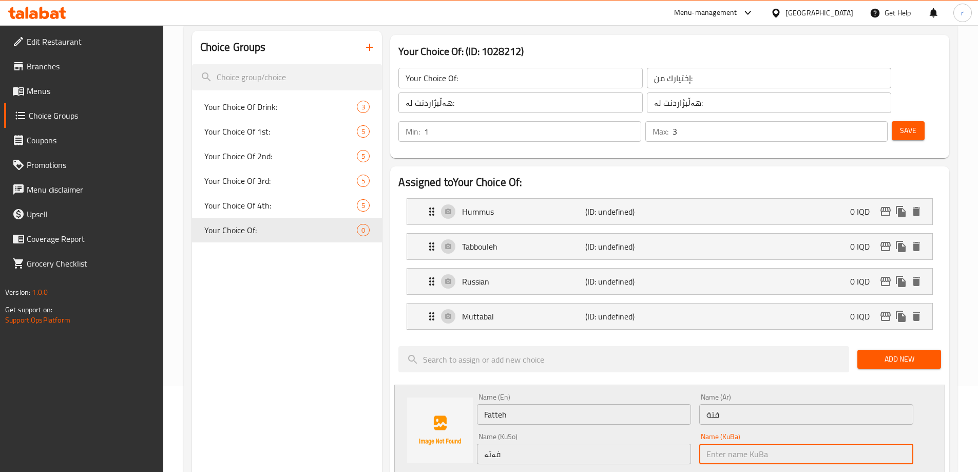
click at [767, 444] on input "text" at bounding box center [806, 454] width 214 height 21
paste input "فەتە"
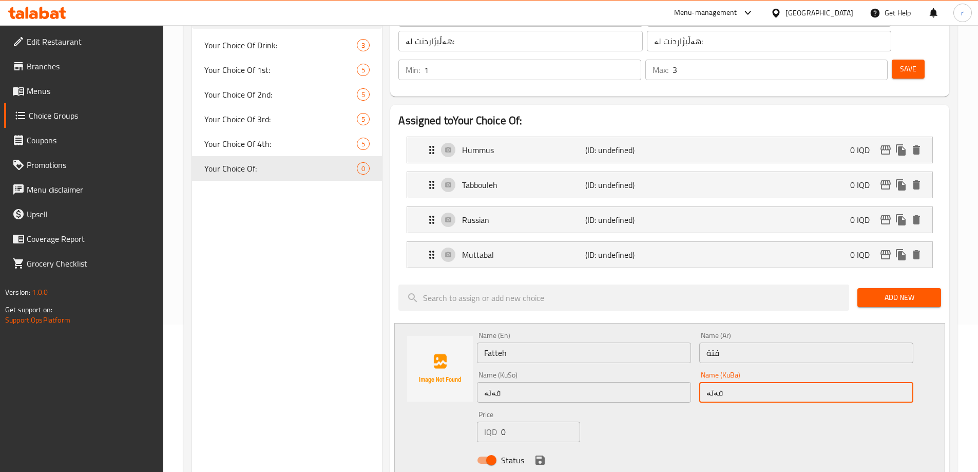
scroll to position [171, 0]
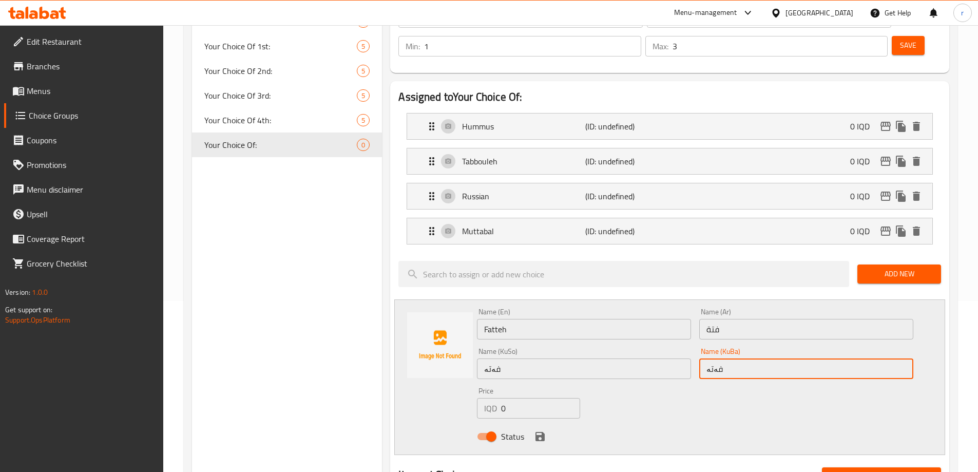
type input "فەتە"
click at [540, 430] on icon "save" at bounding box center [540, 436] width 12 height 12
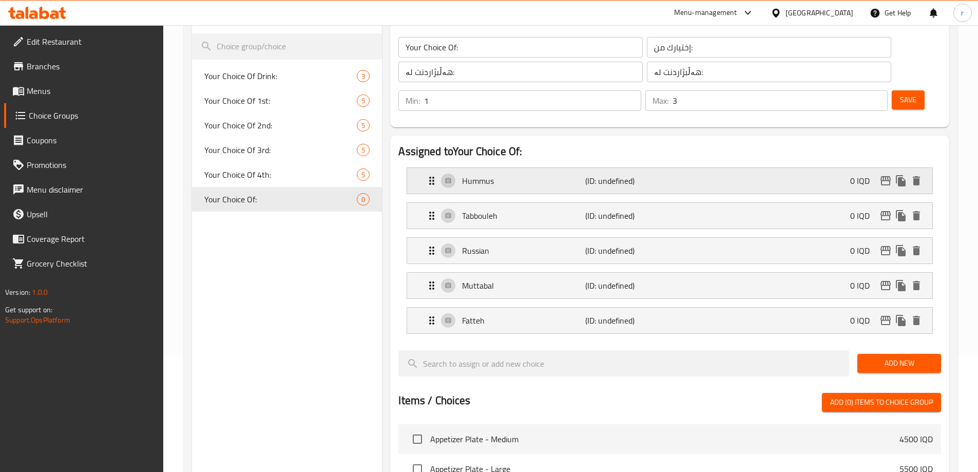
scroll to position [0, 0]
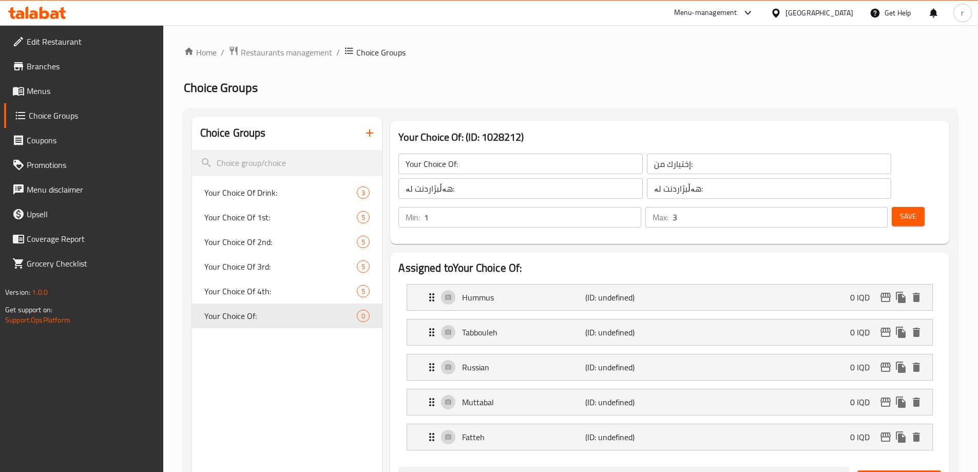
click at [905, 207] on button "Save" at bounding box center [908, 216] width 33 height 19
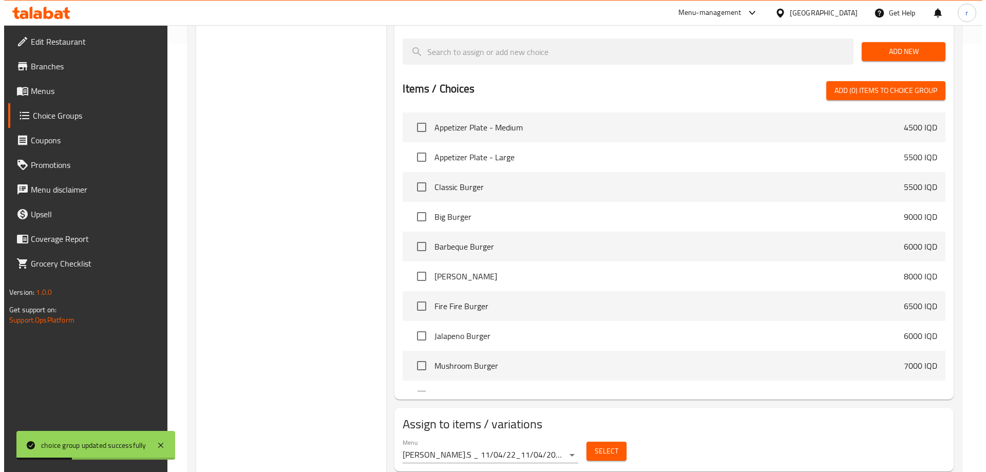
scroll to position [432, 0]
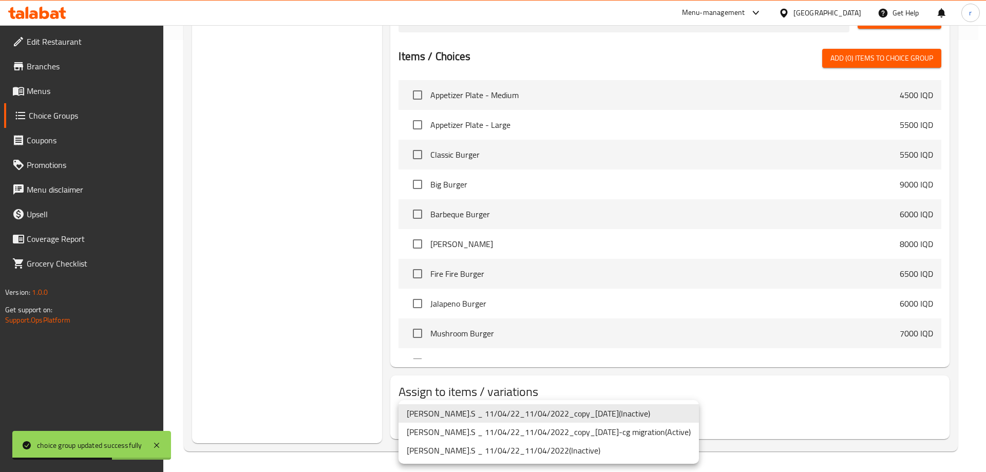
click at [513, 432] on li "[PERSON_NAME].S _ 11/04/22_11/04/2022_copy_[DATE]-cg migration ( Active )" at bounding box center [549, 432] width 300 height 18
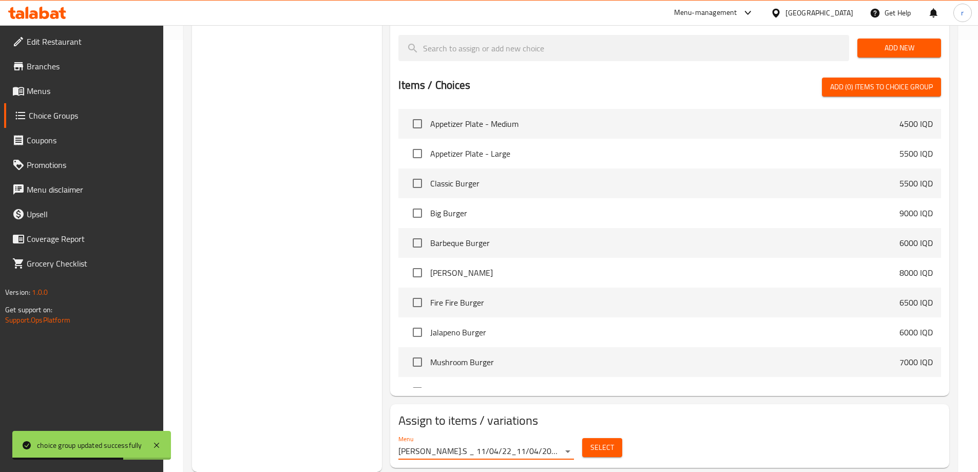
click at [598, 441] on span "Select" at bounding box center [603, 447] width 24 height 13
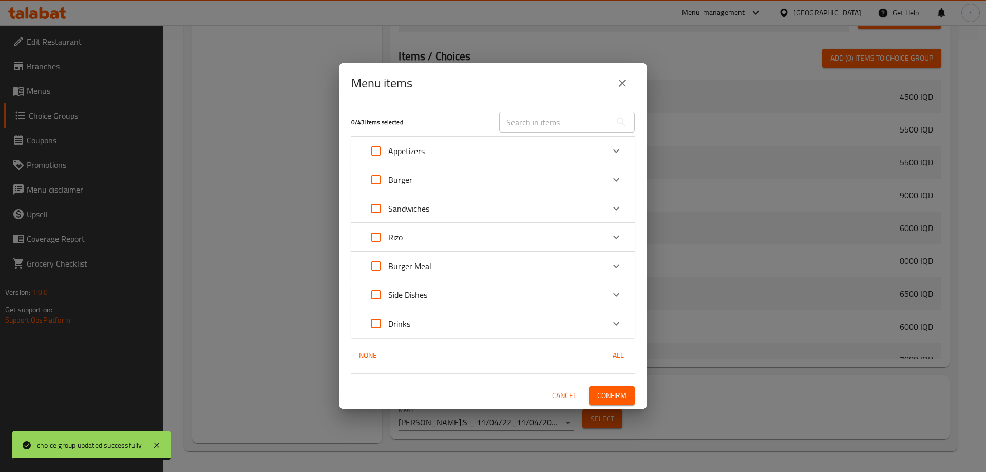
click at [621, 148] on icon "Expand" at bounding box center [616, 151] width 12 height 12
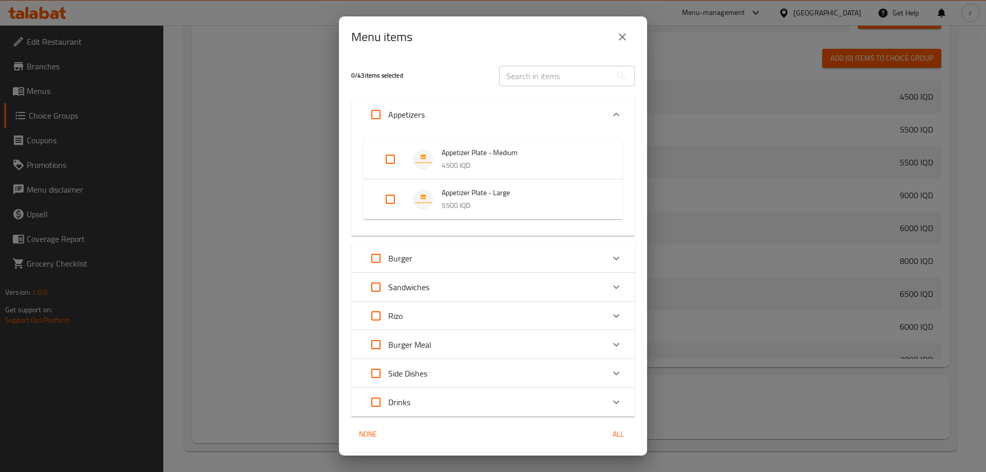
click at [392, 154] on input "Expand" at bounding box center [390, 159] width 25 height 25
checkbox input "true"
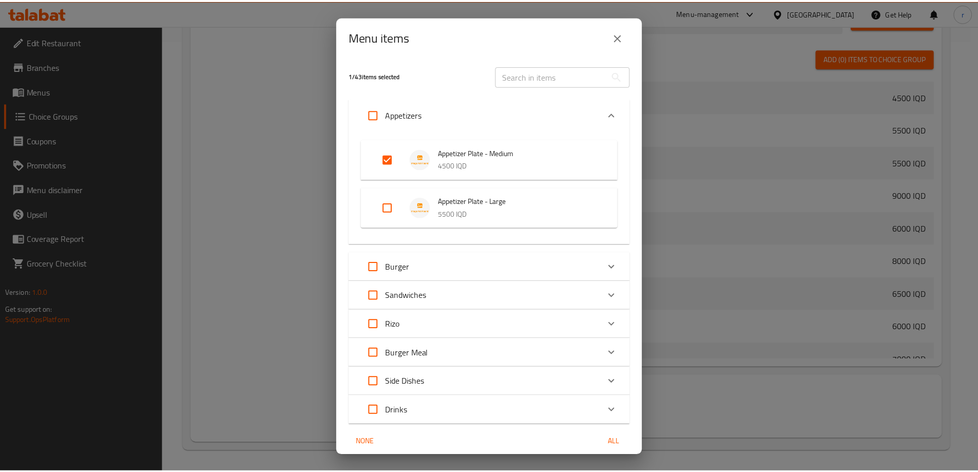
scroll to position [41, 0]
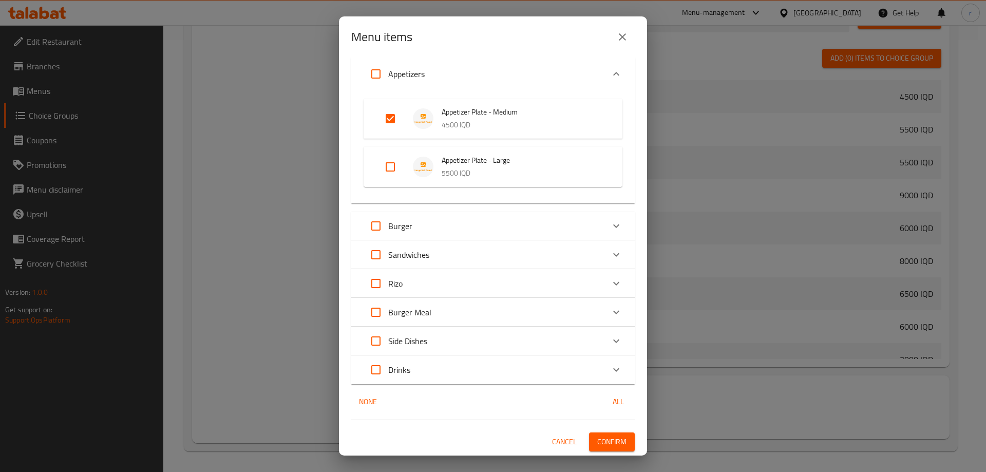
click at [597, 445] on span "Confirm" at bounding box center [611, 441] width 29 height 13
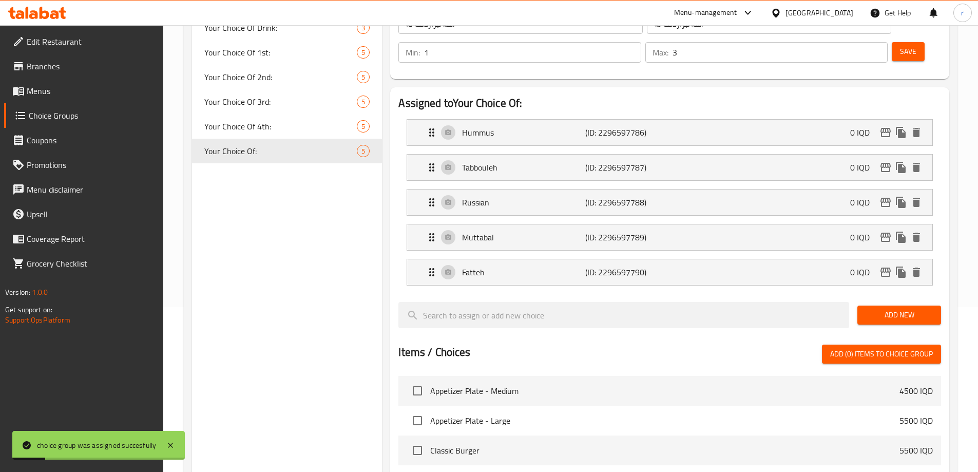
scroll to position [89, 0]
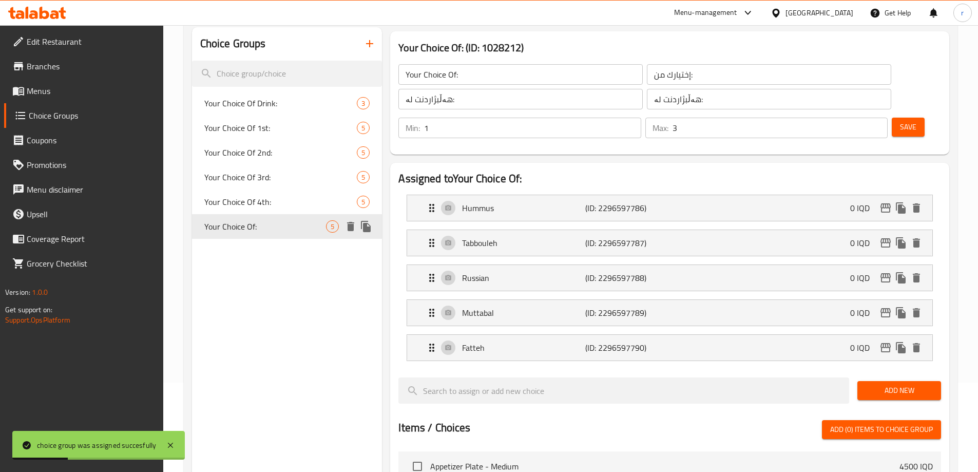
click at [367, 226] on icon "duplicate" at bounding box center [366, 226] width 10 height 11
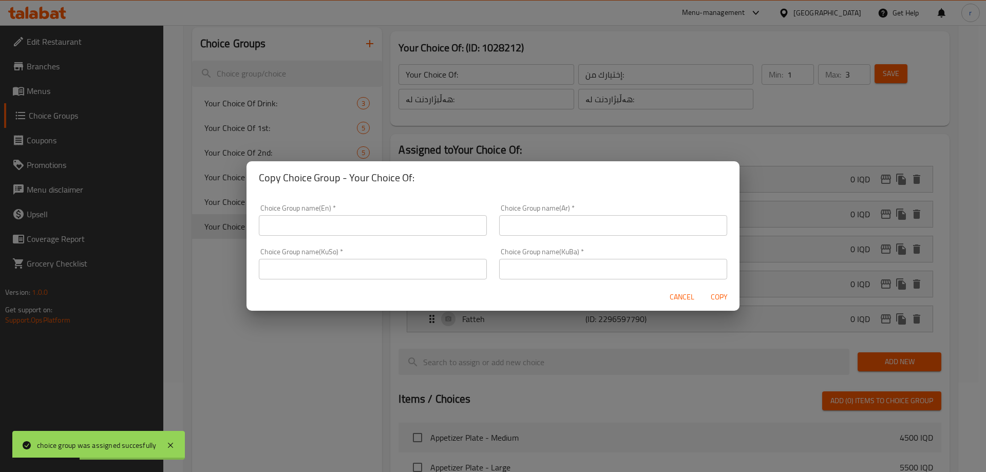
click at [362, 207] on div "Choice Group name(En)   * Choice Group name(En) *" at bounding box center [373, 219] width 228 height 31
click at [360, 213] on div "Choice Group name(En)   * Choice Group name(En) *" at bounding box center [373, 219] width 228 height 31
click at [359, 222] on input "text" at bounding box center [373, 225] width 228 height 21
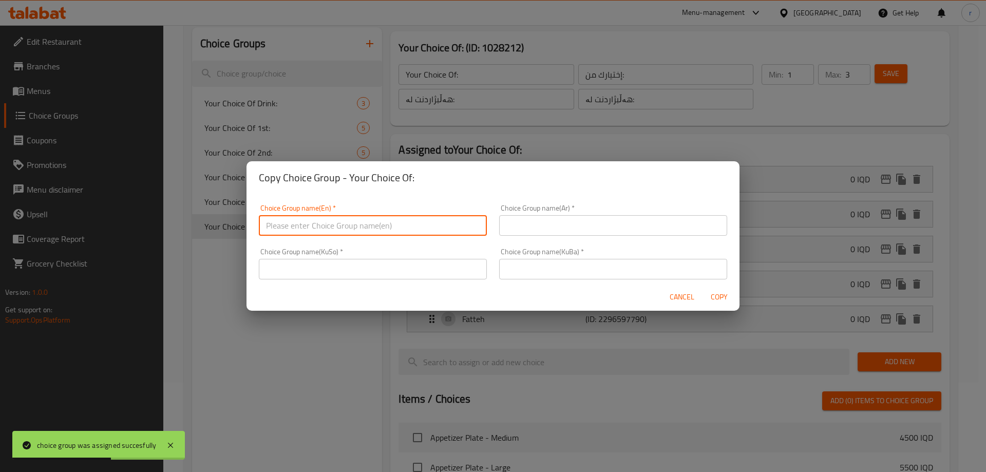
type input "Your Choice Of Weight:"
drag, startPoint x: 364, startPoint y: 223, endPoint x: 230, endPoint y: 215, distance: 134.3
click at [230, 215] on div "Copy Choice Group - Your Choice Of: Choice Group name(En)   * Your Choice Of We…" at bounding box center [493, 236] width 986 height 472
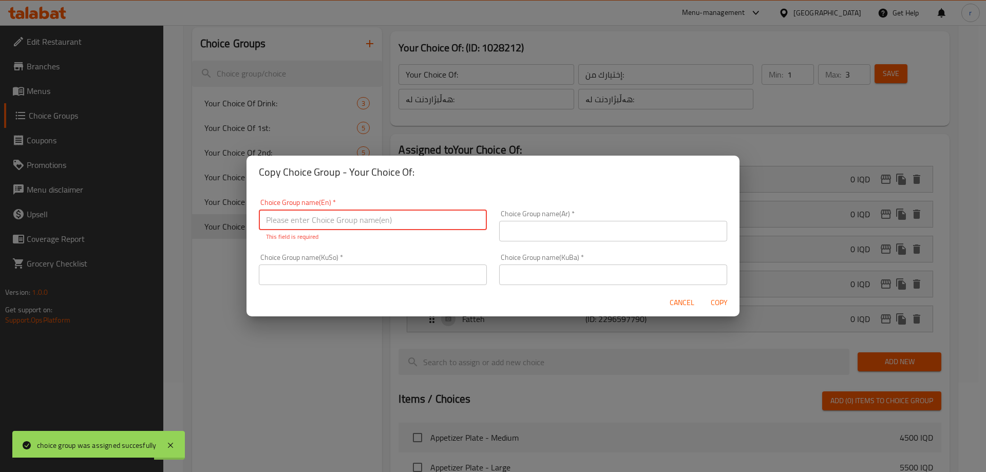
click at [323, 219] on input "text" at bounding box center [373, 220] width 228 height 21
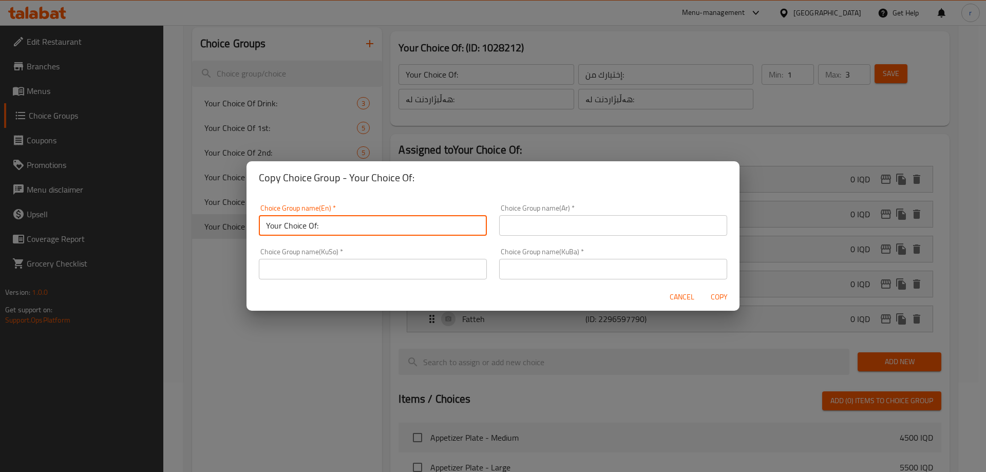
type input "Your Choice Of:"
click at [532, 229] on input "text" at bounding box center [613, 225] width 228 height 21
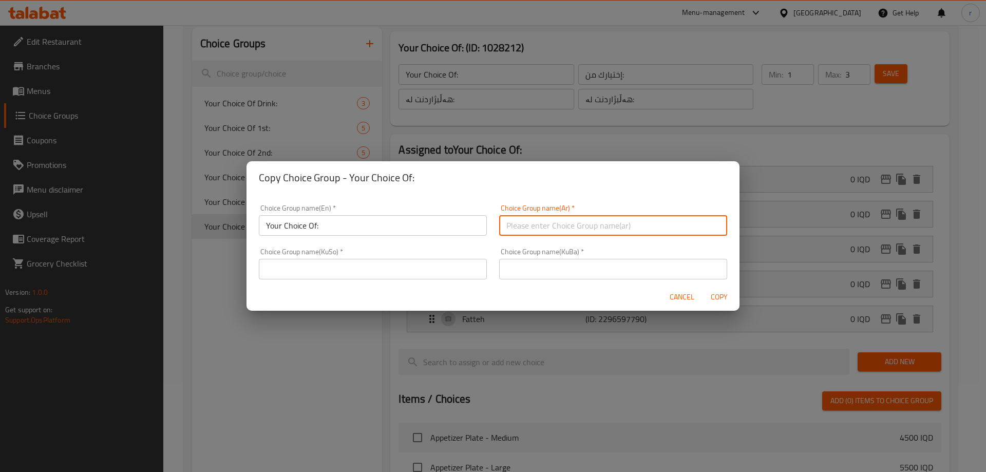
type input "إختيارك من:"
click at [542, 279] on input "text" at bounding box center [613, 269] width 228 height 21
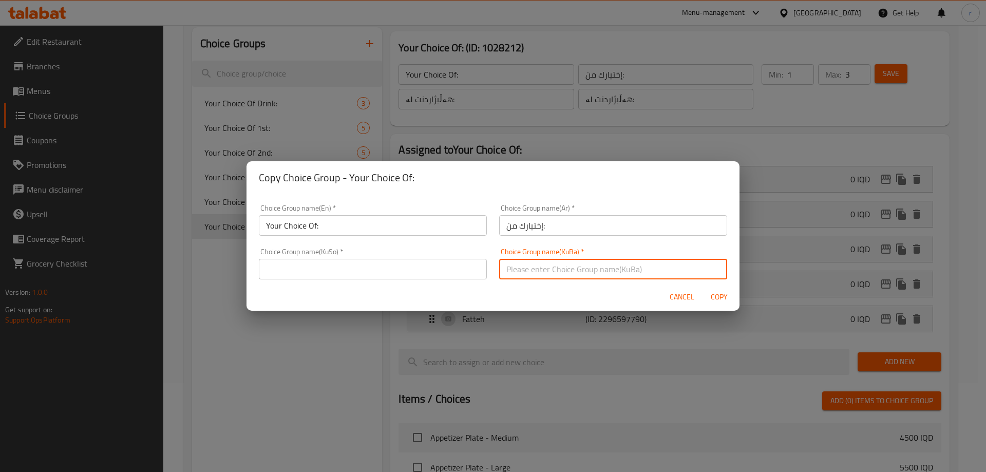
type input "هەڵبژاردنت لە:"
drag, startPoint x: 421, startPoint y: 269, endPoint x: 406, endPoint y: 282, distance: 20.0
click at [421, 269] on input "text" at bounding box center [373, 269] width 228 height 21
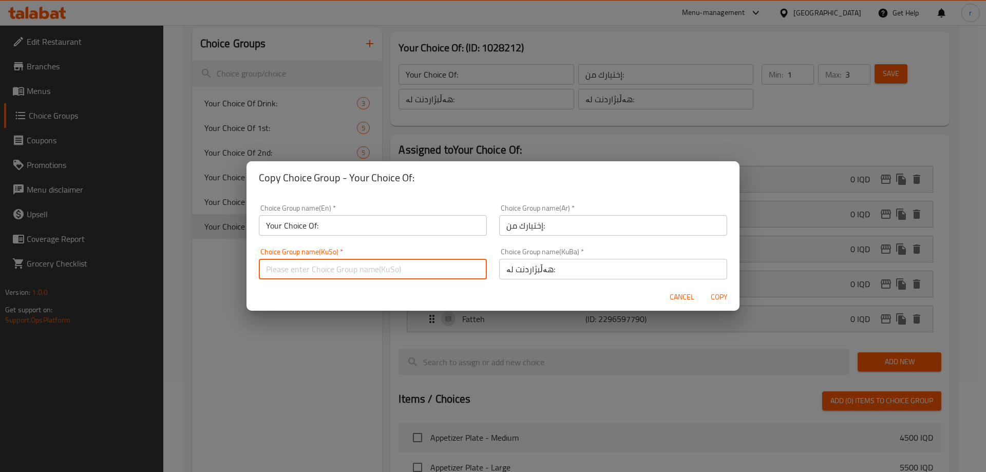
type input "هەڵبژاردنت لە:"
click at [713, 302] on span "Copy" at bounding box center [719, 297] width 25 height 13
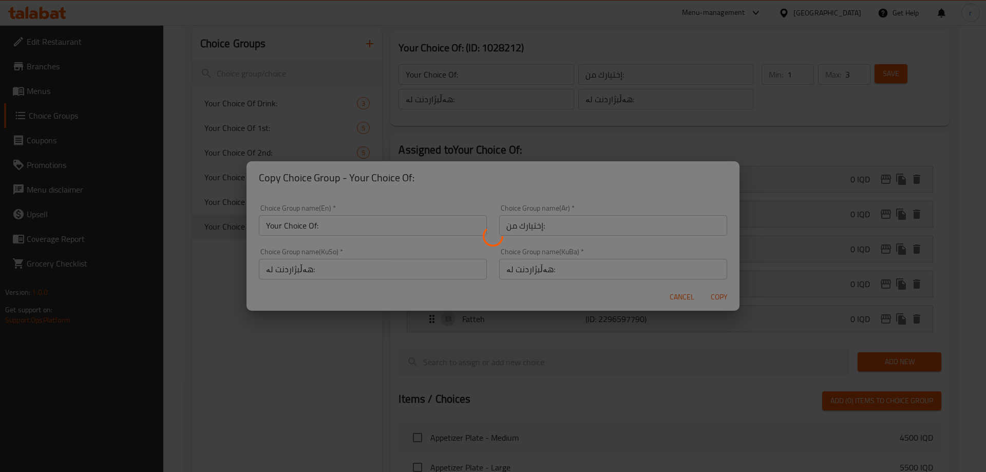
type input "Your Choice Of:"
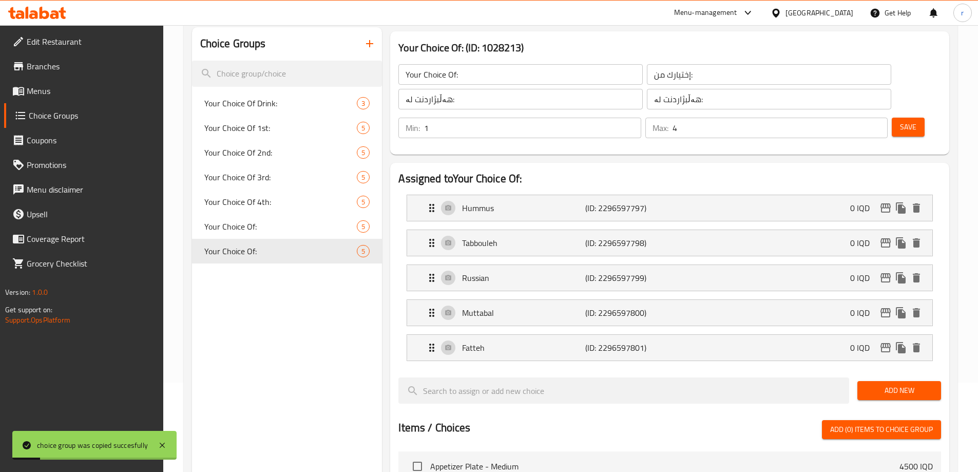
type input "4"
click at [859, 118] on input "4" at bounding box center [780, 128] width 215 height 21
click at [892, 118] on button "Save" at bounding box center [908, 127] width 33 height 19
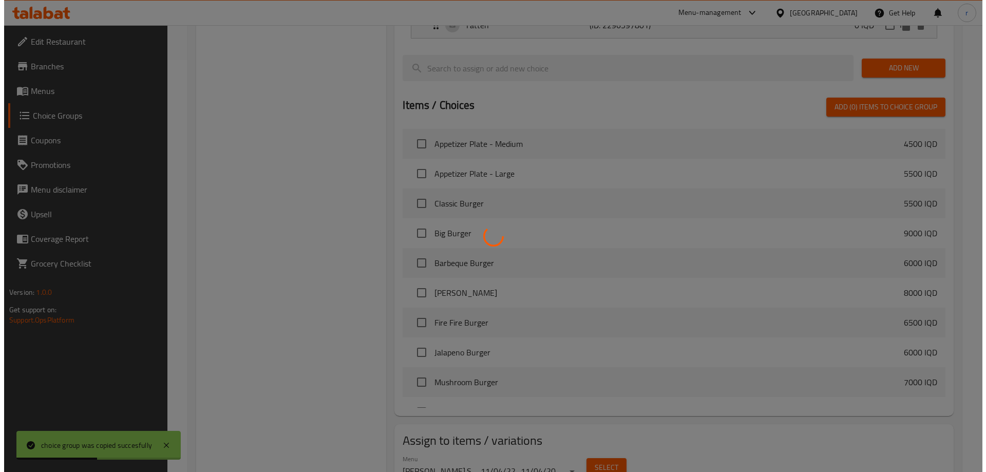
scroll to position [432, 0]
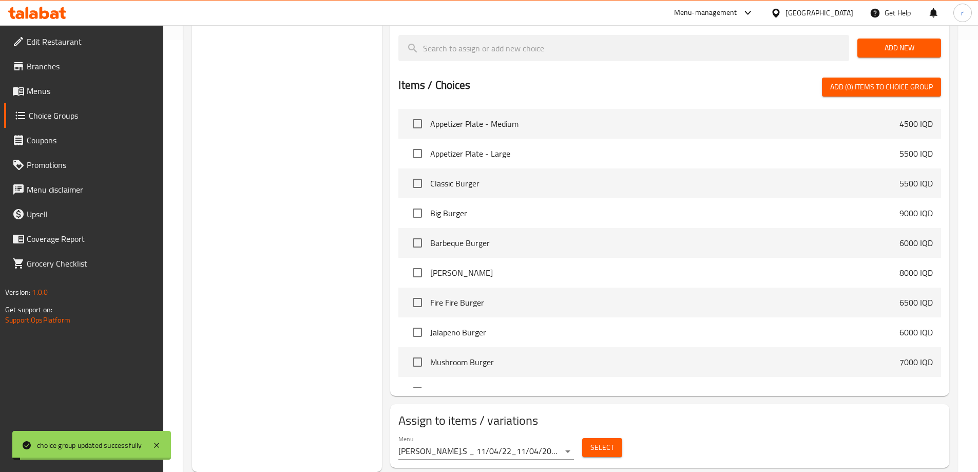
click at [603, 441] on span "Select" at bounding box center [603, 447] width 24 height 13
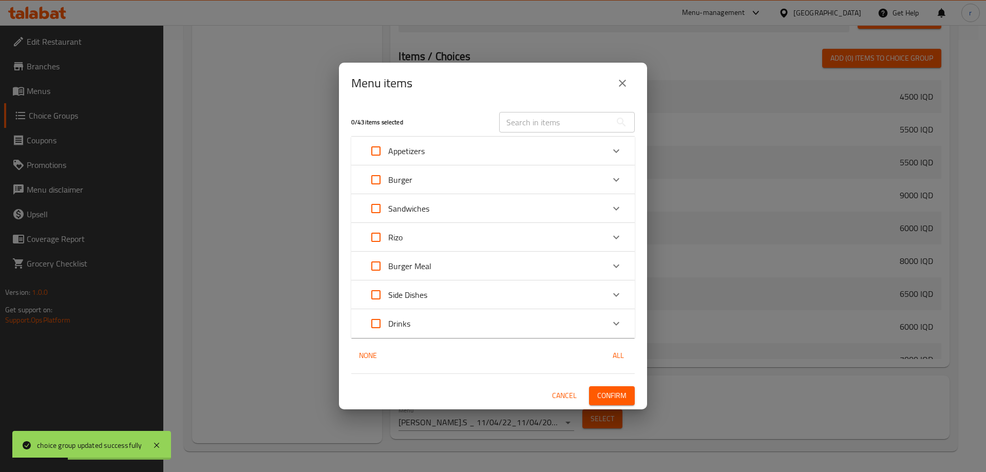
click at [618, 155] on icon "Expand" at bounding box center [616, 151] width 12 height 12
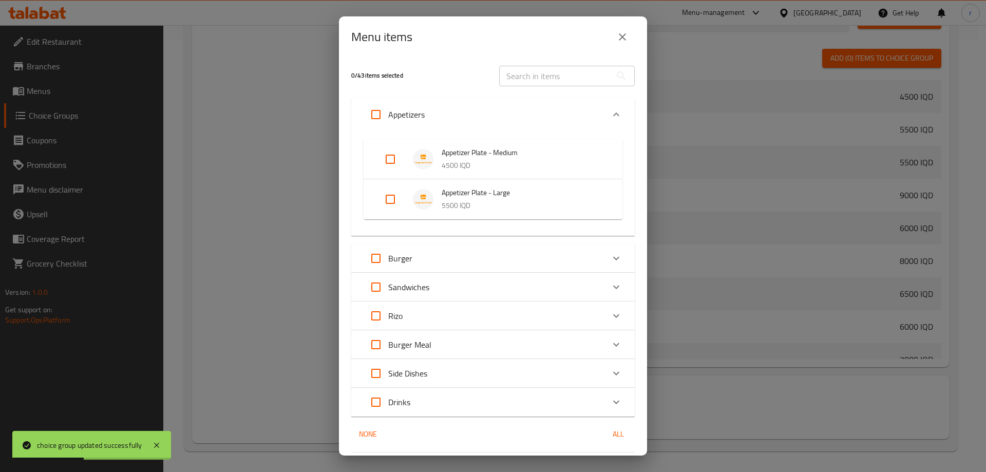
click at [444, 199] on p "5500 IQD" at bounding box center [522, 205] width 160 height 13
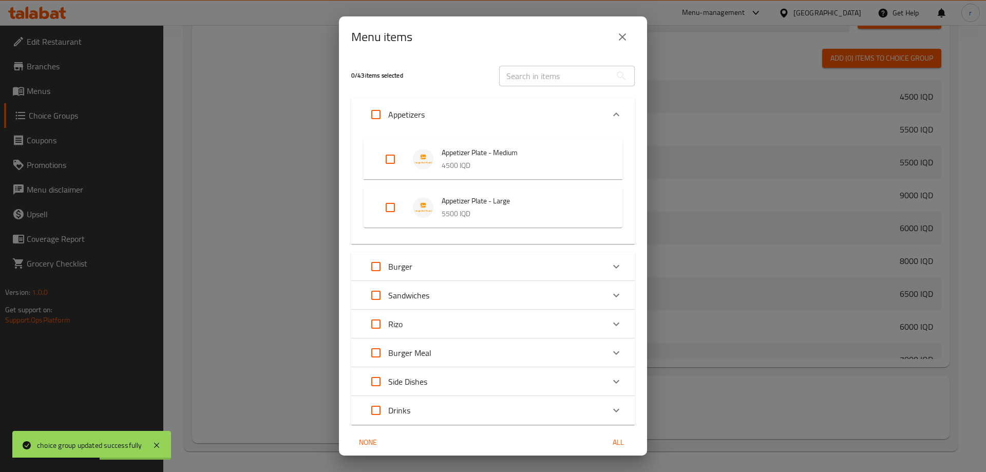
click at [385, 210] on input "Expand" at bounding box center [390, 207] width 25 height 25
checkbox input "true"
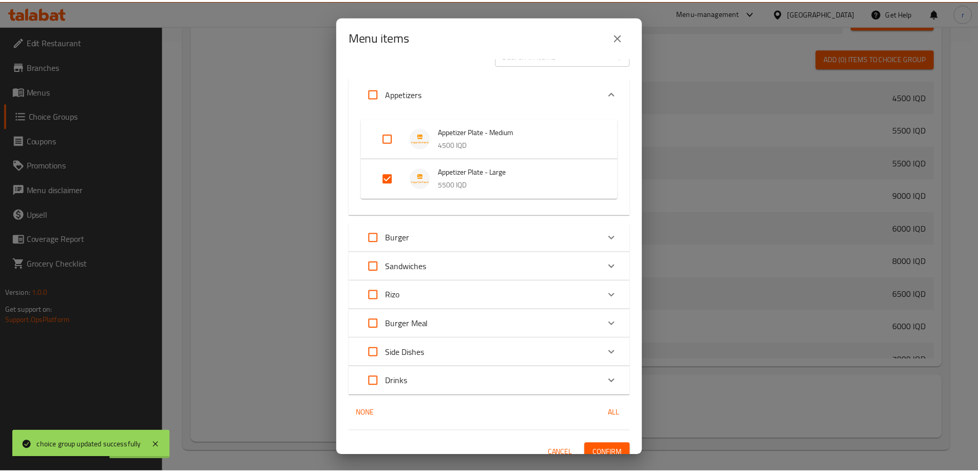
scroll to position [32, 0]
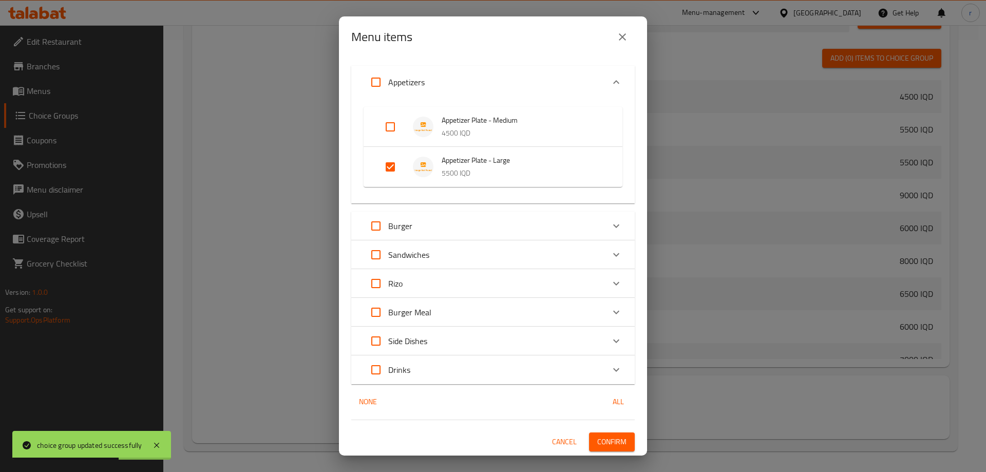
click at [601, 438] on span "Confirm" at bounding box center [611, 441] width 29 height 13
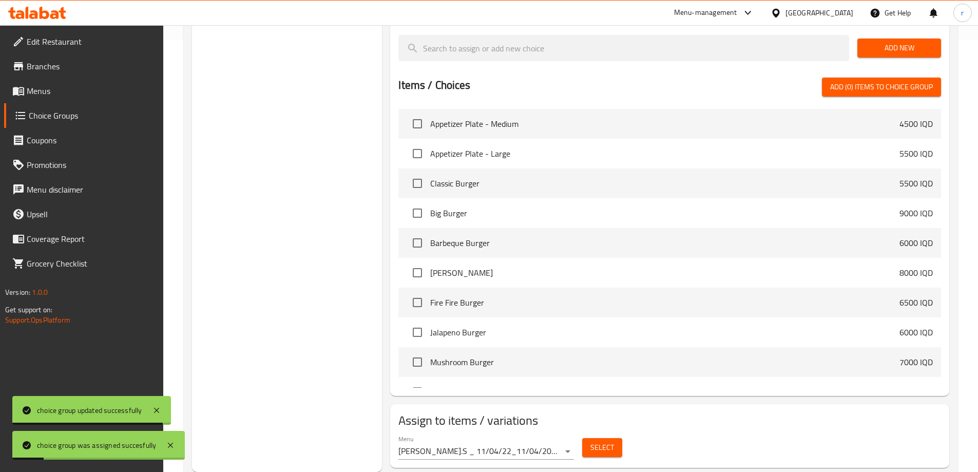
click at [61, 102] on link "Menus" at bounding box center [83, 91] width 159 height 25
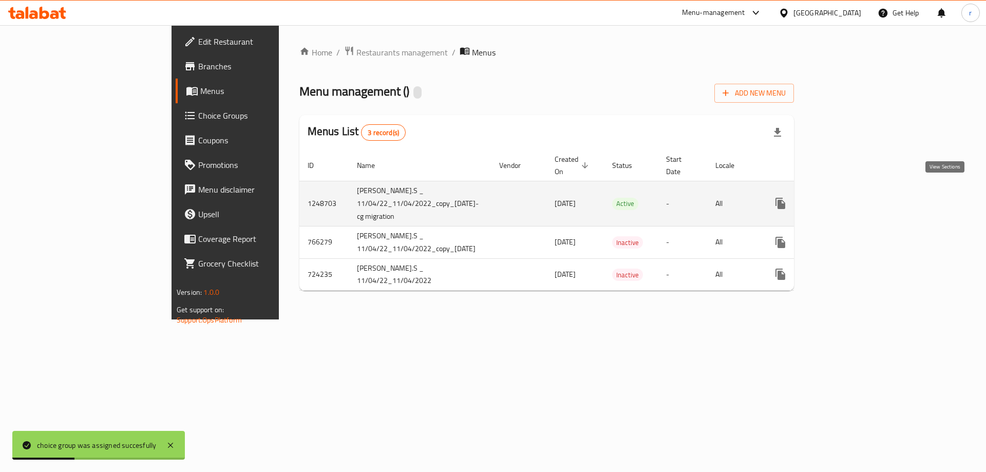
click at [861, 197] on icon "enhanced table" at bounding box center [854, 203] width 12 height 12
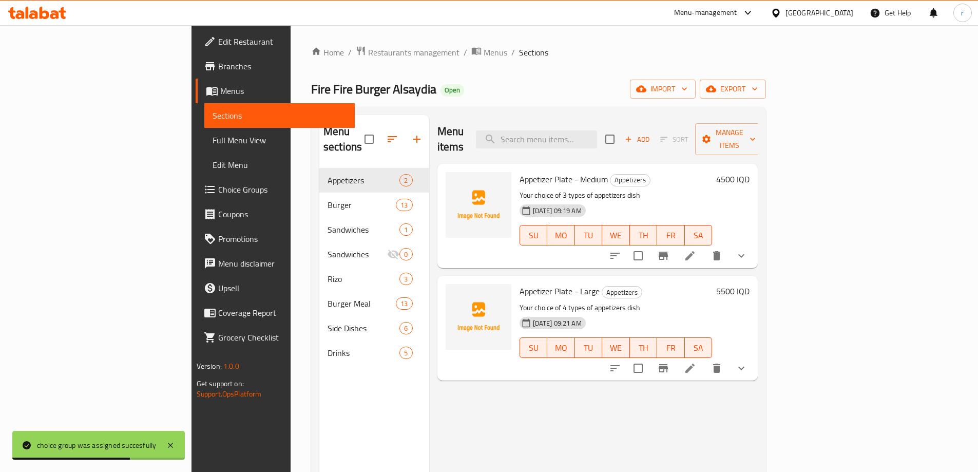
click at [213, 140] on span "Full Menu View" at bounding box center [280, 140] width 134 height 12
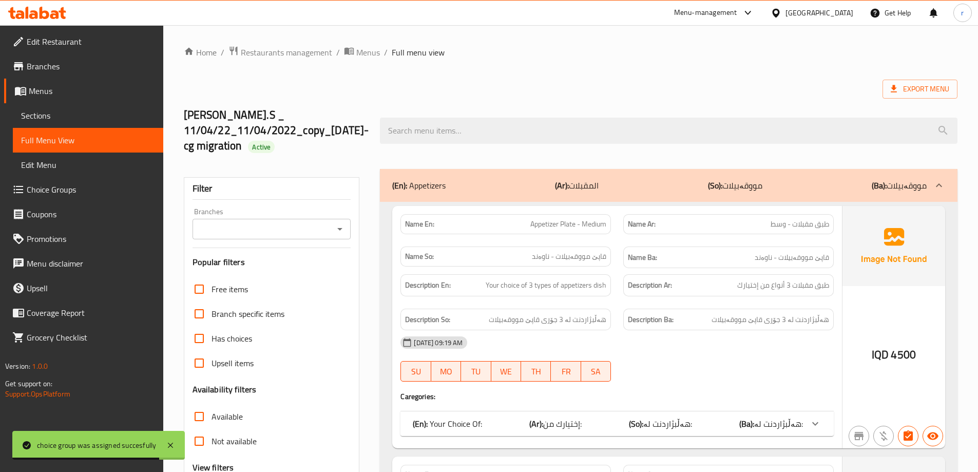
click at [205, 226] on input "Branches" at bounding box center [264, 229] width 136 height 14
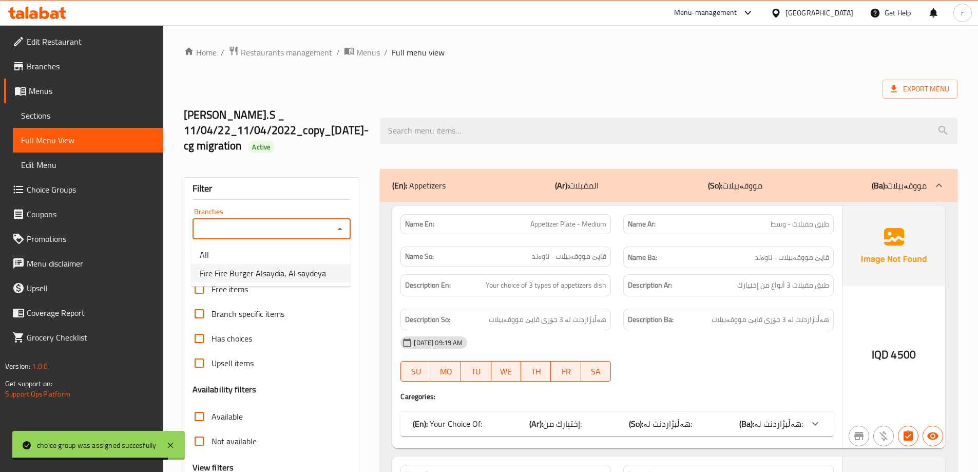
click at [267, 276] on span "Fire Fire Burger Alsaydia, Al saydeya" at bounding box center [263, 273] width 126 height 12
type input "Fire Fire Burger Alsaydia, Al saydeya"
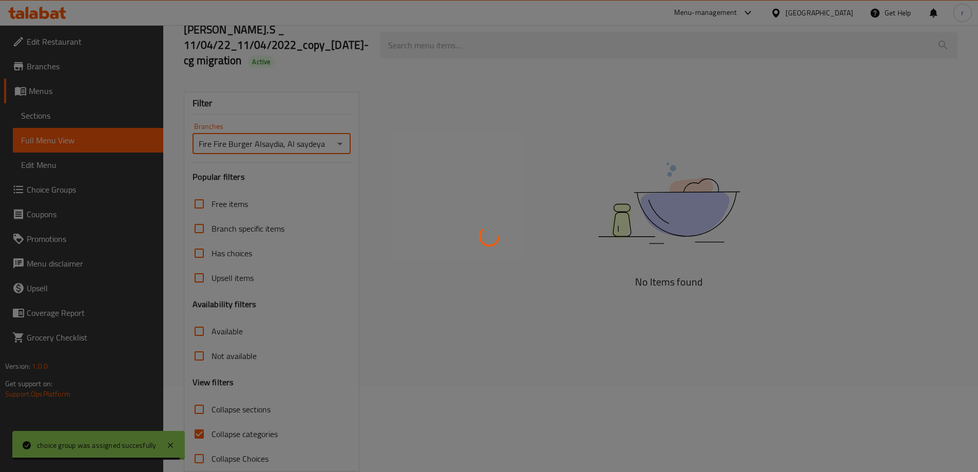
scroll to position [86, 0]
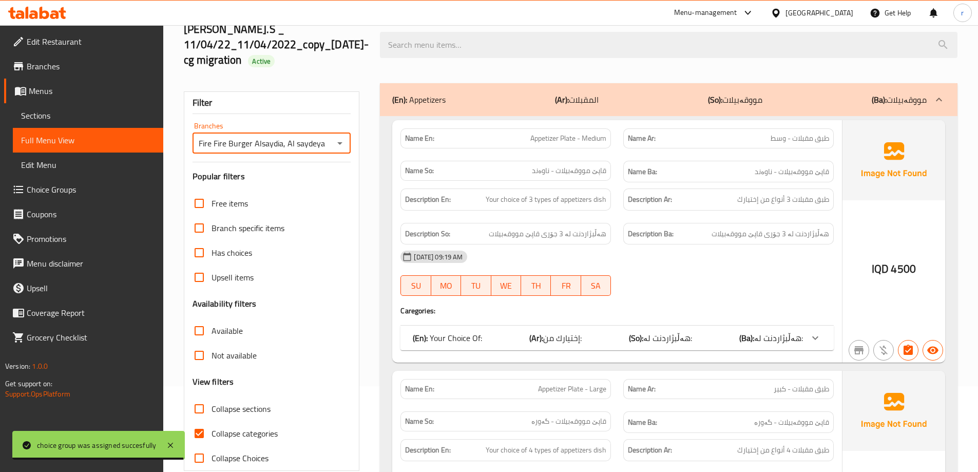
click at [268, 437] on span "Collapse categories" at bounding box center [245, 433] width 66 height 12
click at [212, 437] on input "Collapse categories" at bounding box center [199, 433] width 25 height 25
checkbox input "false"
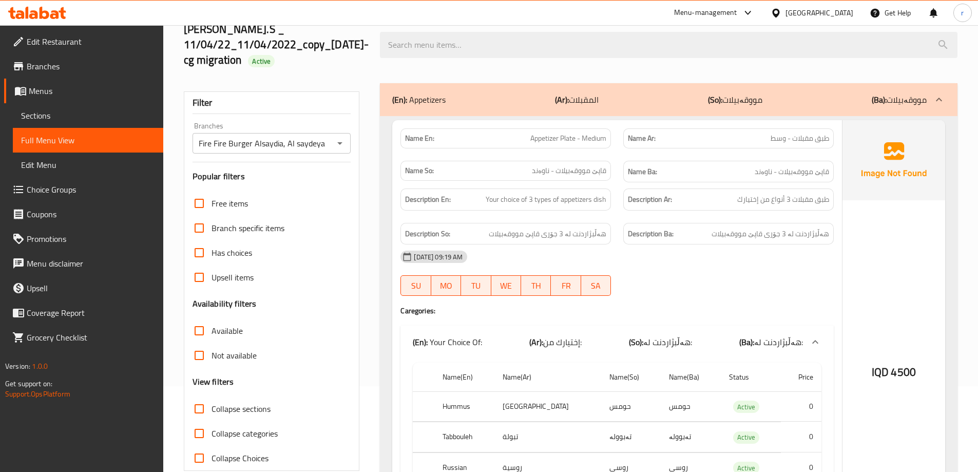
click at [260, 407] on span "Collapse sections" at bounding box center [241, 409] width 59 height 12
click at [212, 407] on input "Collapse sections" at bounding box center [199, 408] width 25 height 25
checkbox input "true"
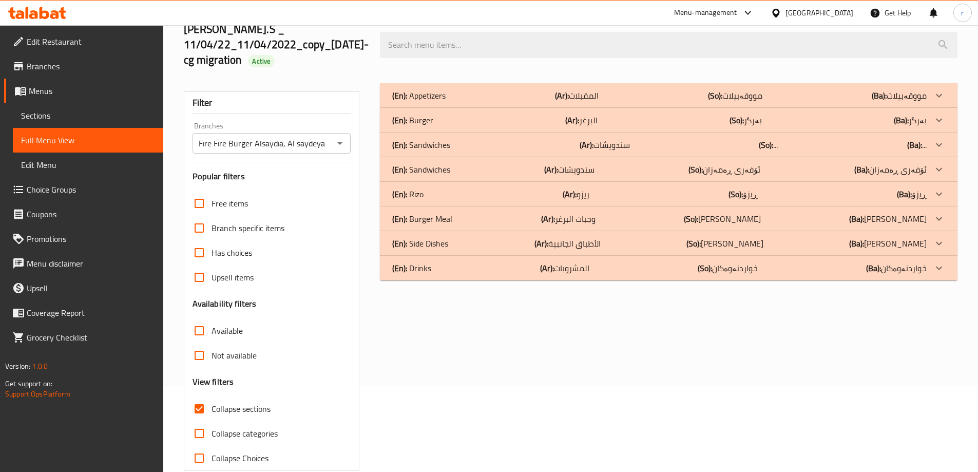
click at [525, 102] on div "(En): Appetizers (Ar): المقبلات (So): مووقەبیلات (Ba): مووقەبیلات" at bounding box center [669, 95] width 578 height 25
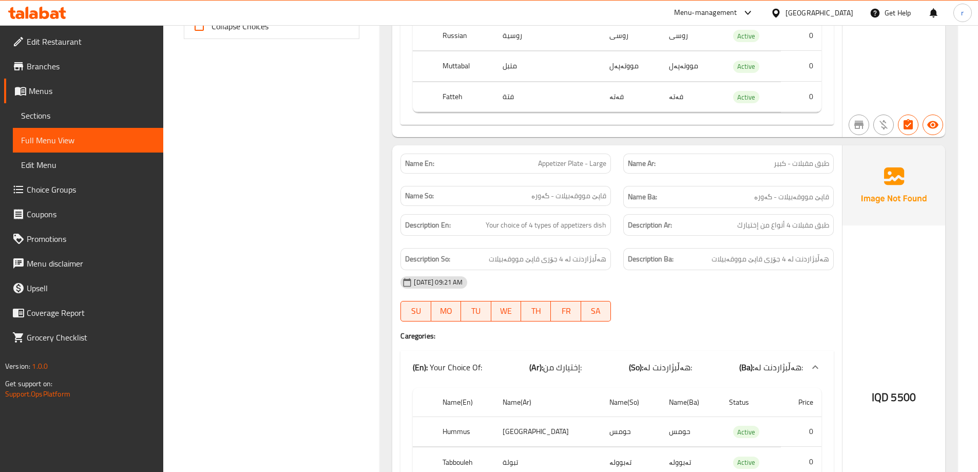
scroll to position [514, 0]
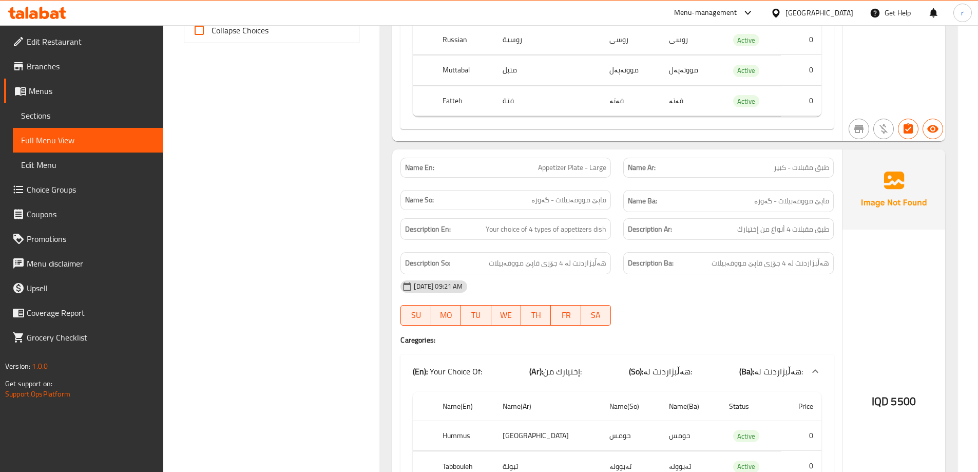
click at [44, 12] on icon at bounding box center [45, 13] width 10 height 12
